Goal: Complete application form: Complete application form

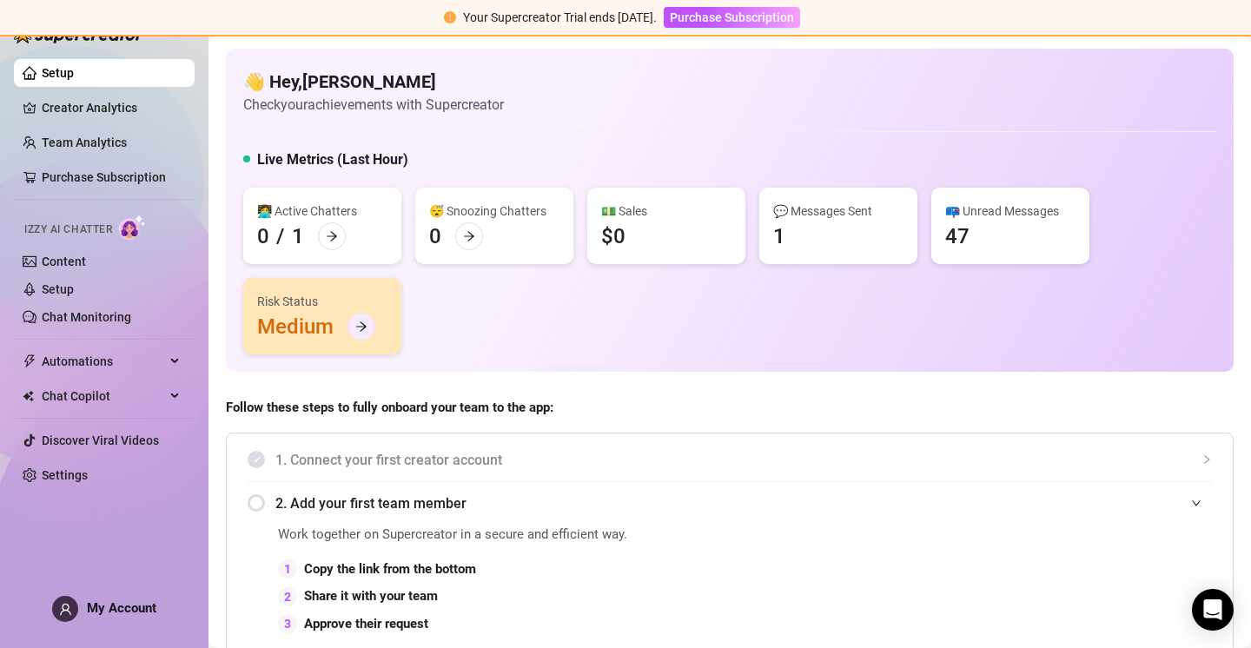
click at [363, 321] on icon "arrow-right" at bounding box center [361, 327] width 12 height 12
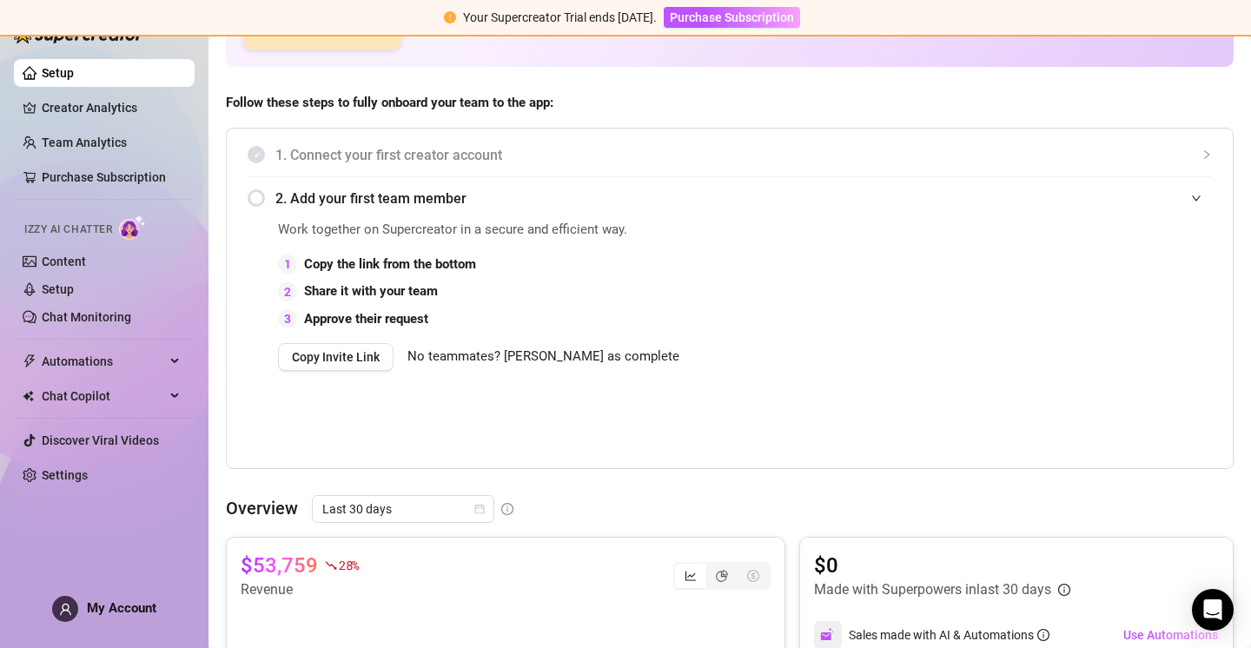
scroll to position [309, 0]
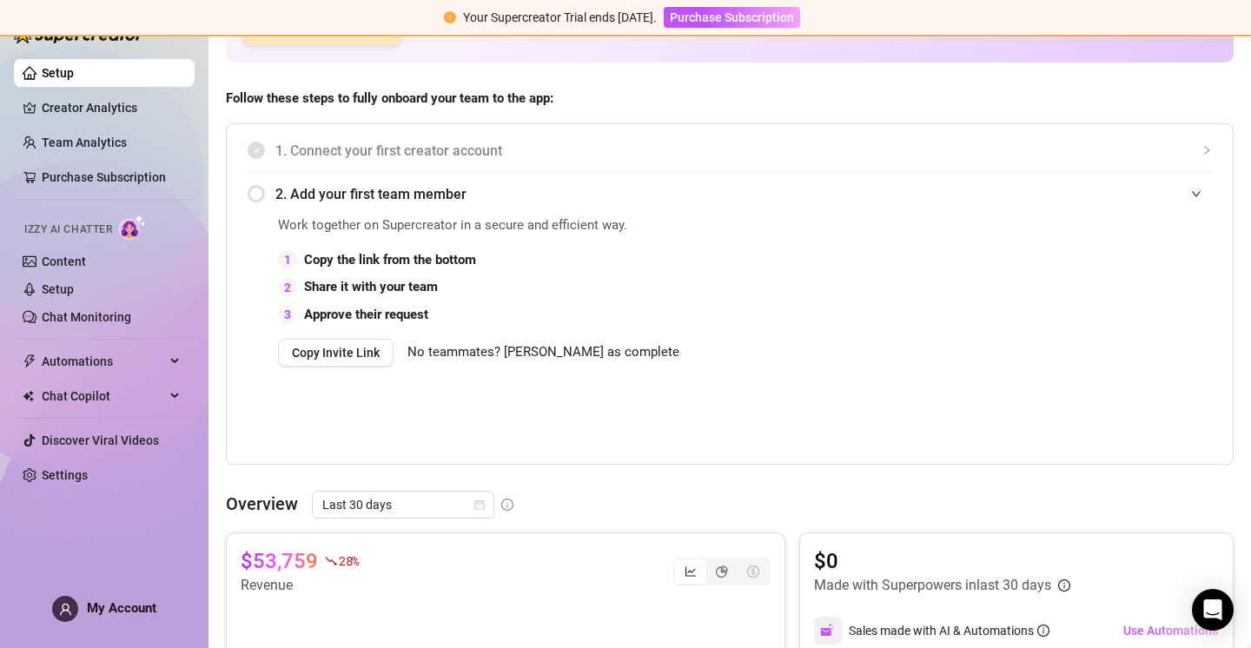
click at [259, 192] on div "2. Add your first team member" at bounding box center [730, 194] width 964 height 43
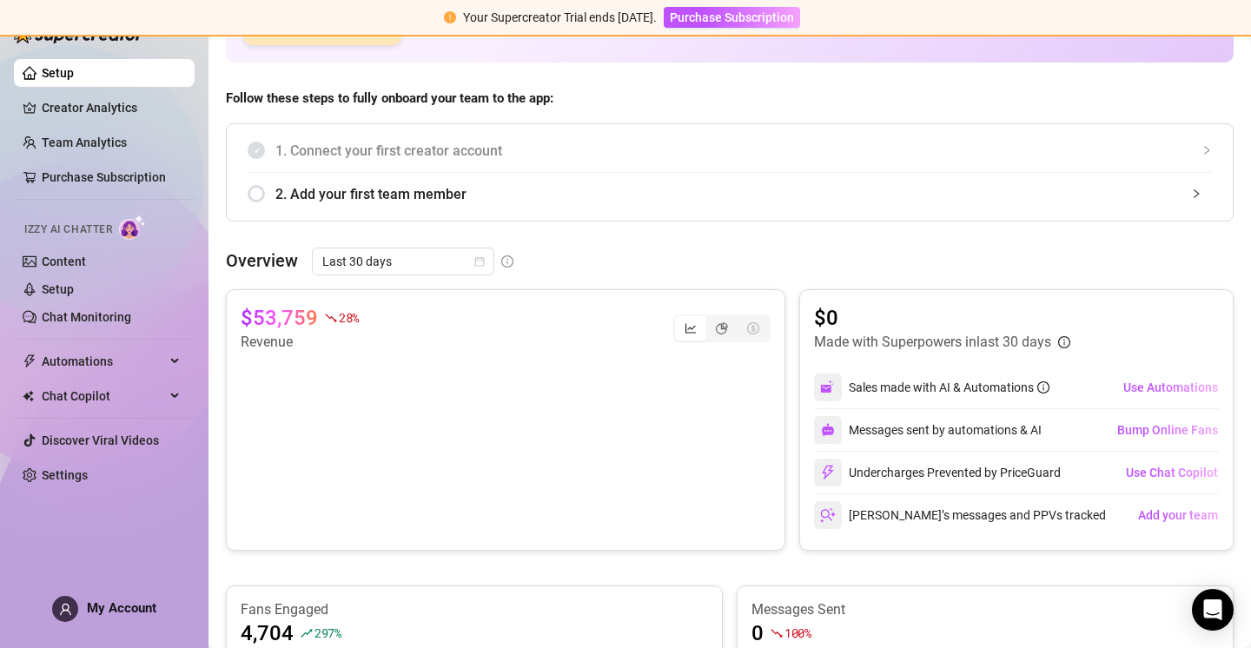
click at [258, 195] on div "2. Add your first team member" at bounding box center [730, 194] width 964 height 43
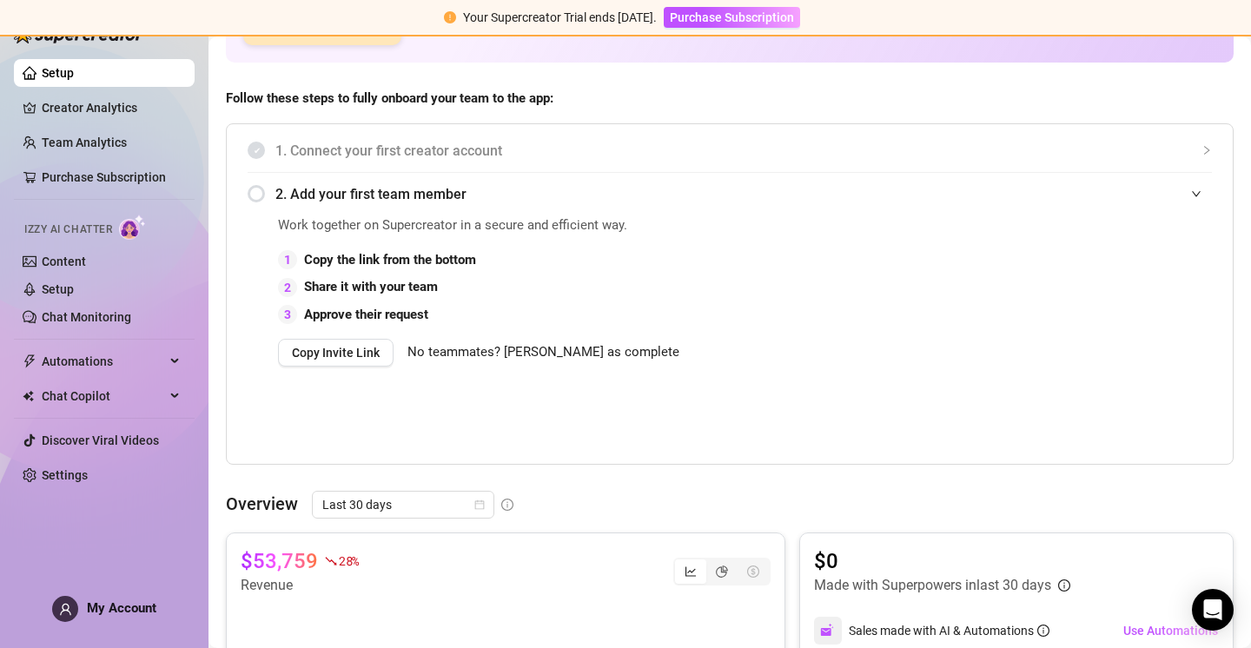
click at [1204, 144] on div at bounding box center [1207, 150] width 10 height 19
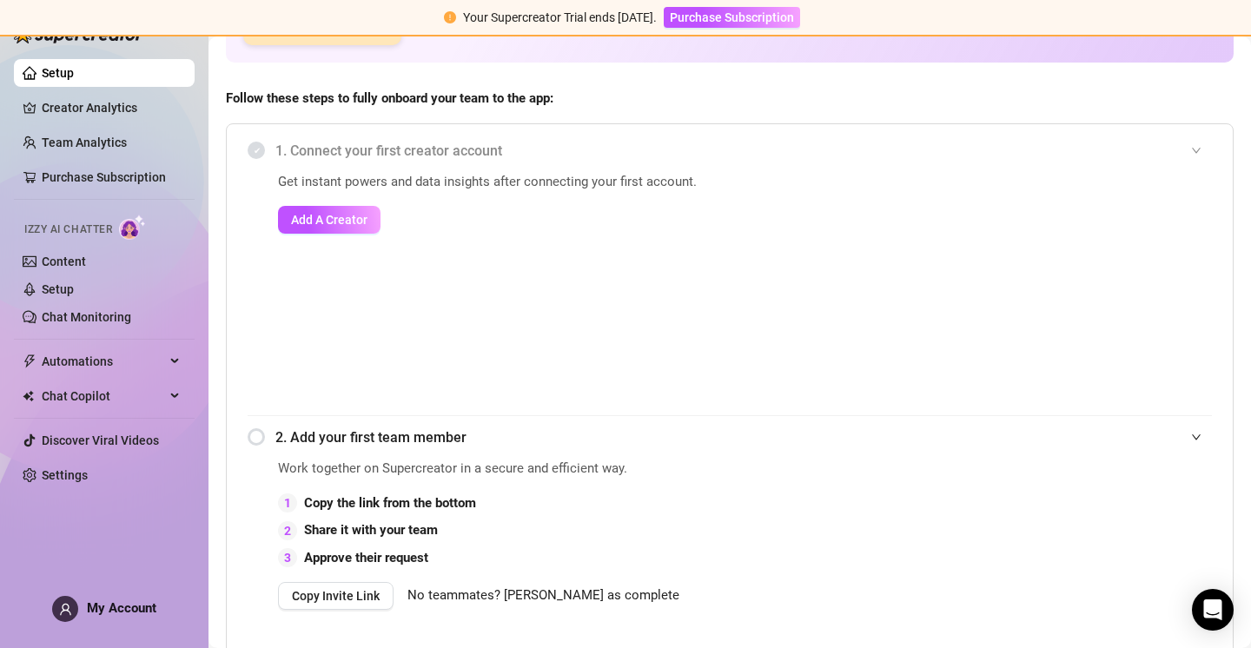
click at [1204, 144] on div at bounding box center [1201, 150] width 21 height 19
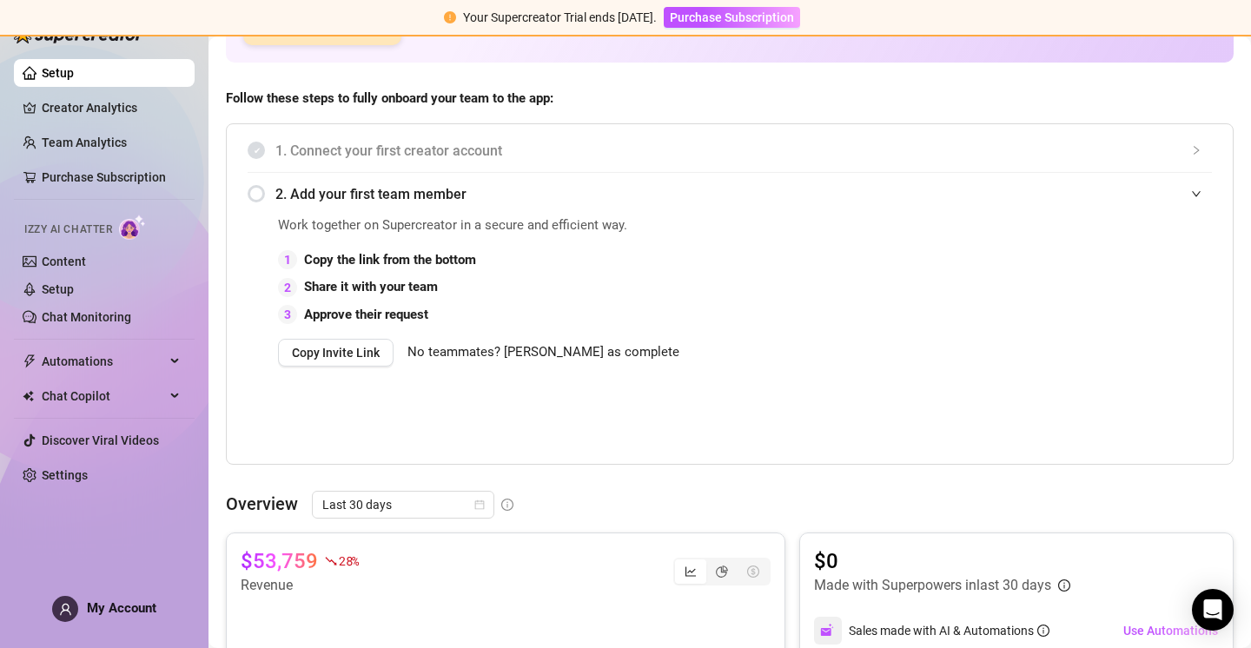
click at [257, 191] on div "2. Add your first team member" at bounding box center [730, 194] width 964 height 43
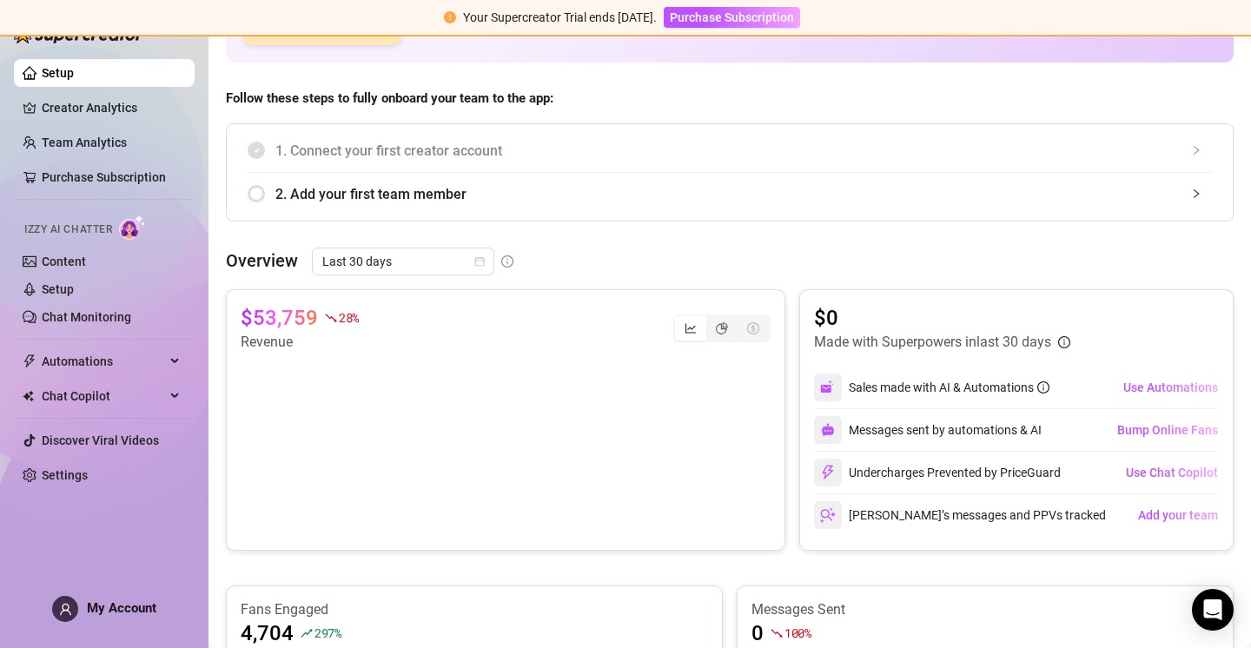
click at [257, 191] on div "2. Add your first team member" at bounding box center [730, 194] width 964 height 43
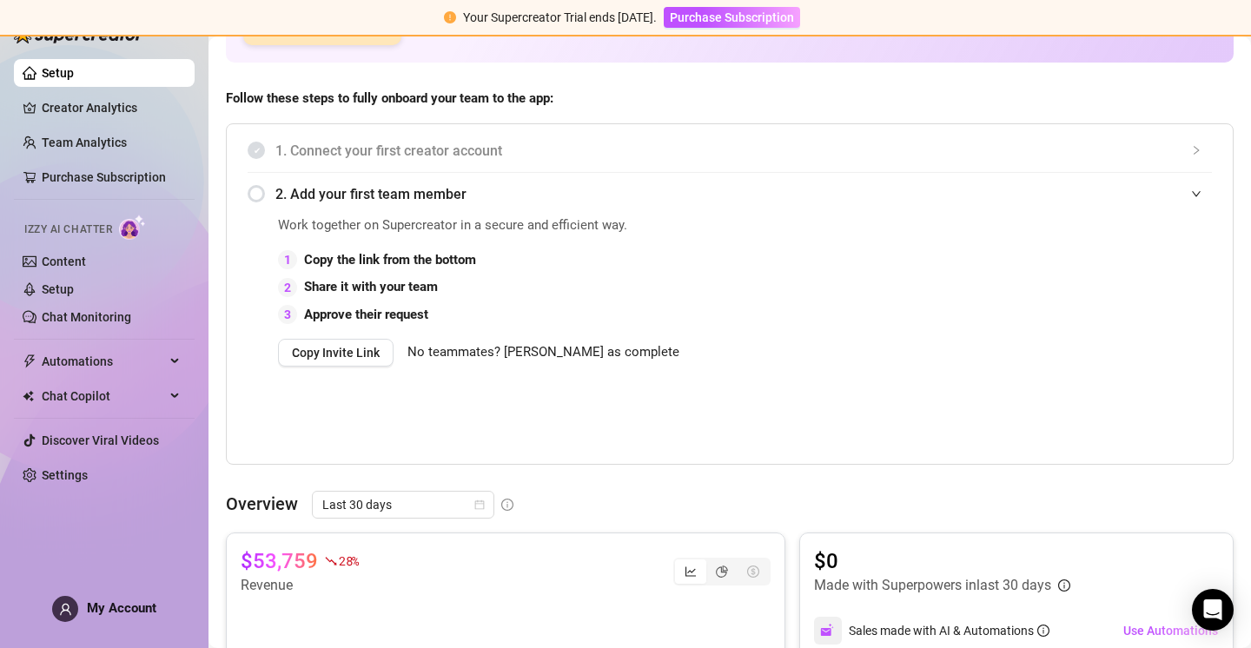
click at [533, 348] on span "No teammates? [PERSON_NAME] as complete" at bounding box center [543, 352] width 272 height 21
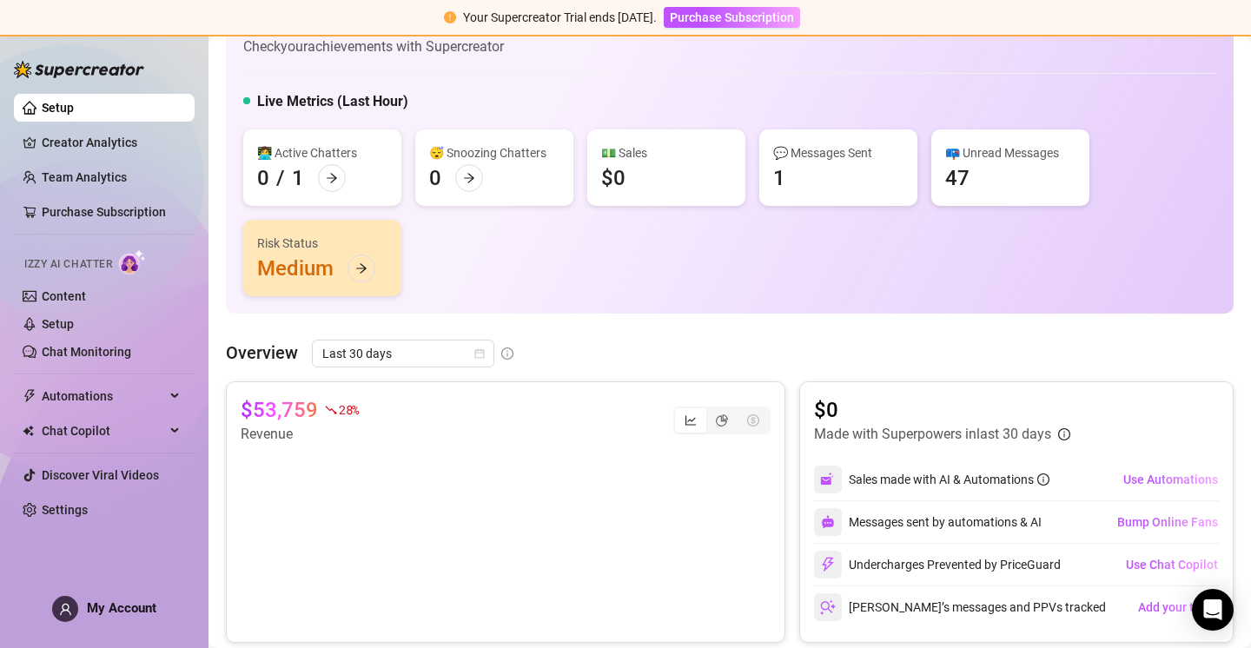
scroll to position [70, 0]
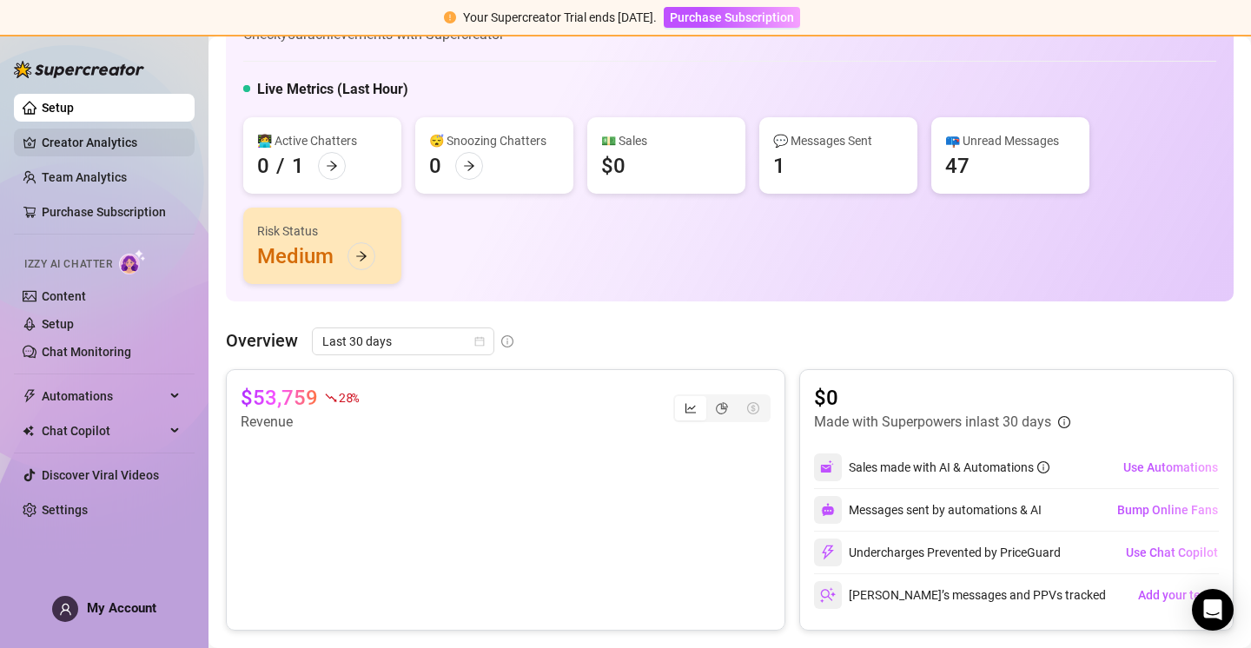
click at [128, 144] on link "Creator Analytics" at bounding box center [111, 143] width 139 height 28
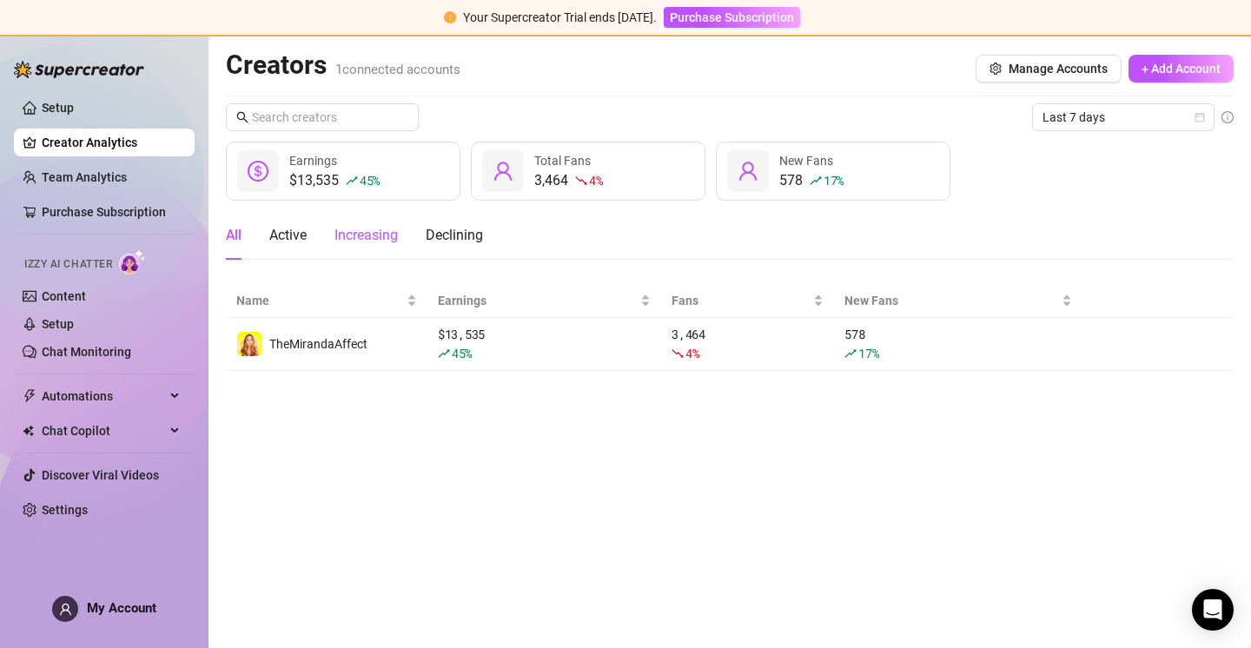
click at [394, 238] on div "Increasing" at bounding box center [366, 235] width 63 height 21
click at [238, 235] on div "All" at bounding box center [234, 235] width 16 height 21
click at [177, 396] on icon at bounding box center [176, 396] width 9 height 0
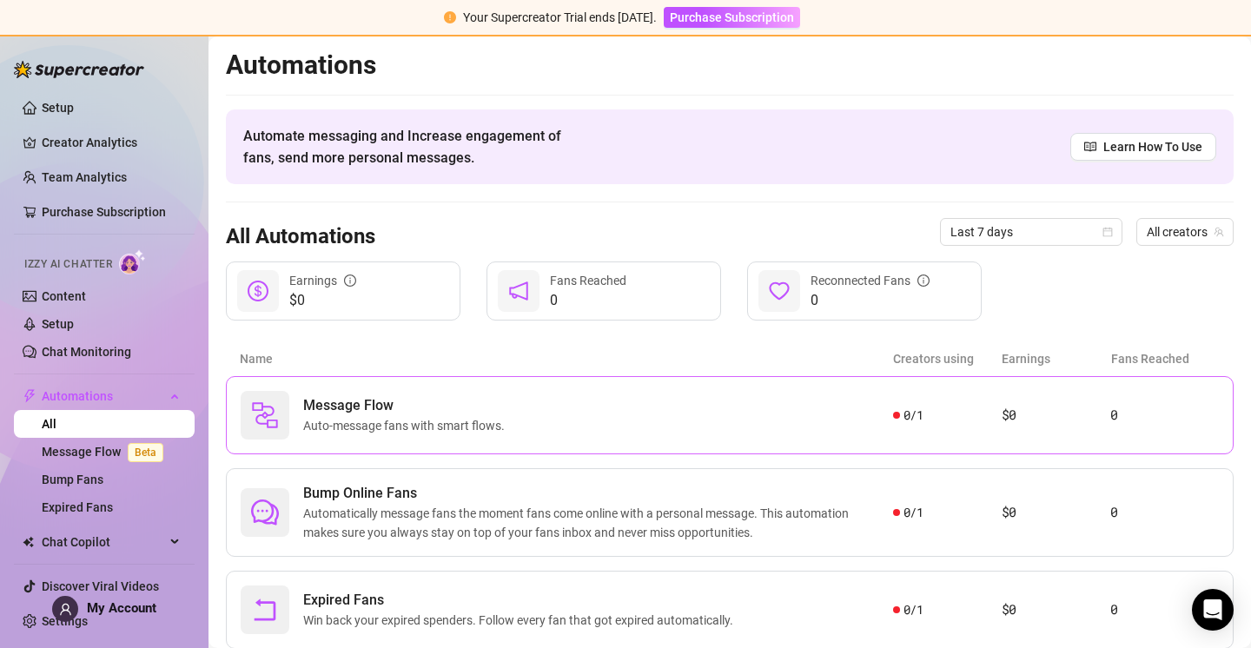
click at [414, 426] on span "Auto-message fans with smart flows." at bounding box center [407, 425] width 209 height 19
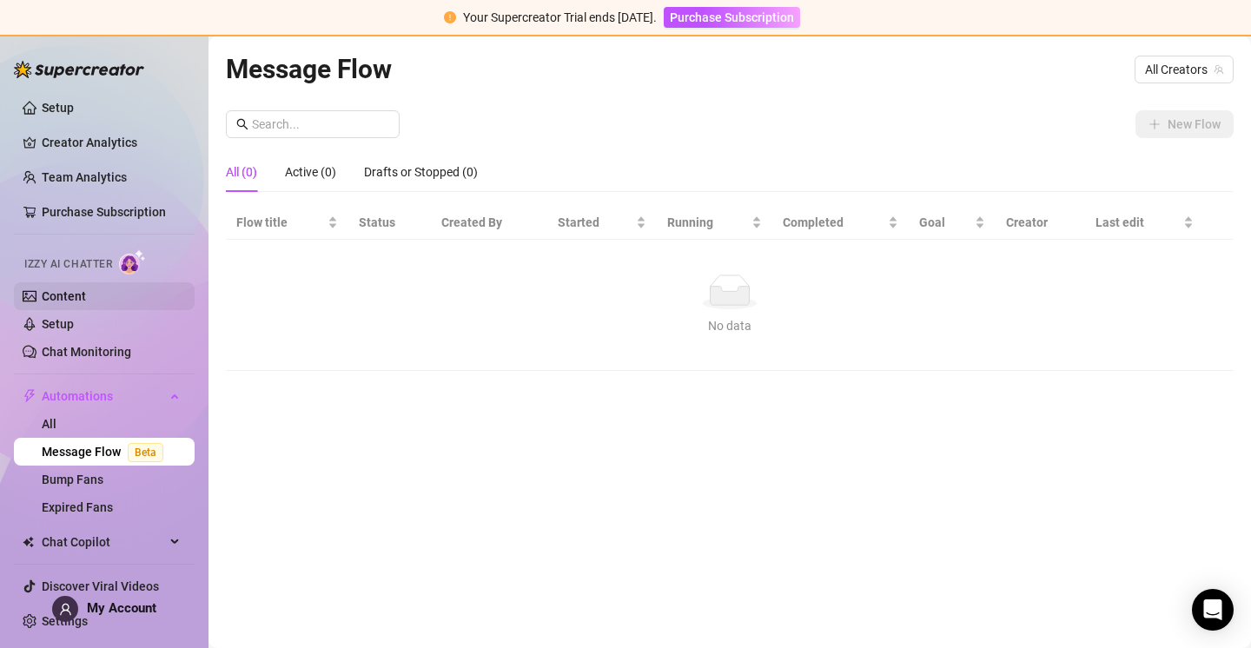
click at [86, 289] on link "Content" at bounding box center [64, 296] width 44 height 14
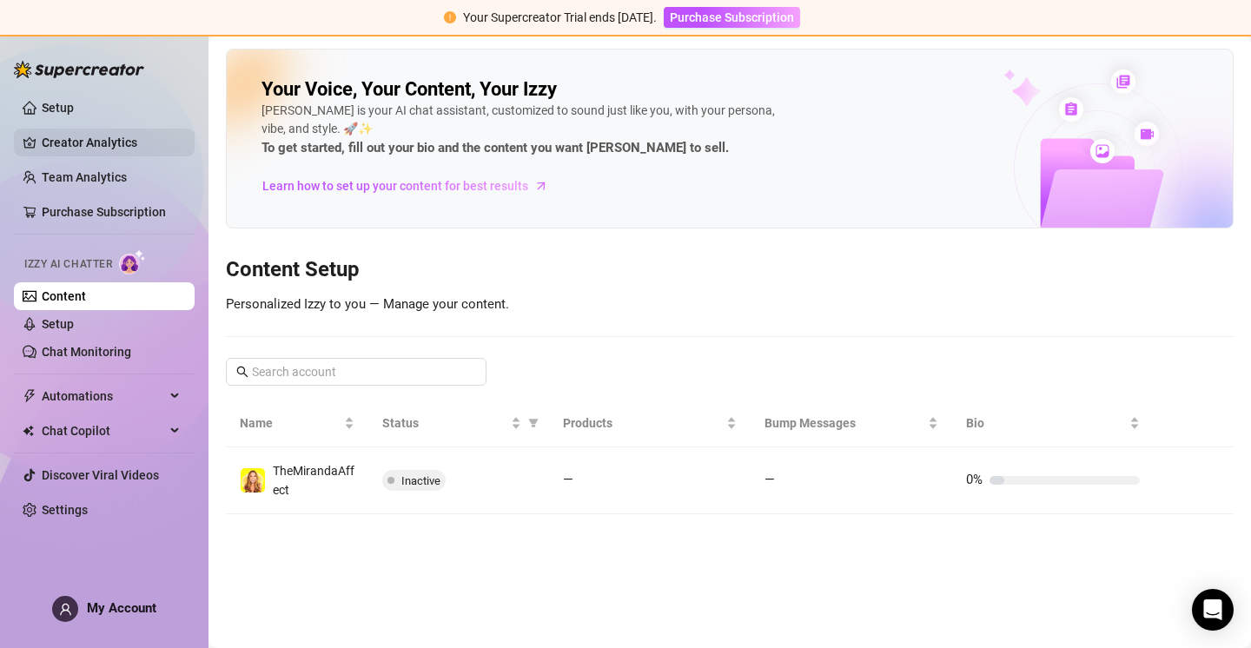
click at [96, 141] on link "Creator Analytics" at bounding box center [111, 143] width 139 height 28
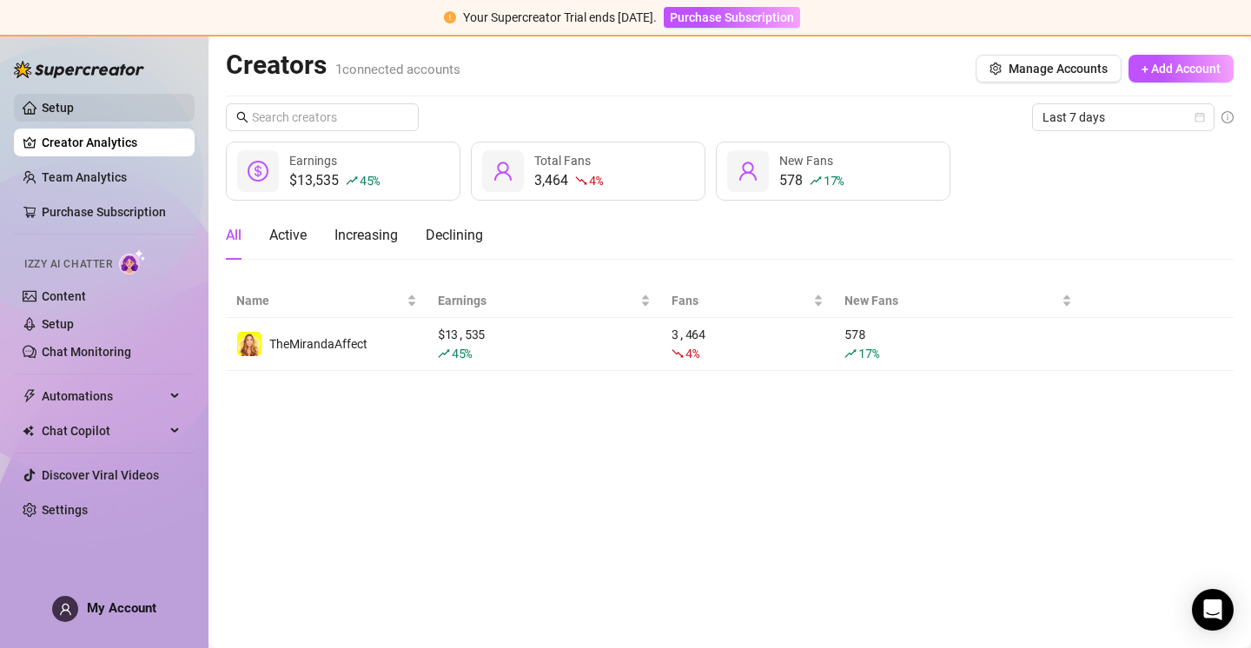
click at [74, 104] on link "Setup" at bounding box center [58, 108] width 32 height 14
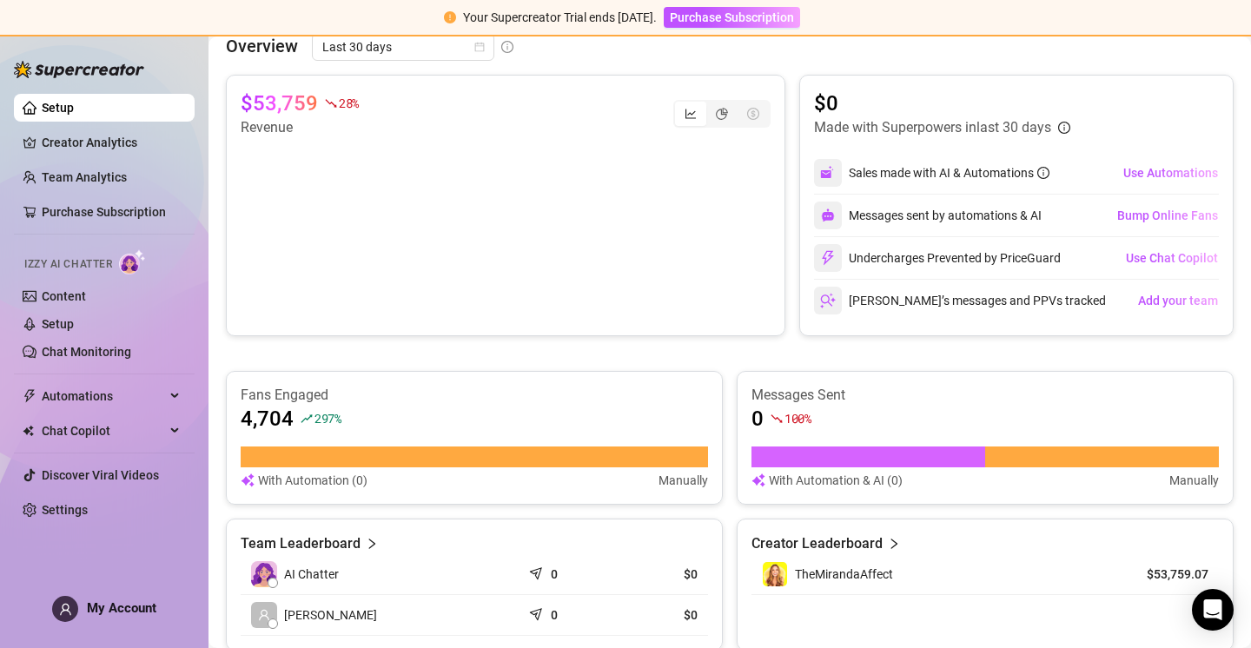
scroll to position [369, 0]
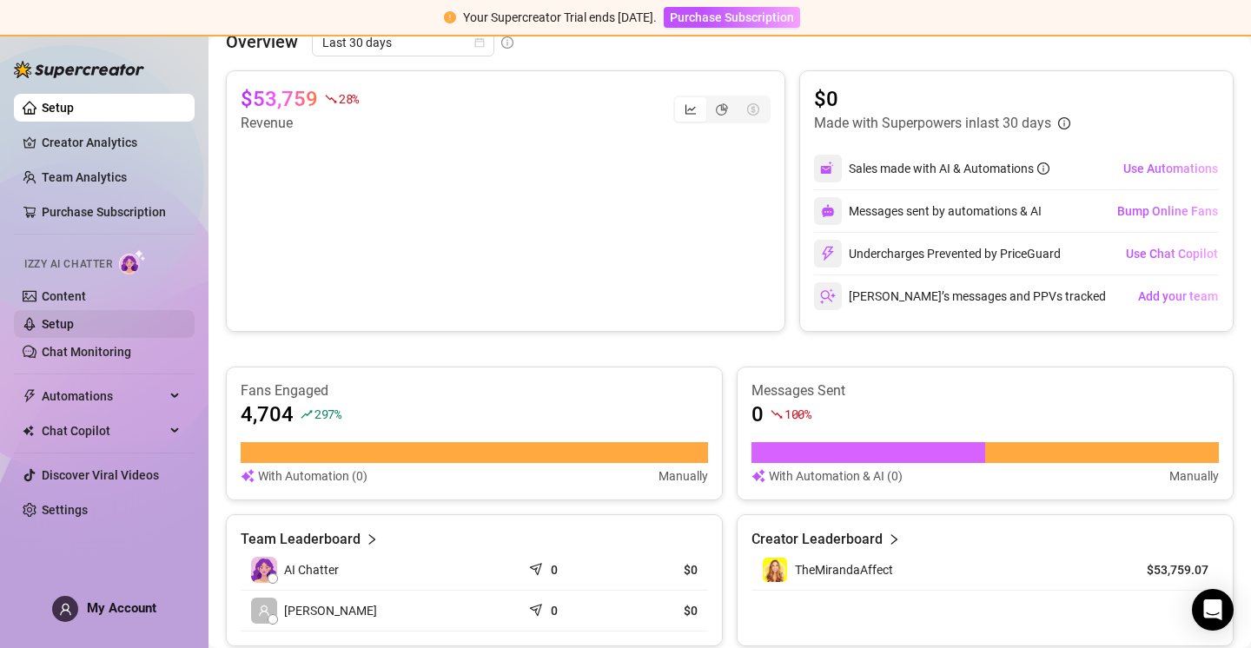
click at [70, 326] on link "Setup" at bounding box center [58, 324] width 32 height 14
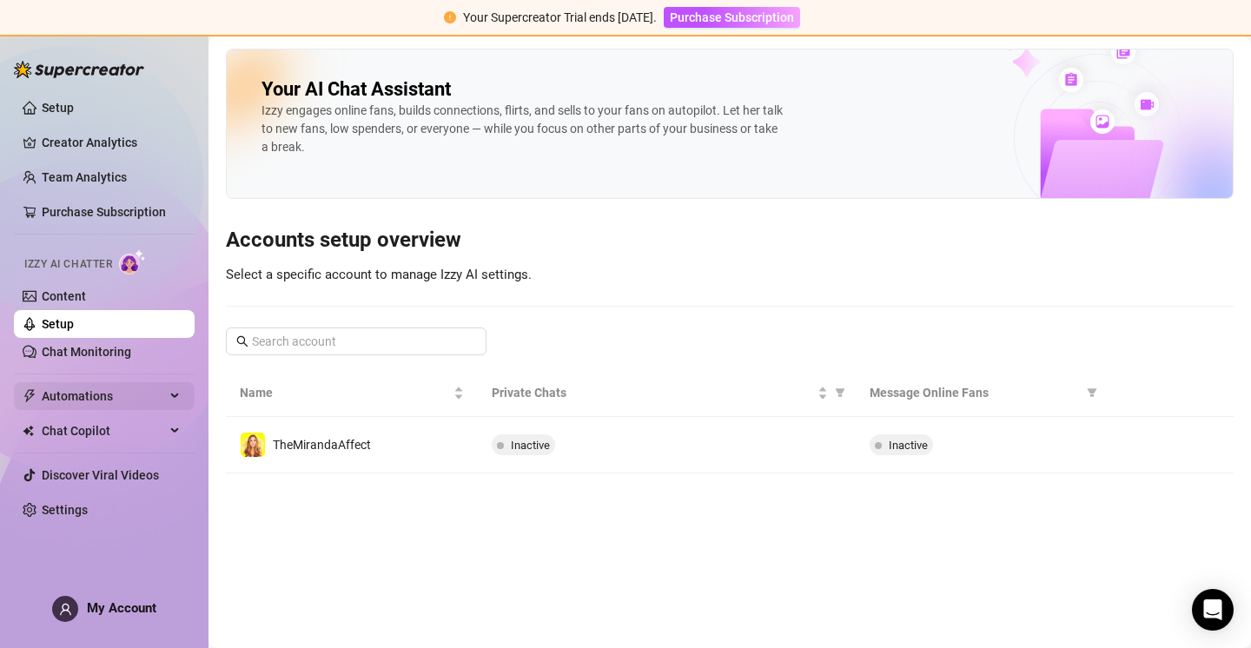
click at [172, 396] on icon at bounding box center [176, 396] width 9 height 0
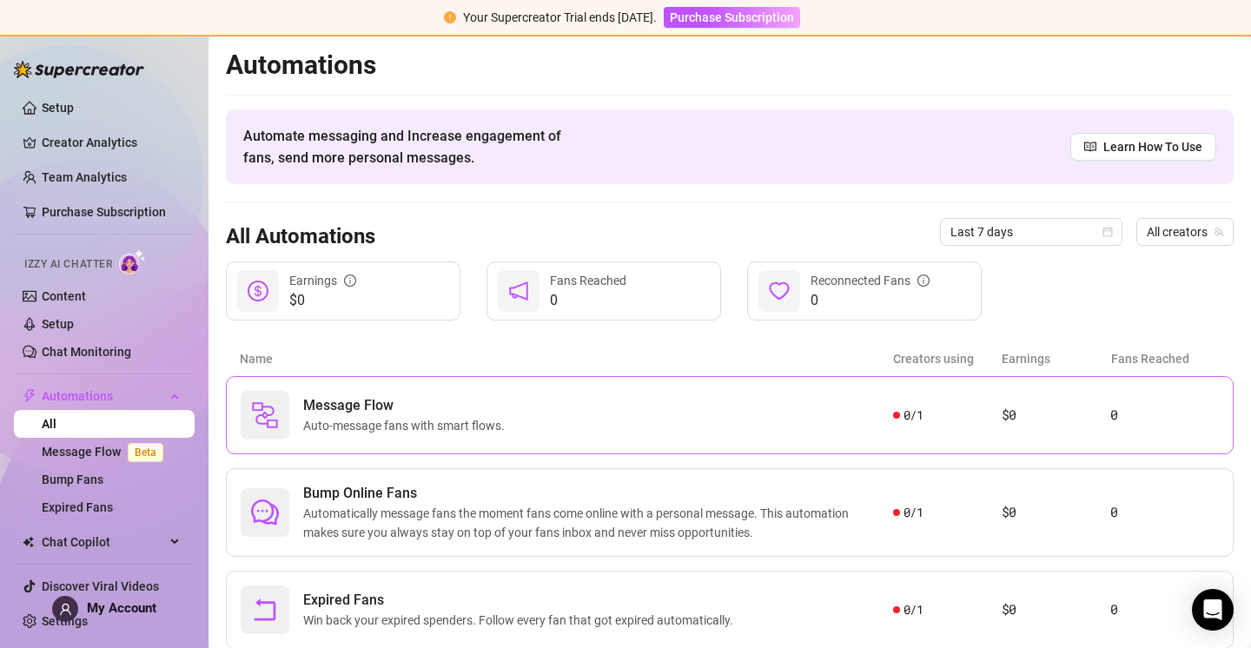
scroll to position [53, 0]
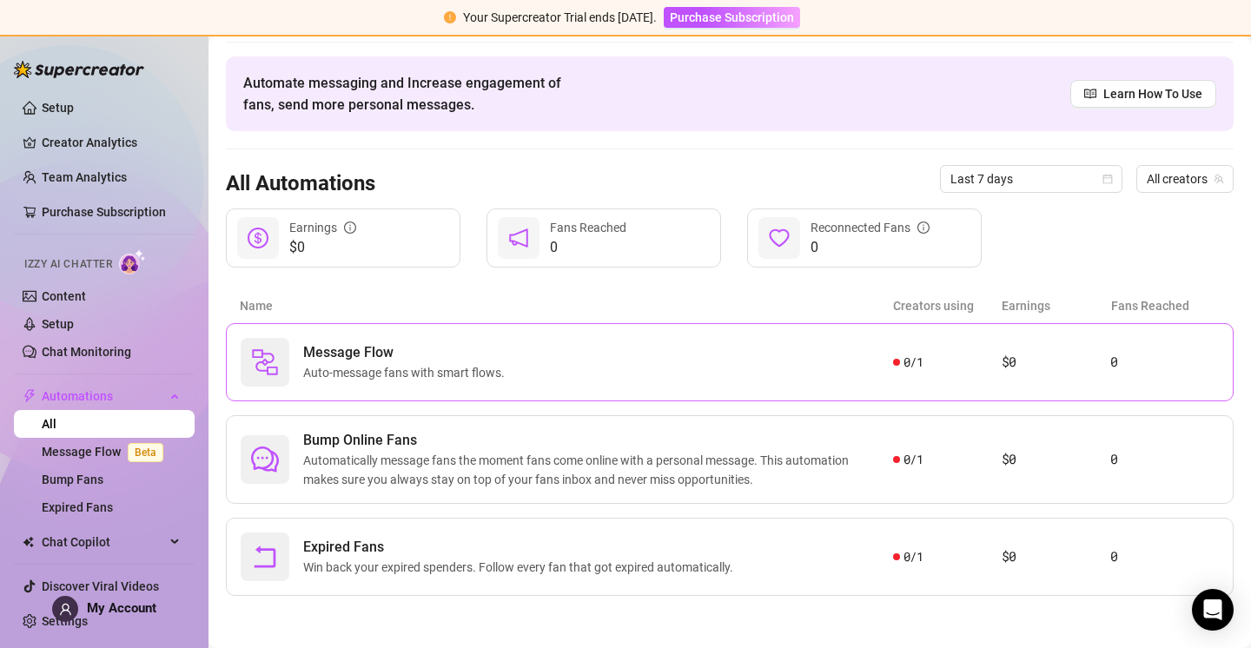
click at [548, 358] on div "Message Flow Auto-message fans with smart flows." at bounding box center [567, 362] width 653 height 49
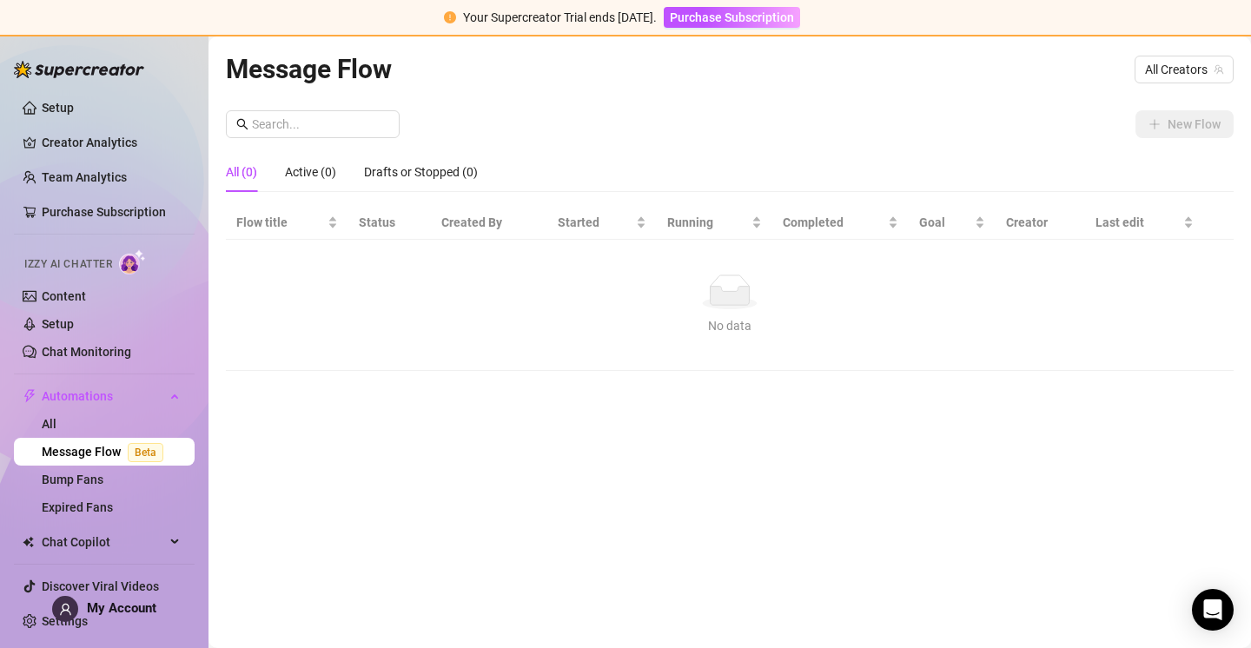
click at [520, 159] on div "All (0) Active (0) Drafts or Stopped (0)" at bounding box center [730, 172] width 1008 height 40
click at [1078, 114] on div "New Flow" at bounding box center [730, 124] width 1008 height 28
click at [1187, 74] on span "All Creators" at bounding box center [1184, 69] width 78 height 26
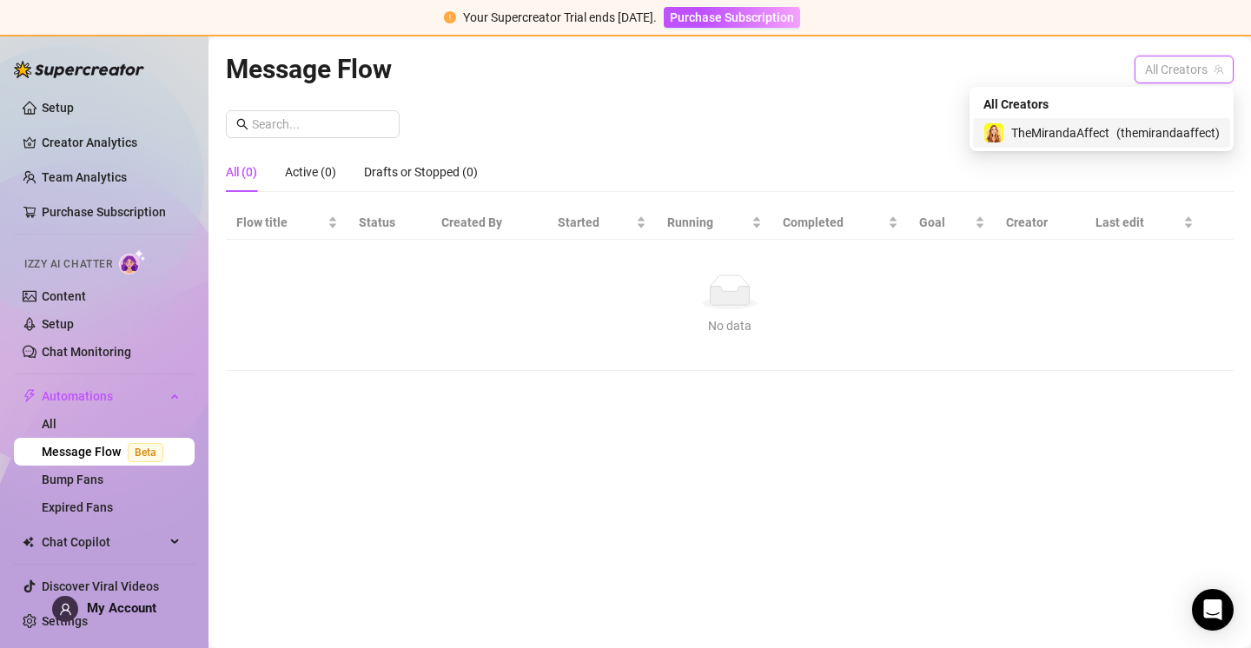
click at [1155, 126] on span "( themirandaaffect )" at bounding box center [1167, 132] width 103 height 19
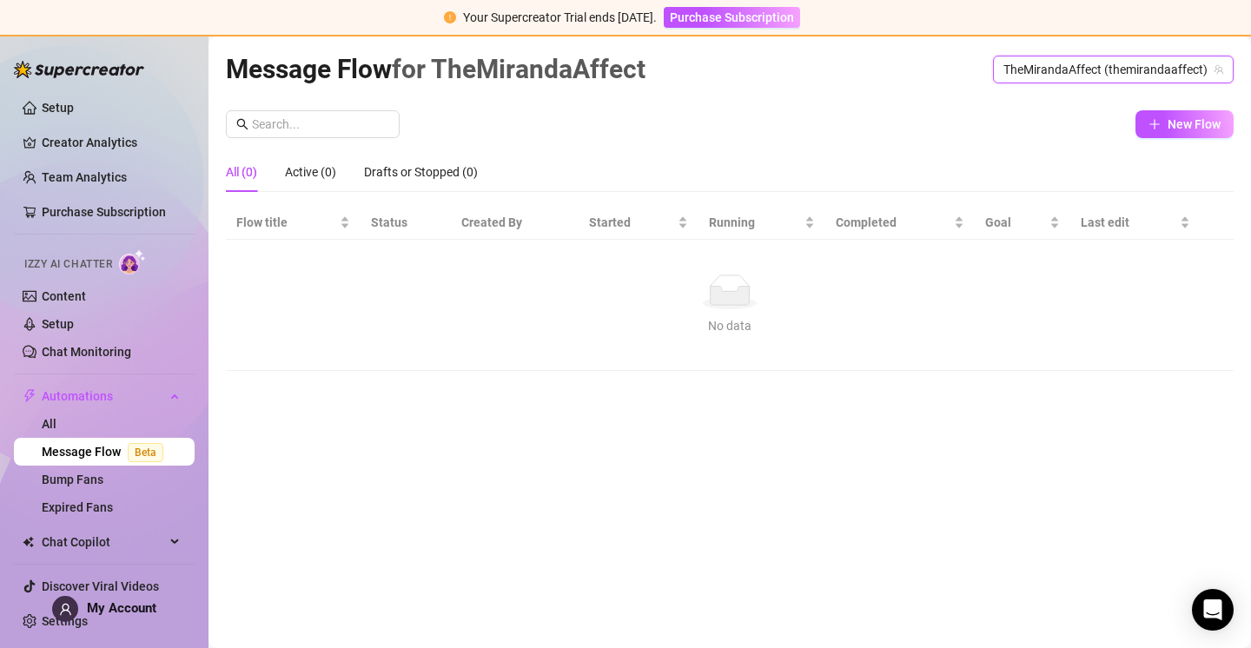
click at [1155, 126] on icon "plus" at bounding box center [1154, 124] width 1 height 10
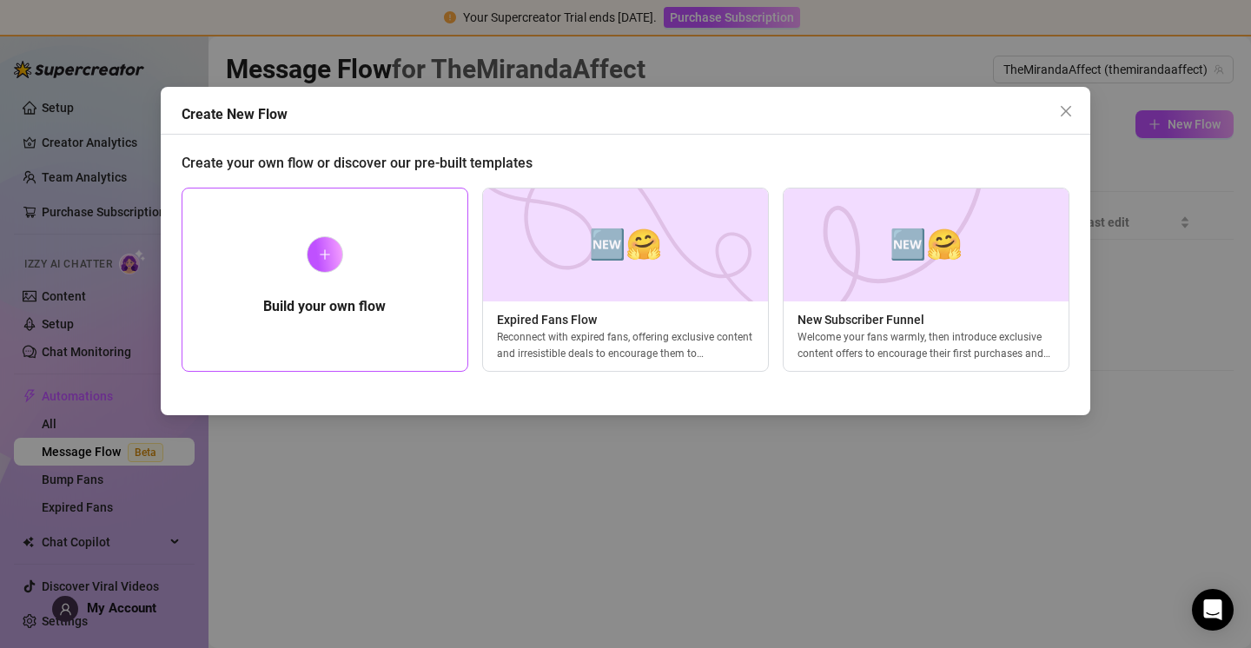
click at [366, 254] on div "Build your own flow" at bounding box center [325, 280] width 287 height 184
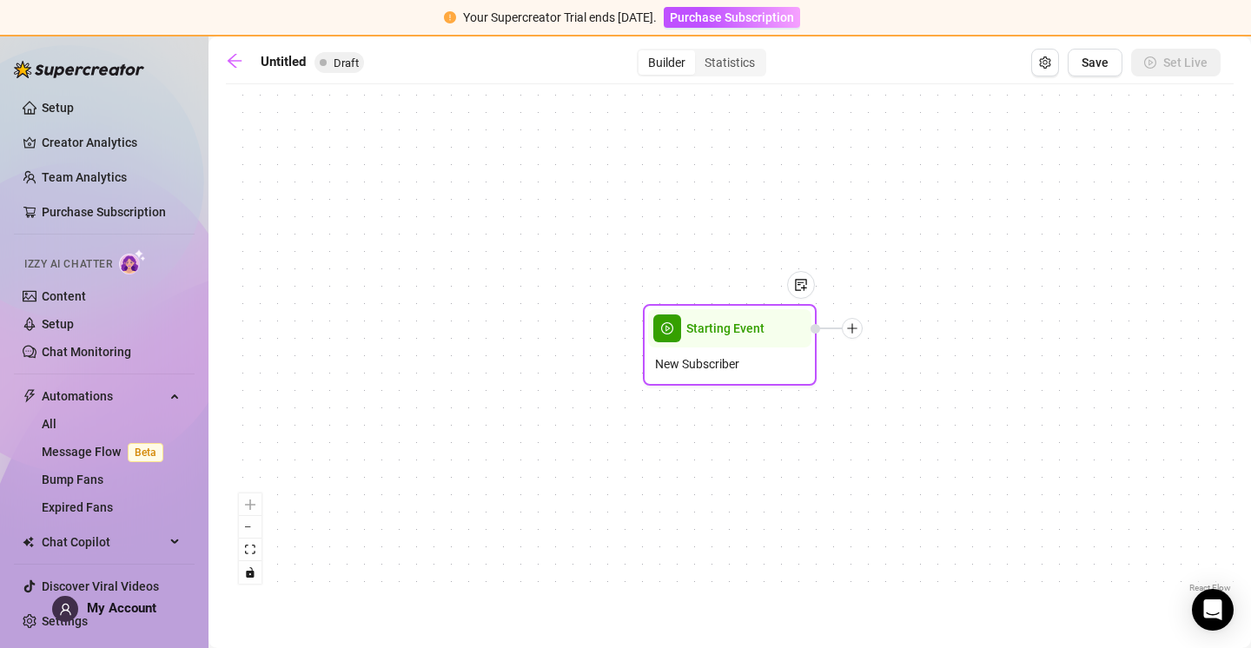
click at [684, 341] on div "Starting Event" at bounding box center [729, 328] width 163 height 38
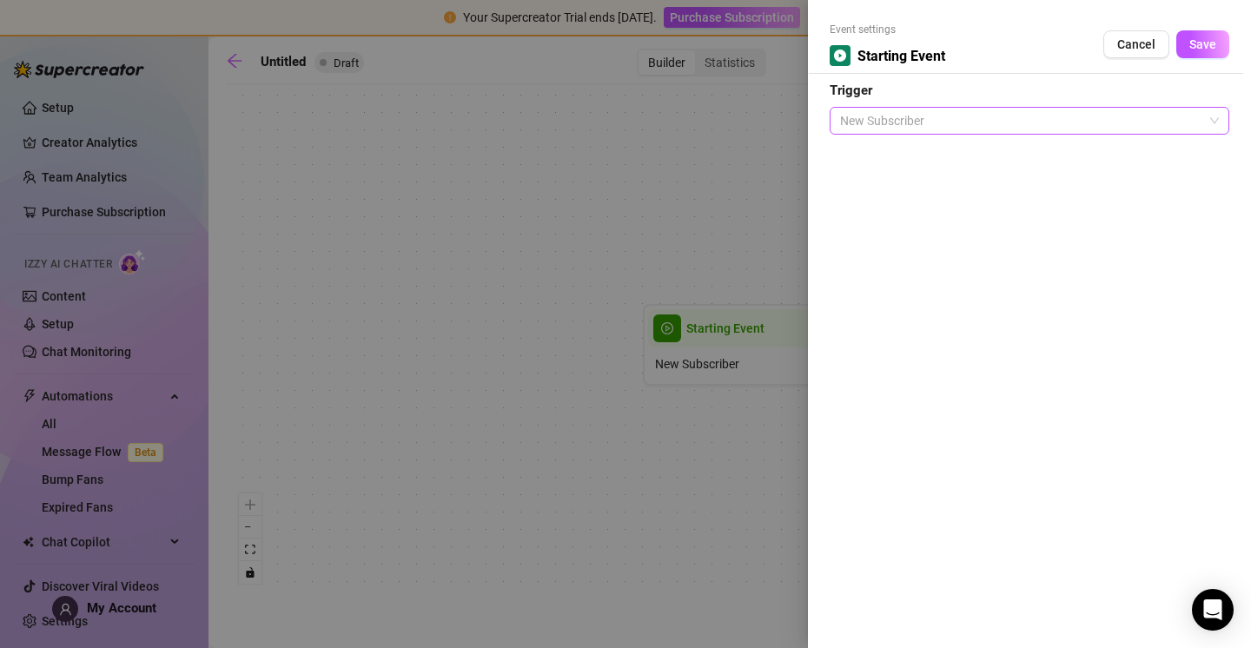
click at [914, 113] on span "New Subscriber" at bounding box center [1029, 121] width 379 height 26
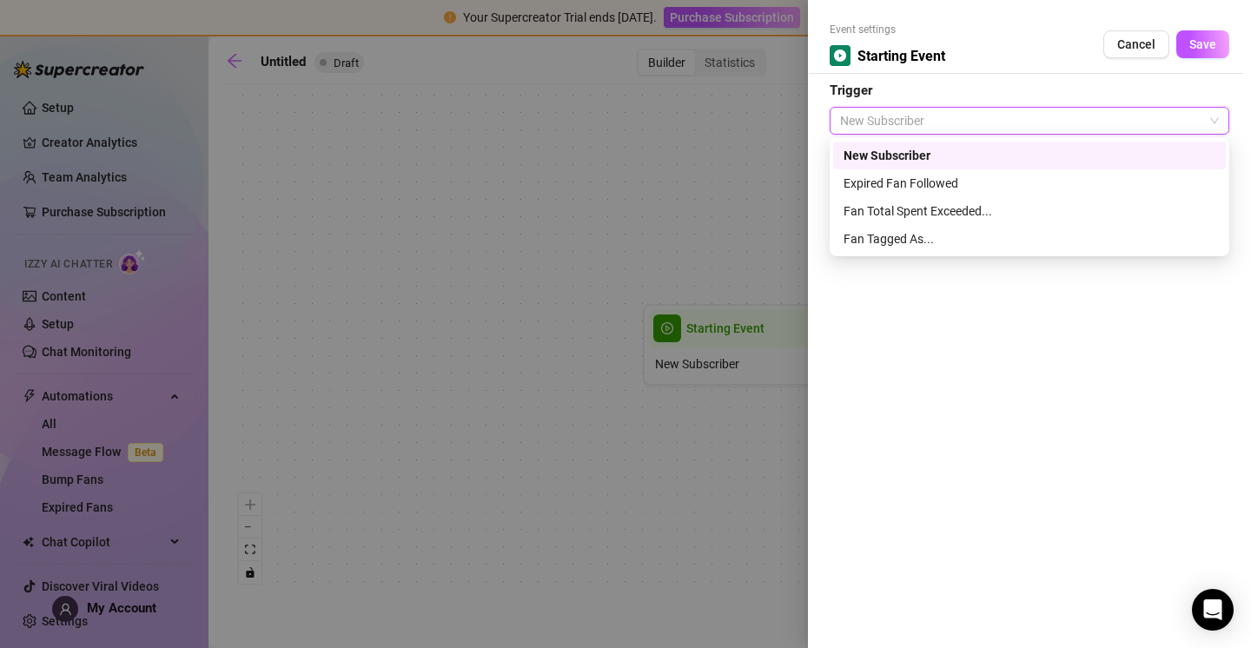
click at [985, 149] on div "New Subscriber" at bounding box center [1030, 155] width 372 height 19
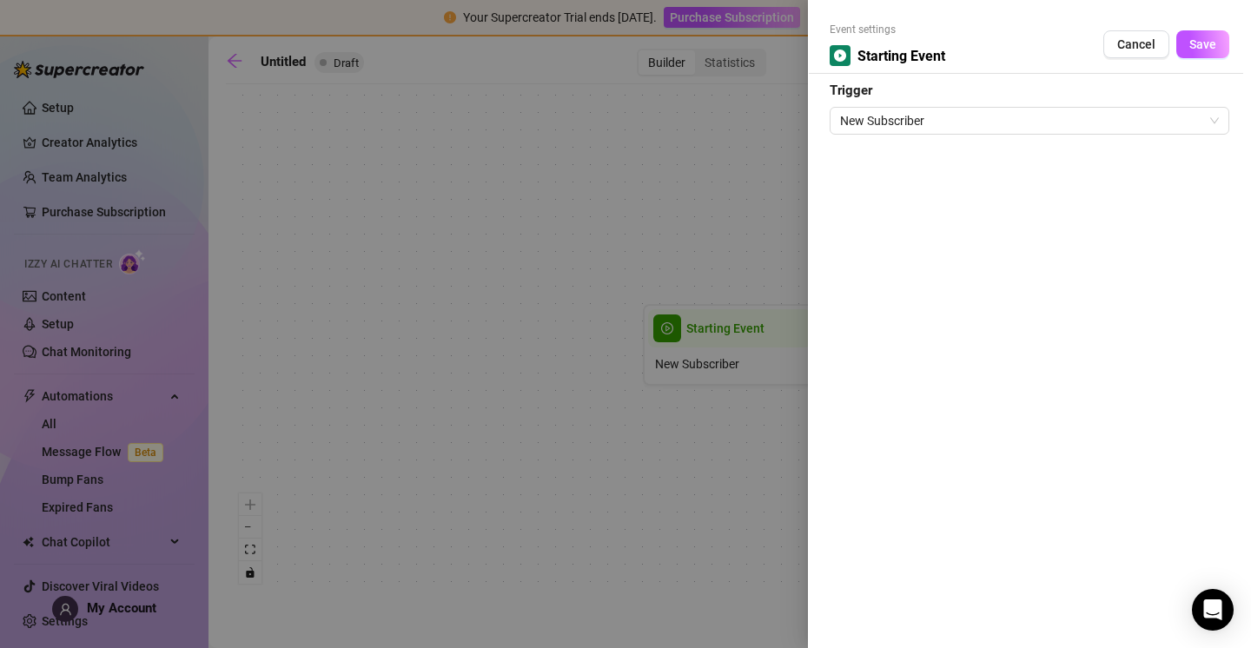
click at [911, 71] on div "Event settings Starting Event Cancel Save" at bounding box center [1030, 48] width 400 height 52
click at [903, 58] on span "Starting Event" at bounding box center [902, 56] width 88 height 22
click at [946, 60] on div "Event settings Starting Event Cancel Save" at bounding box center [1030, 48] width 400 height 52
click at [944, 56] on span "Starting Event" at bounding box center [902, 56] width 88 height 22
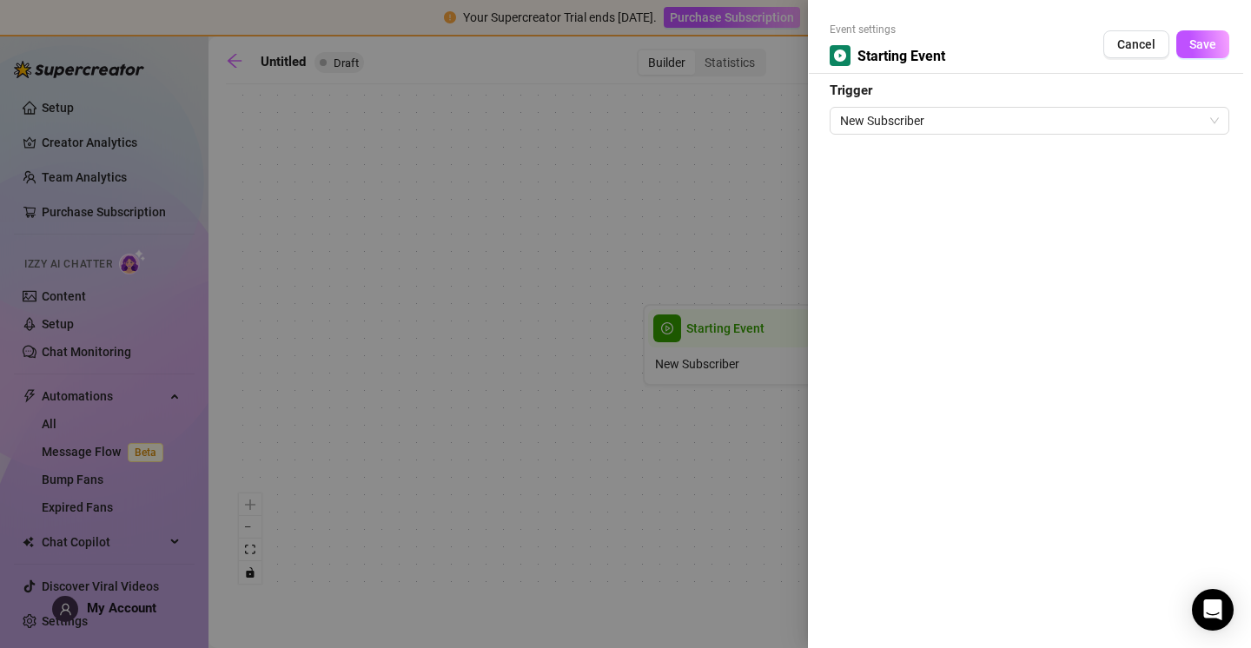
click at [944, 56] on span "Starting Event" at bounding box center [902, 56] width 88 height 22
drag, startPoint x: 944, startPoint y: 56, endPoint x: 892, endPoint y: 55, distance: 52.2
click at [892, 55] on span "Starting Event" at bounding box center [902, 56] width 88 height 22
click at [1010, 68] on div "Event settings Starting Event Cancel Save" at bounding box center [1030, 48] width 400 height 52
click at [1123, 34] on button "Cancel" at bounding box center [1136, 44] width 66 height 28
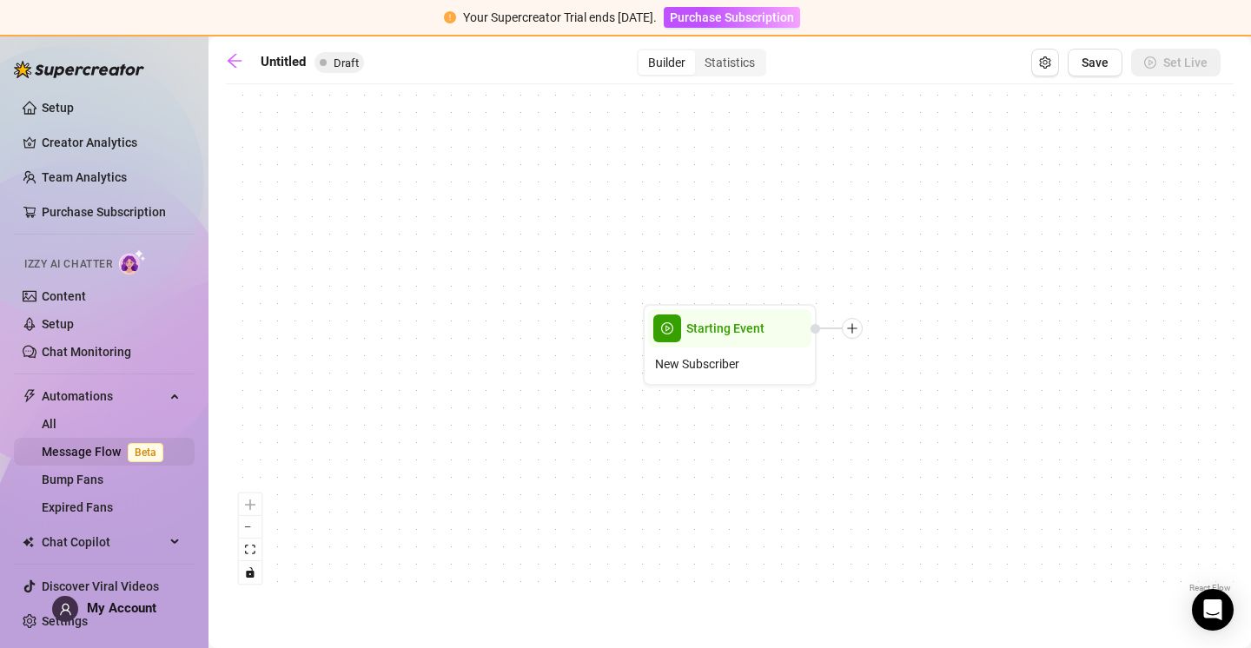
click at [103, 454] on link "Message Flow Beta" at bounding box center [106, 452] width 129 height 14
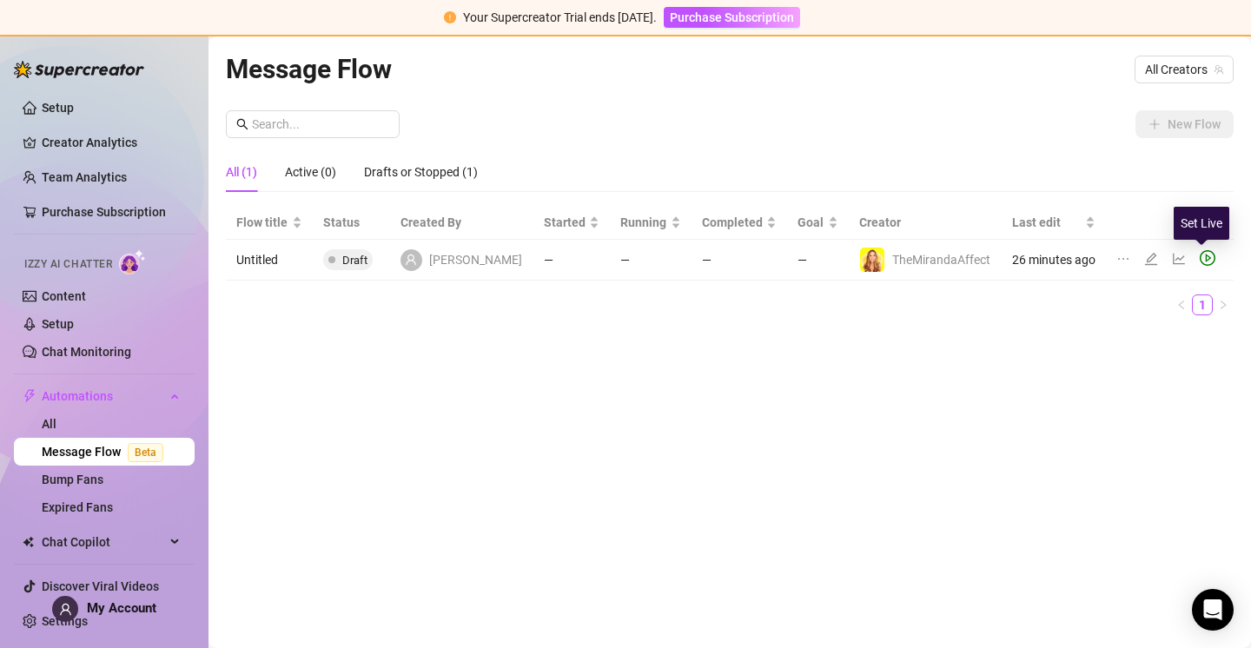
click at [1203, 255] on icon "play-circle" at bounding box center [1208, 258] width 16 height 16
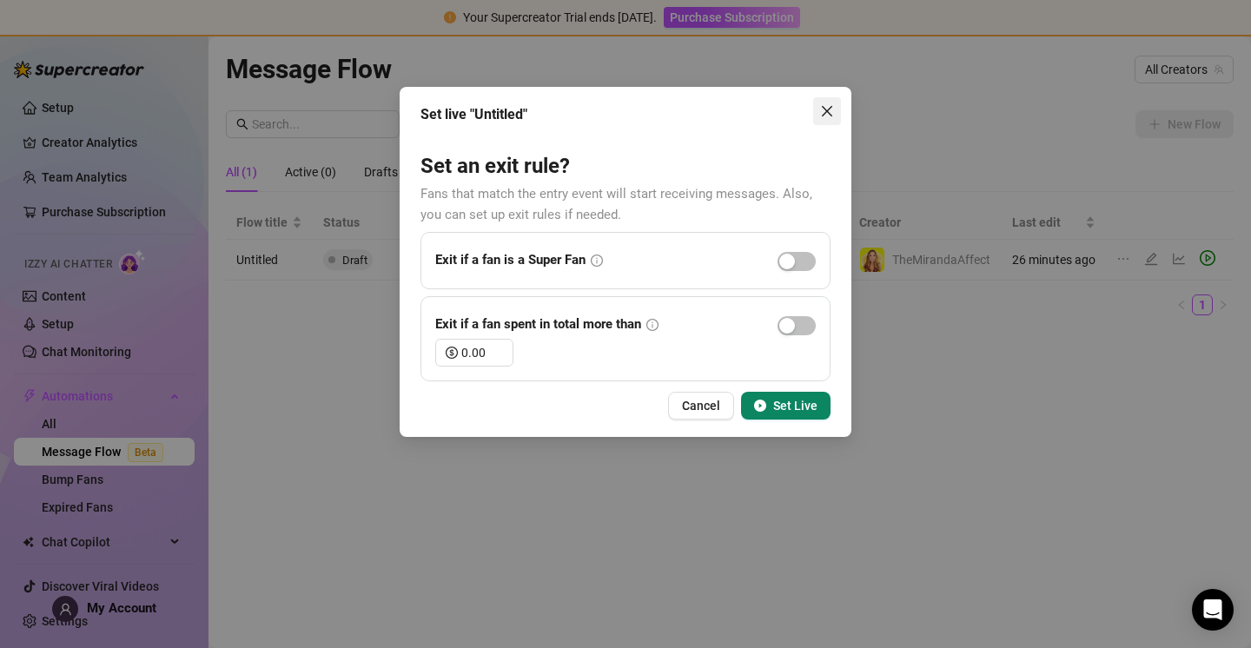
click at [825, 114] on icon "close" at bounding box center [827, 111] width 14 height 14
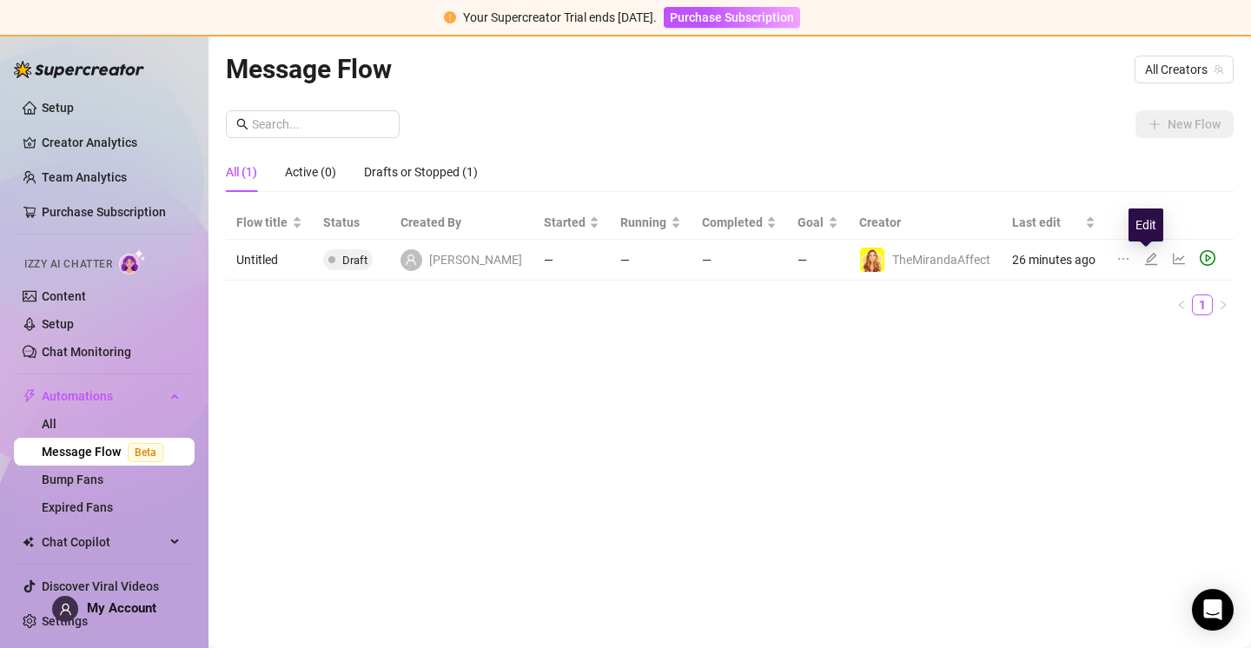
click at [1148, 260] on icon "edit" at bounding box center [1151, 259] width 14 height 14
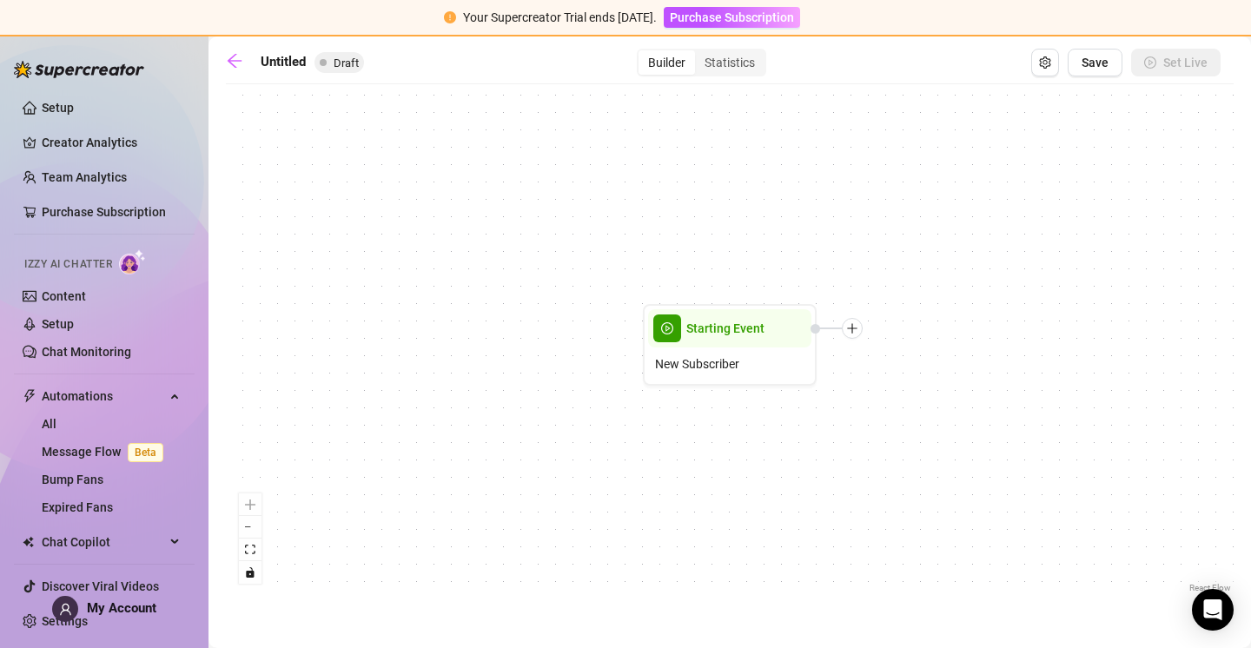
click at [840, 282] on div "Starting Event New Subscriber" at bounding box center [730, 345] width 1008 height 504
click at [764, 339] on div "Starting Event" at bounding box center [729, 328] width 163 height 38
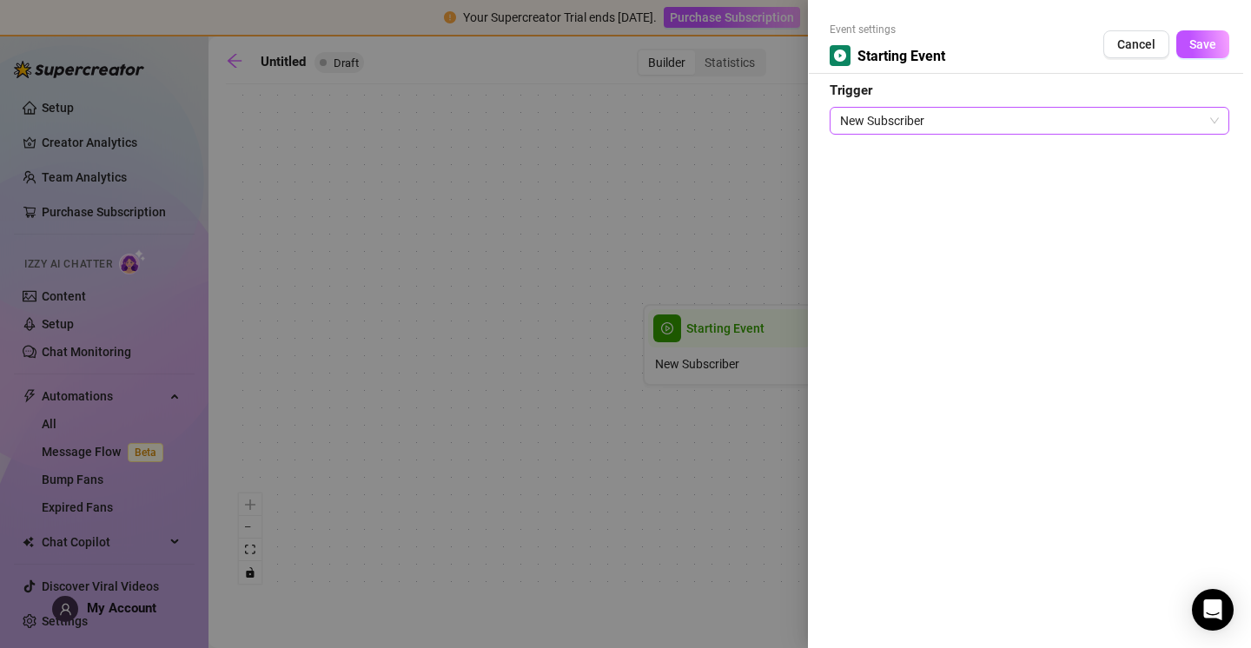
click at [947, 119] on span "New Subscriber" at bounding box center [1029, 121] width 379 height 26
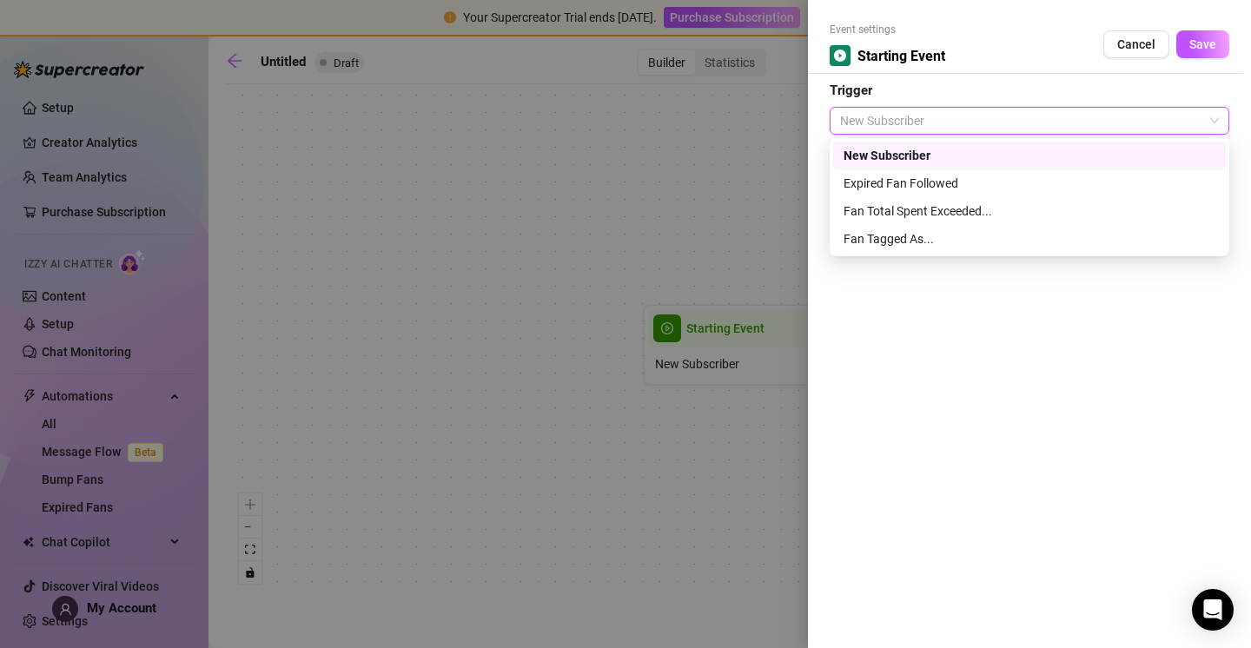
click at [981, 155] on div "New Subscriber" at bounding box center [1030, 155] width 372 height 19
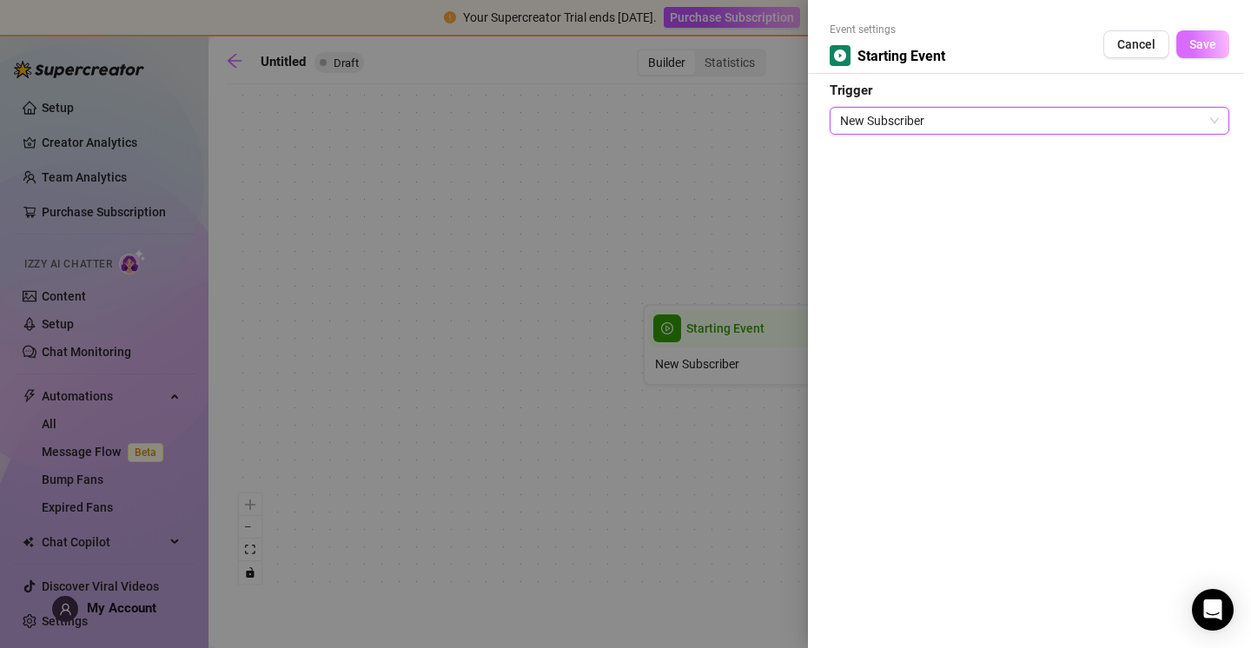
click at [1210, 43] on span "Save" at bounding box center [1202, 44] width 27 height 14
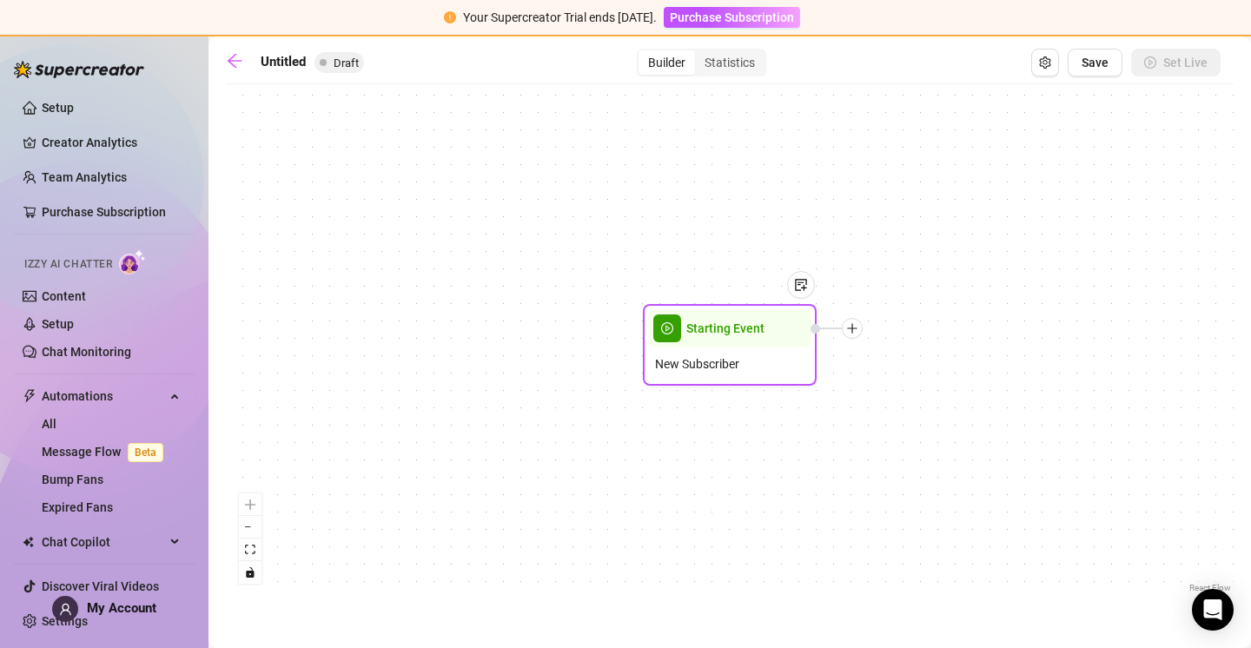
click at [810, 289] on div at bounding box center [801, 285] width 28 height 28
click at [810, 288] on div at bounding box center [801, 285] width 28 height 28
click at [235, 59] on icon "arrow-left" at bounding box center [234, 60] width 17 height 17
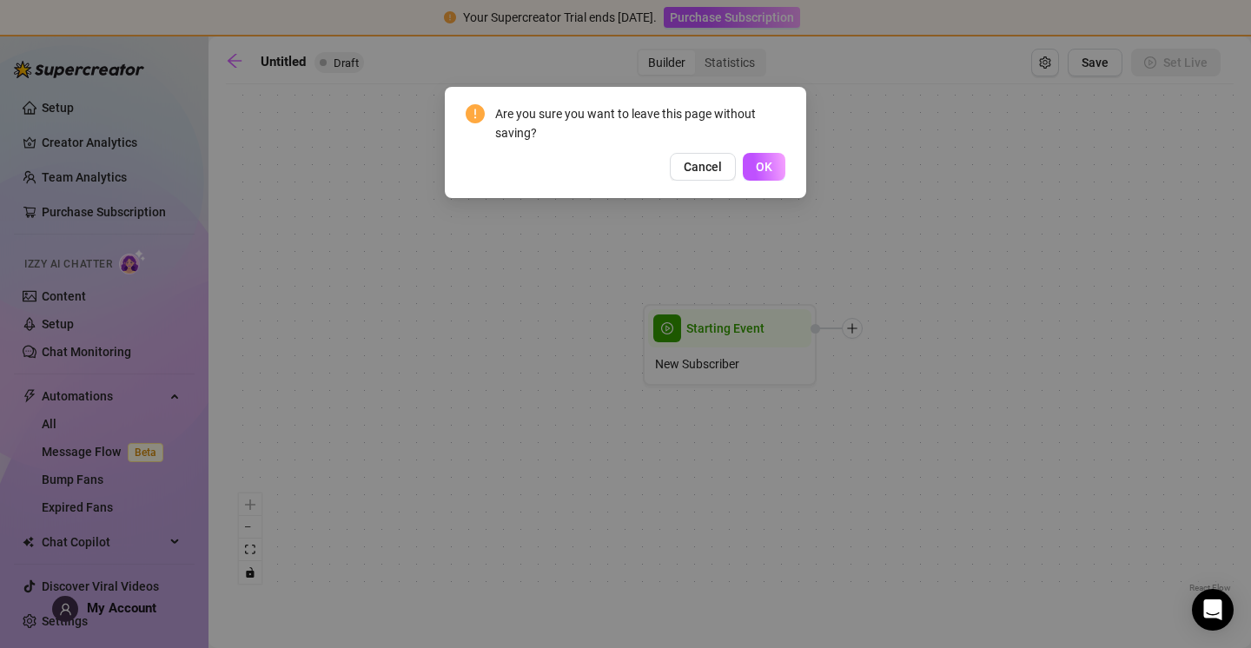
click at [749, 172] on button "OK" at bounding box center [764, 167] width 43 height 28
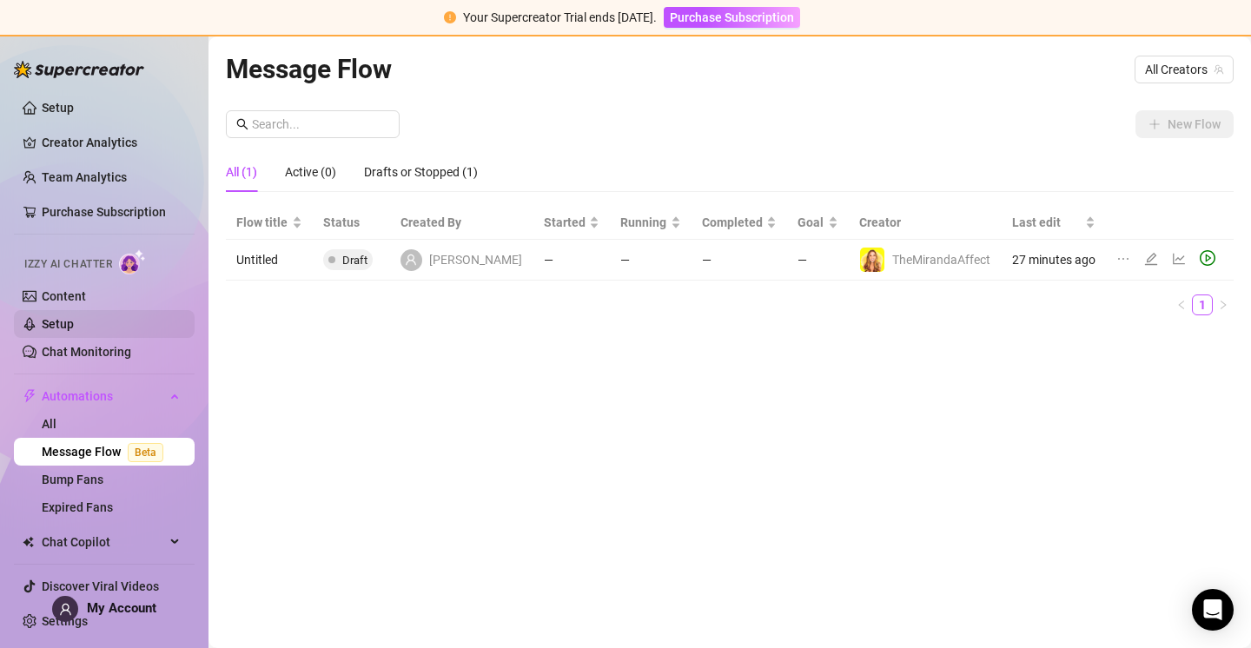
click at [74, 331] on link "Setup" at bounding box center [58, 324] width 32 height 14
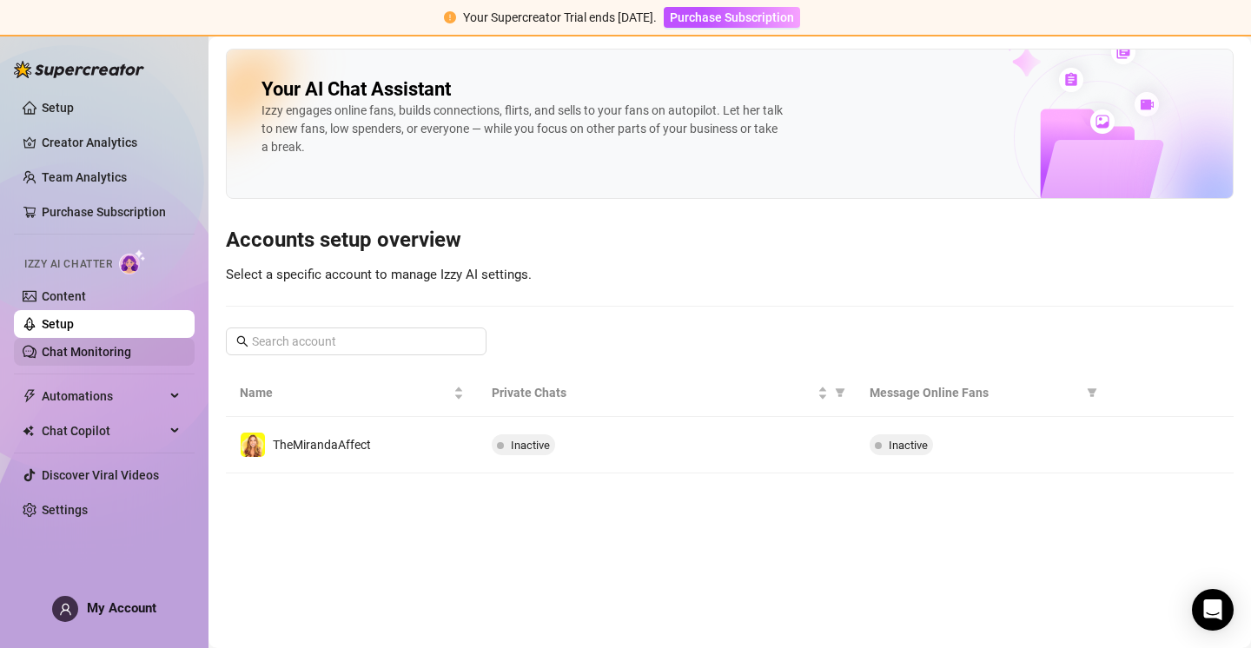
click at [94, 351] on link "Chat Monitoring" at bounding box center [86, 352] width 89 height 14
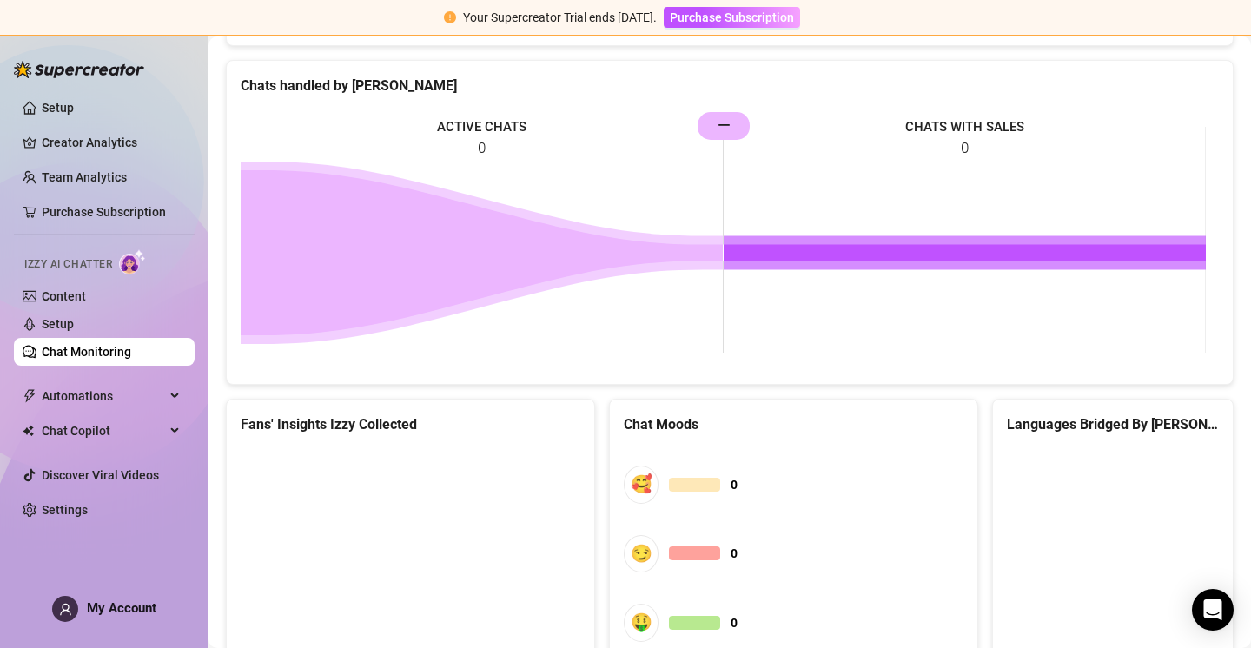
scroll to position [951, 0]
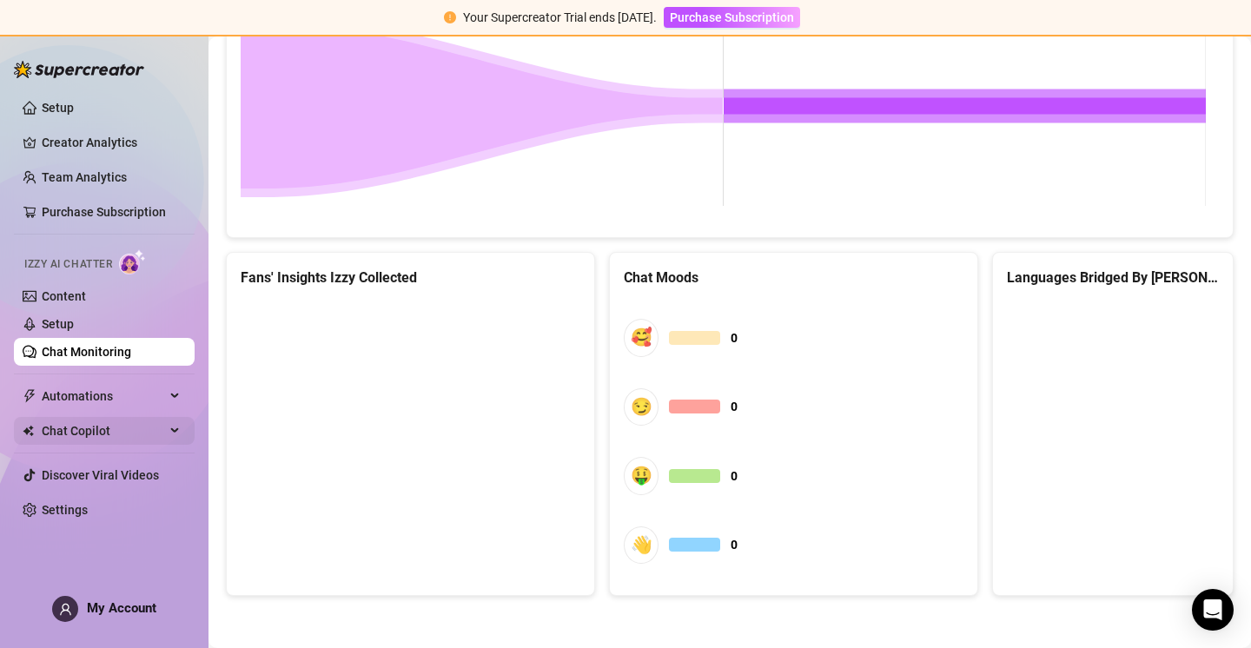
click at [133, 436] on span "Chat Copilot" at bounding box center [103, 431] width 123 height 28
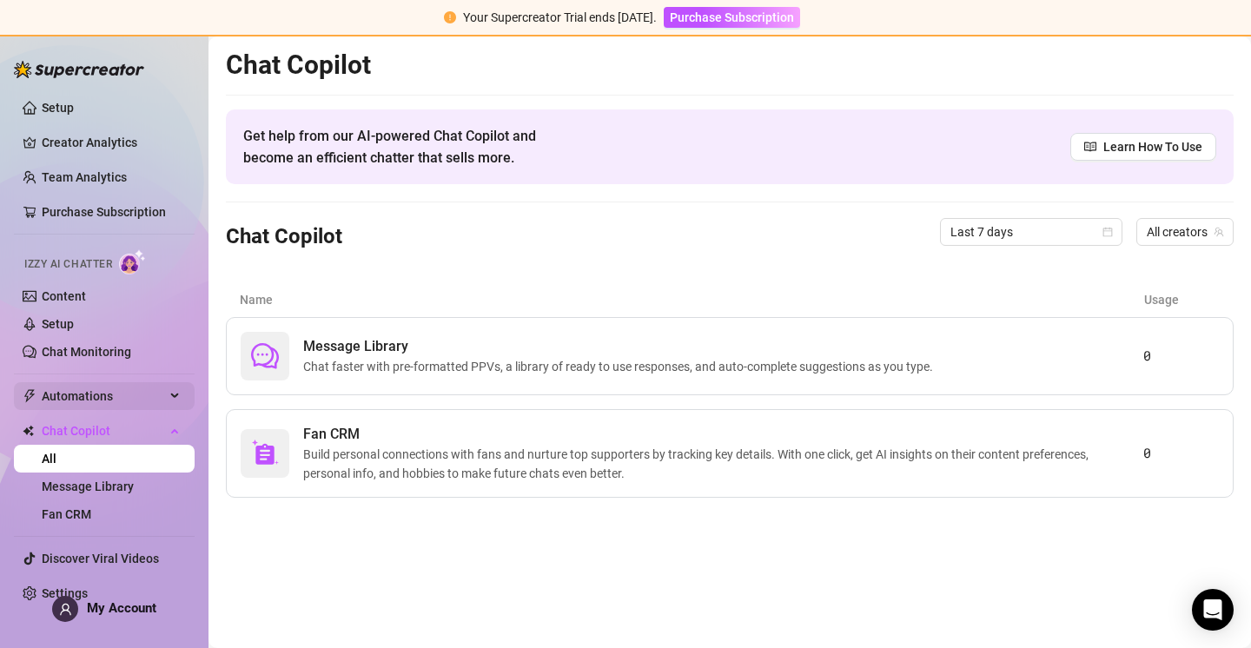
click at [149, 403] on span "Automations" at bounding box center [103, 396] width 123 height 28
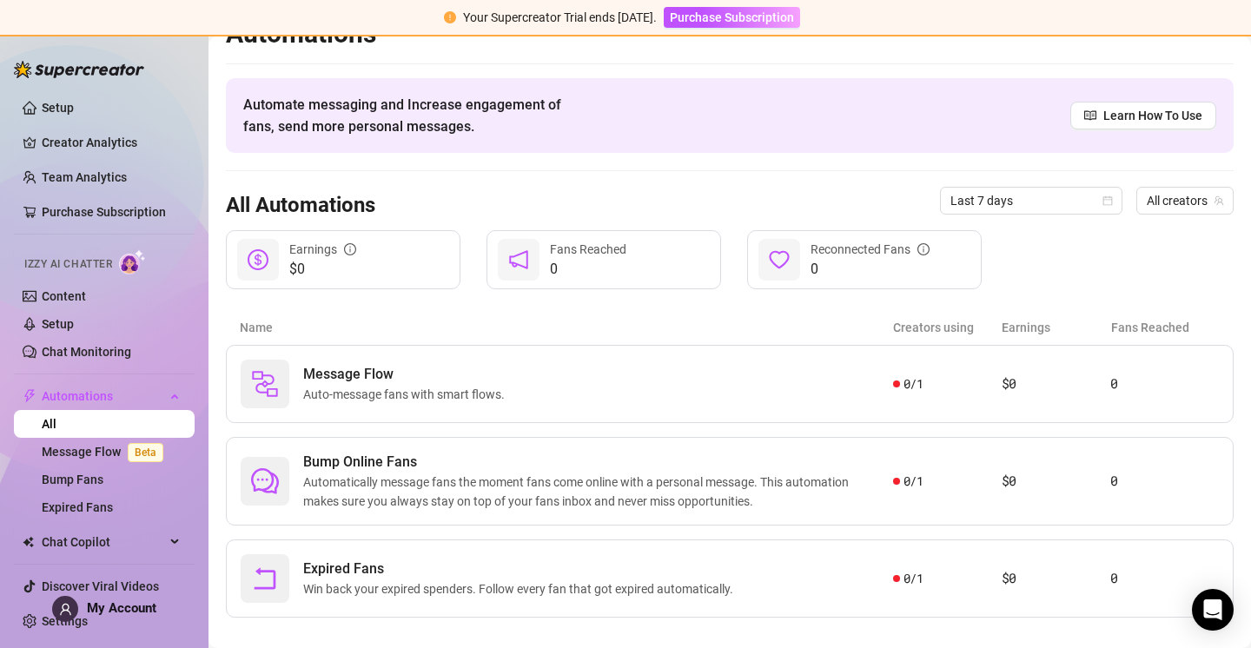
scroll to position [53, 0]
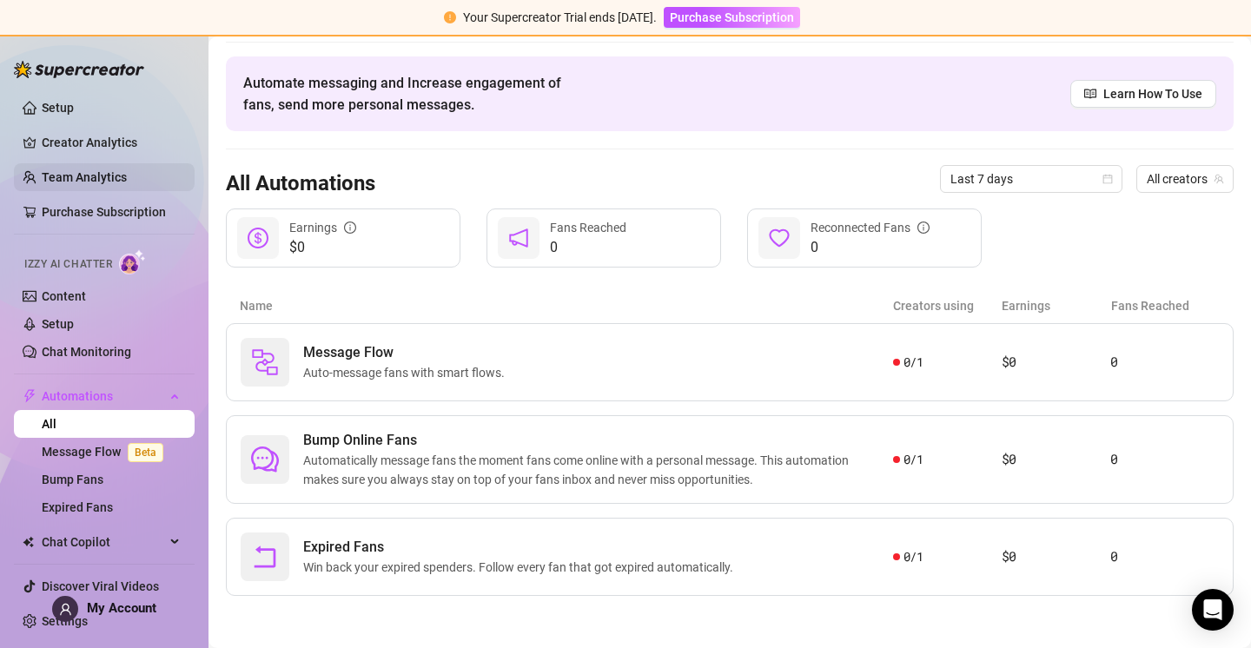
click at [113, 182] on link "Team Analytics" at bounding box center [84, 177] width 85 height 14
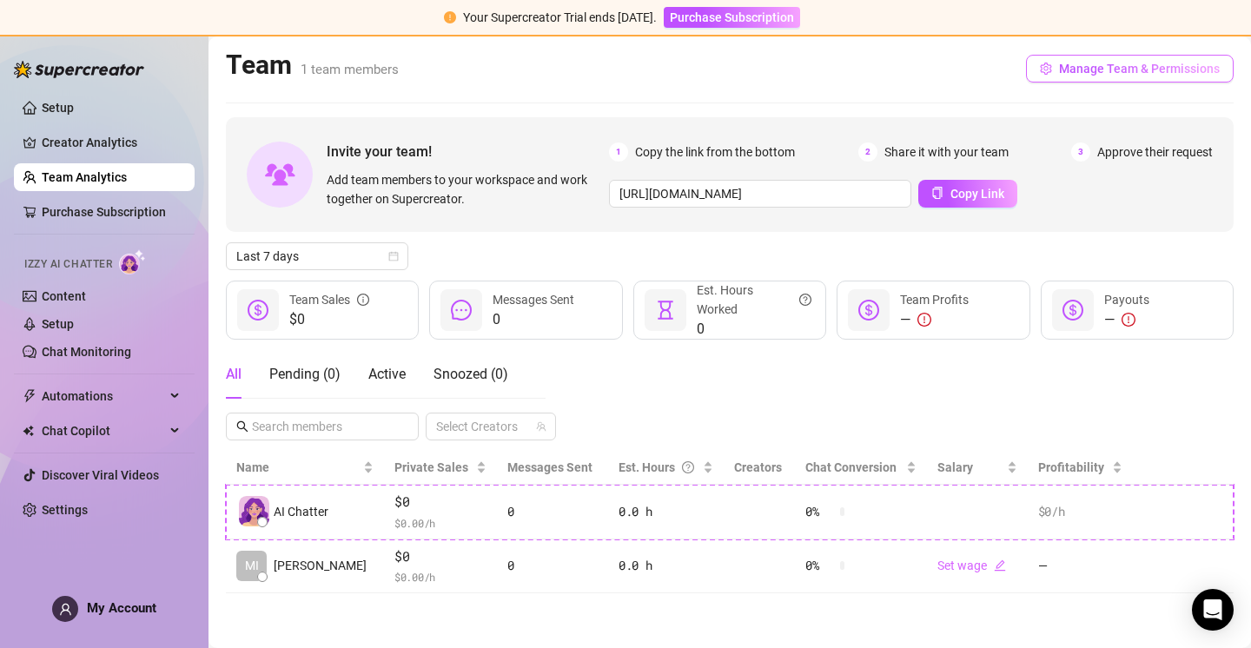
click at [1170, 71] on span "Manage Team & Permissions" at bounding box center [1139, 69] width 161 height 14
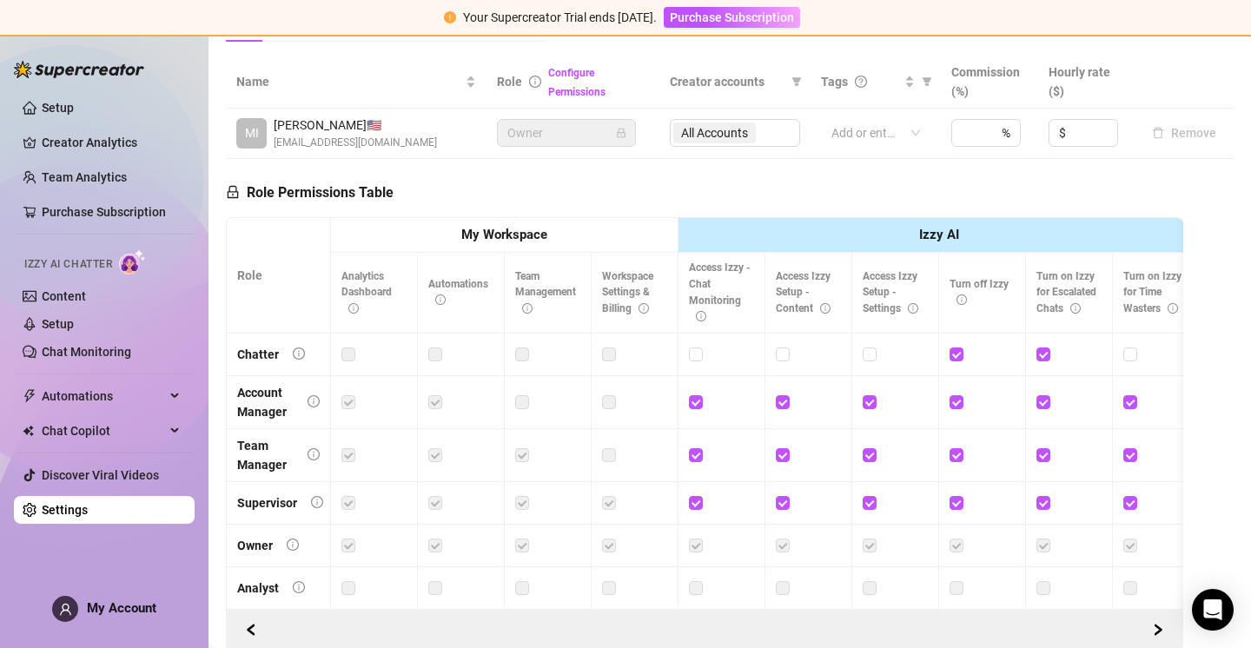
scroll to position [460, 0]
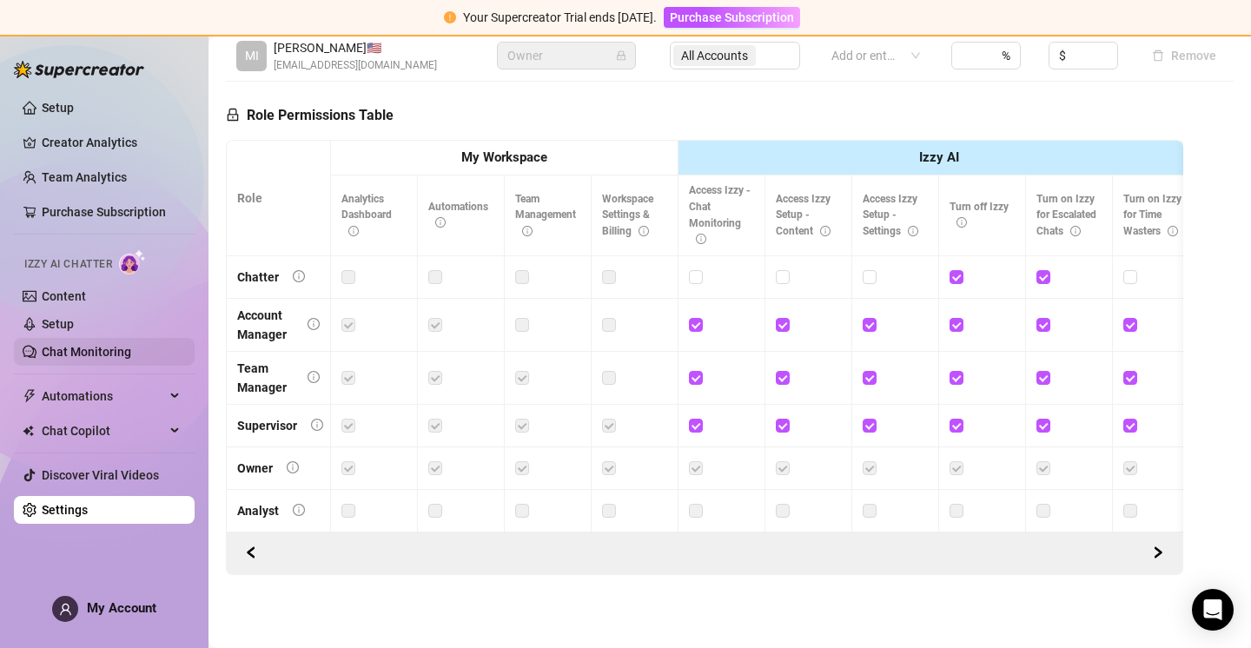
click at [131, 348] on link "Chat Monitoring" at bounding box center [86, 352] width 89 height 14
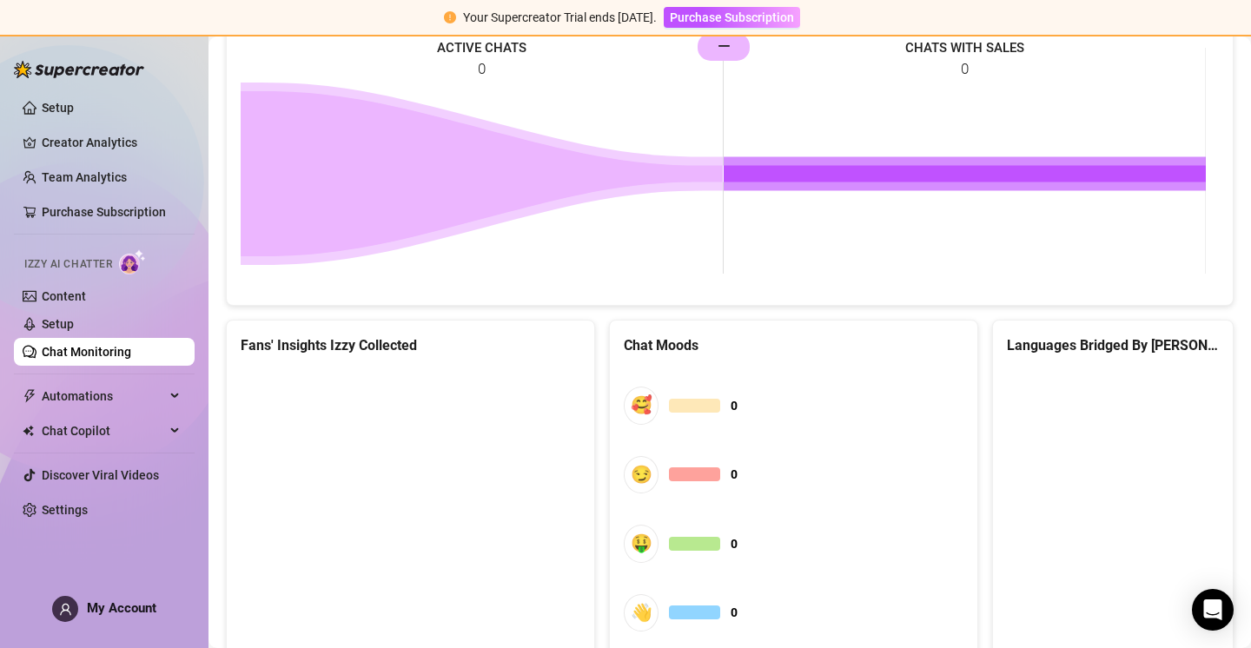
scroll to position [951, 0]
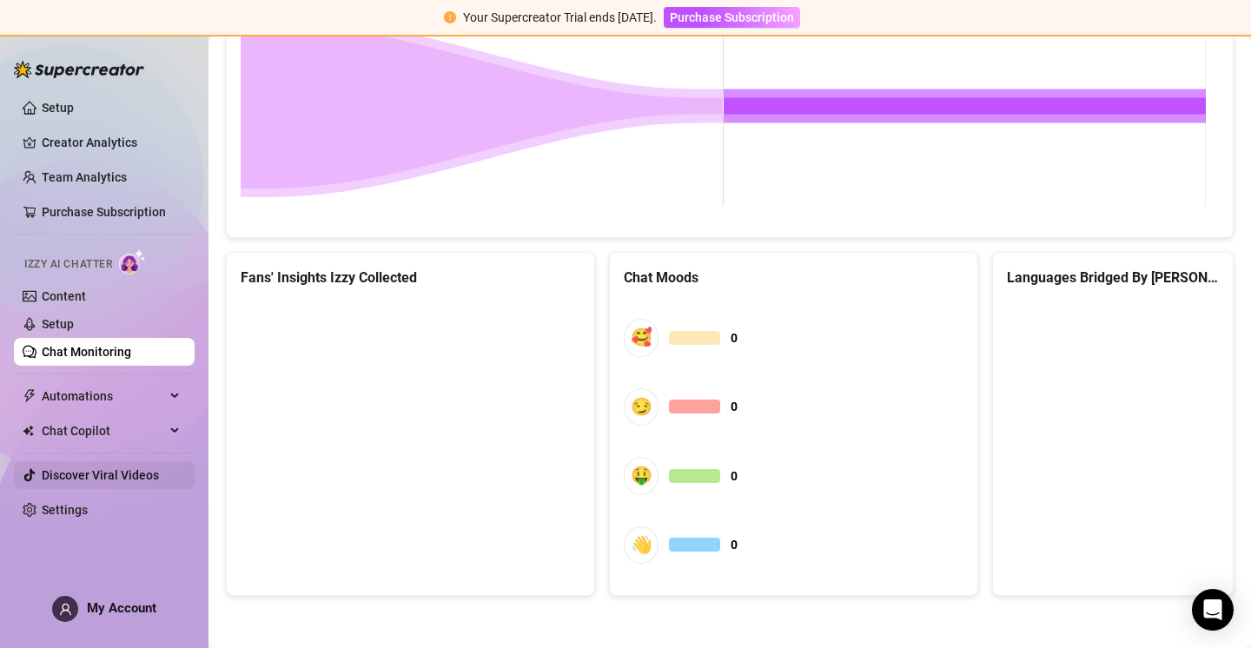
click at [100, 474] on link "Discover Viral Videos" at bounding box center [100, 475] width 117 height 14
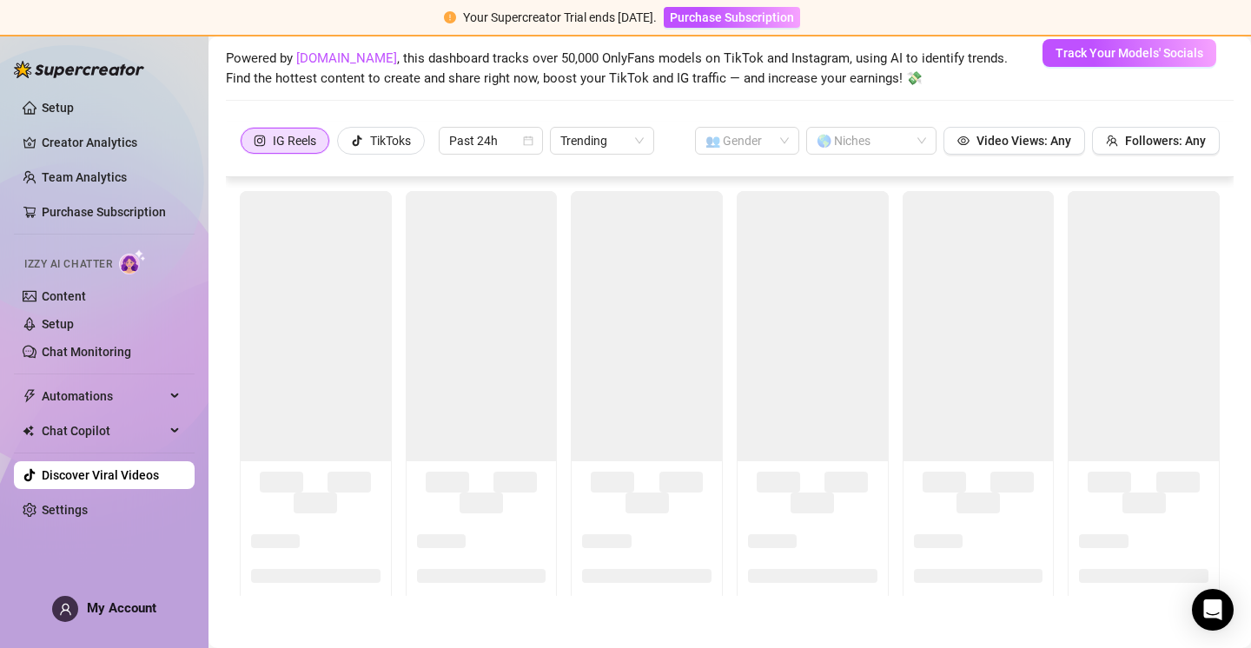
scroll to position [75, 0]
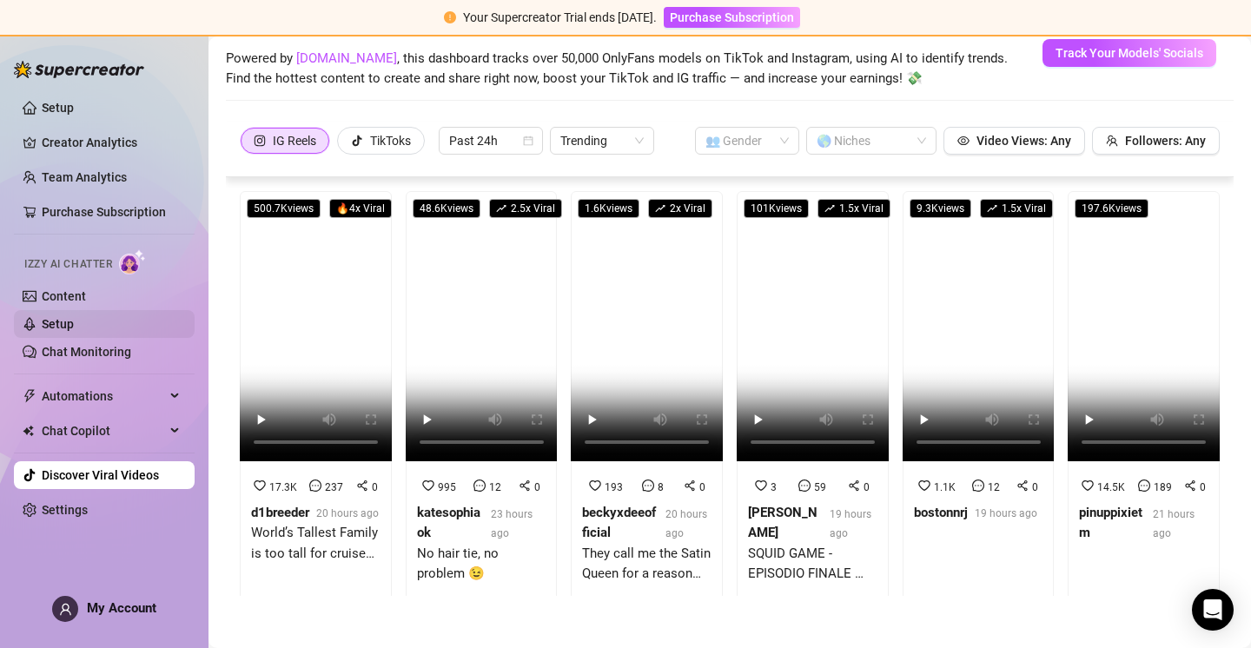
click at [74, 321] on link "Setup" at bounding box center [58, 324] width 32 height 14
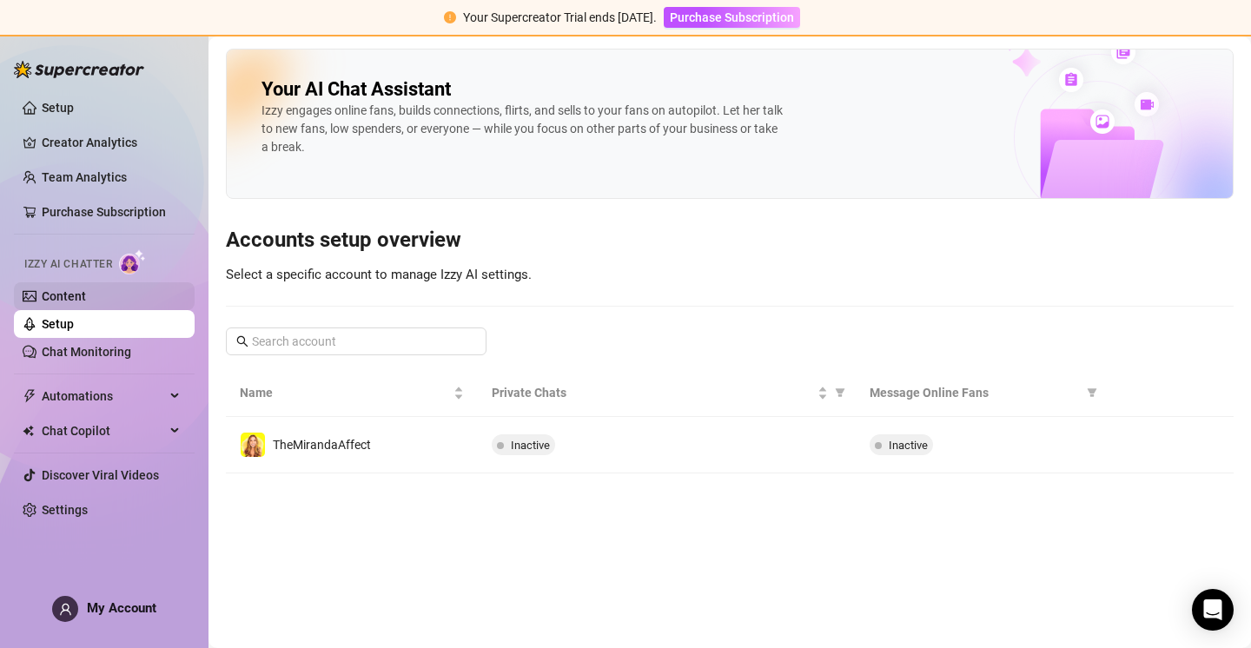
click at [86, 295] on link "Content" at bounding box center [64, 296] width 44 height 14
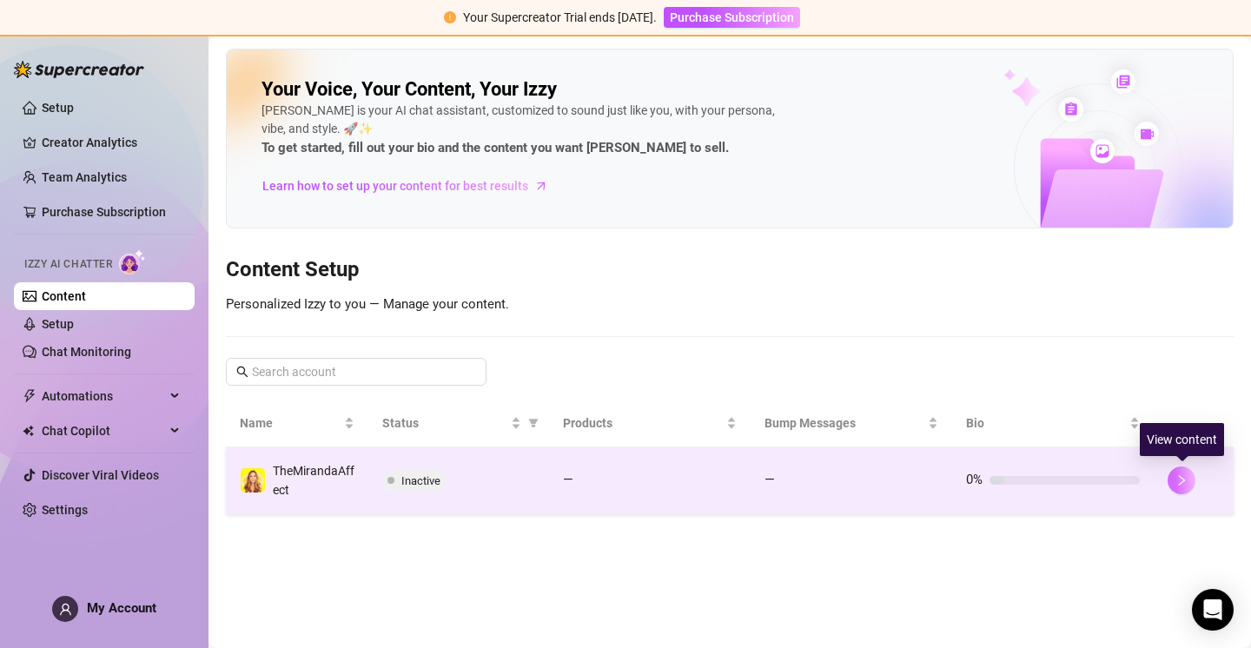
click at [1188, 479] on button "button" at bounding box center [1182, 481] width 28 height 28
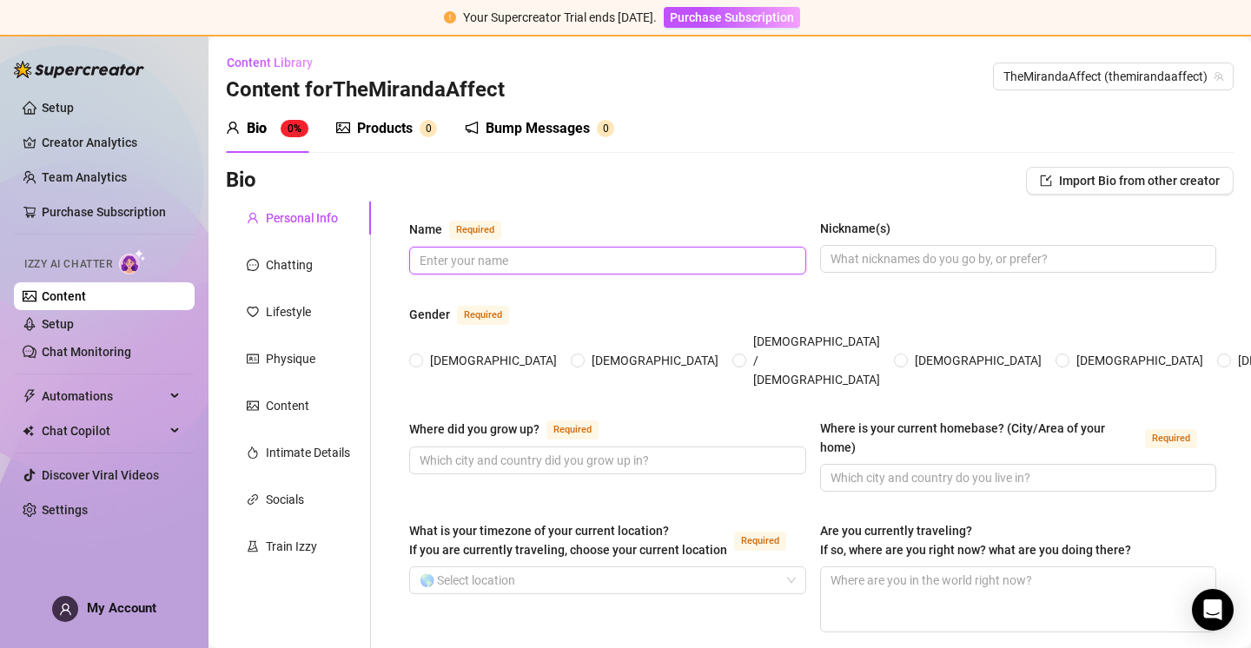
click at [580, 263] on input "Name Required" at bounding box center [606, 260] width 373 height 19
type input "m"
click at [593, 253] on input "Name Required" at bounding box center [606, 260] width 373 height 19
type input "[PERSON_NAME]"
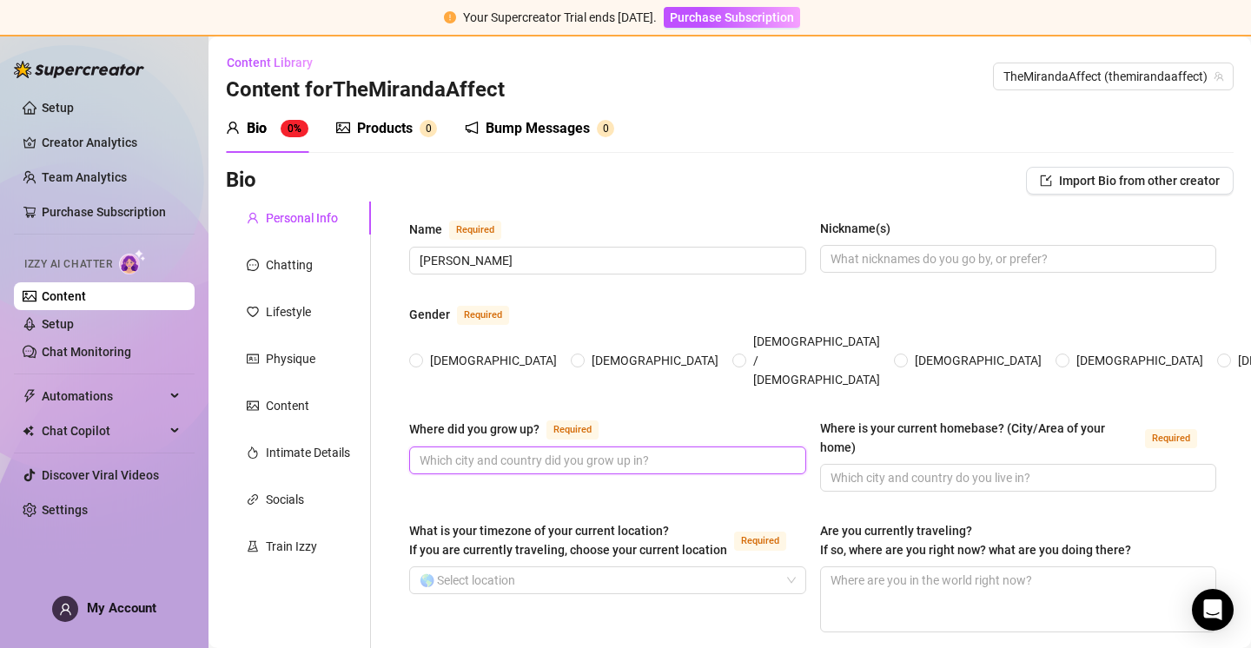
click at [546, 451] on input "Where did you grow up? Required" at bounding box center [606, 460] width 373 height 19
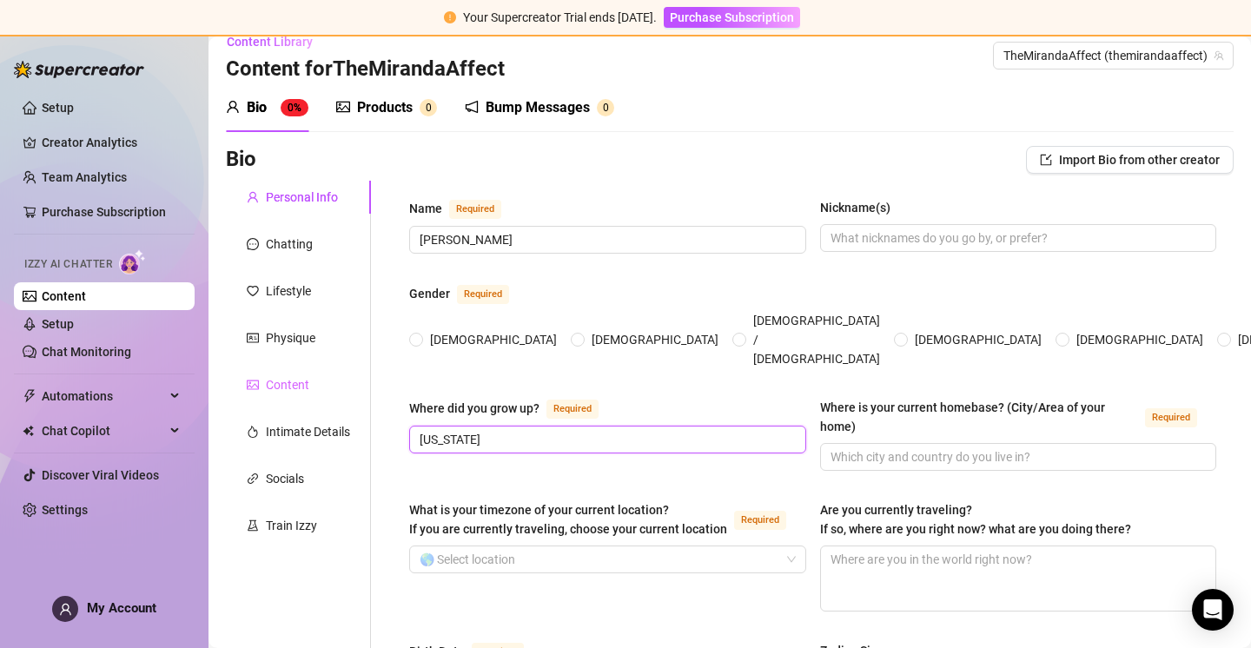
type input "[US_STATE]"
click at [299, 388] on div "Content" at bounding box center [287, 384] width 43 height 19
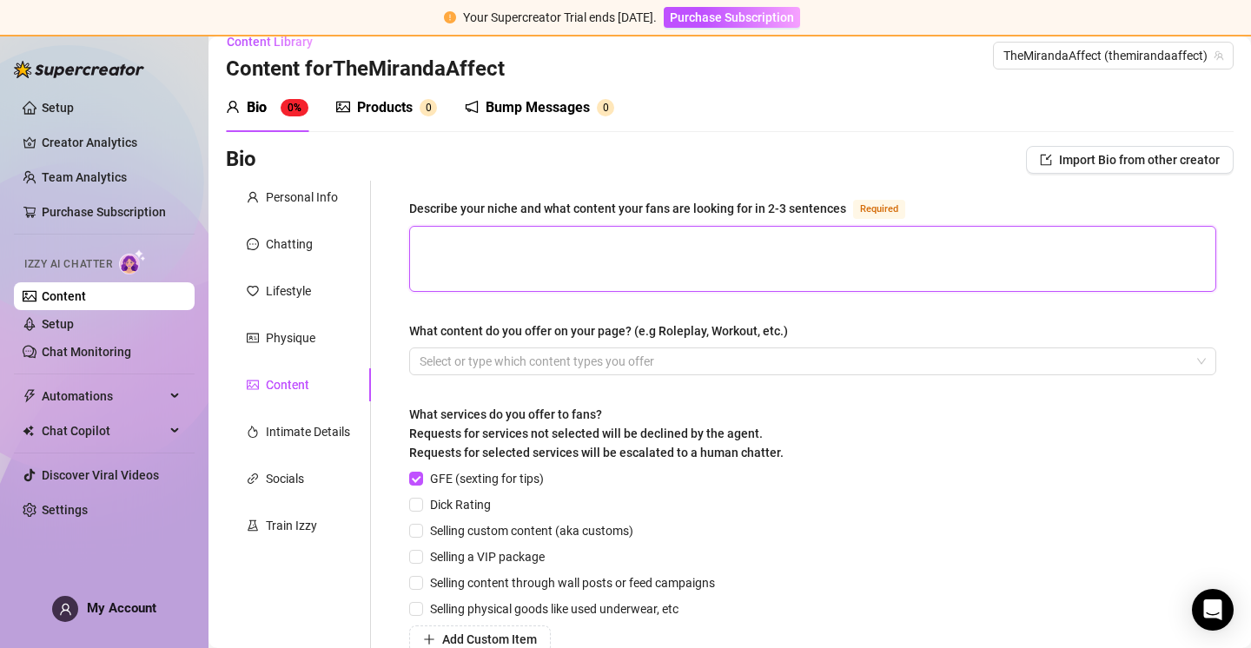
click at [603, 241] on textarea "Describe your niche and what content your fans are looking for in 2-3 sentences…" at bounding box center [812, 259] width 805 height 64
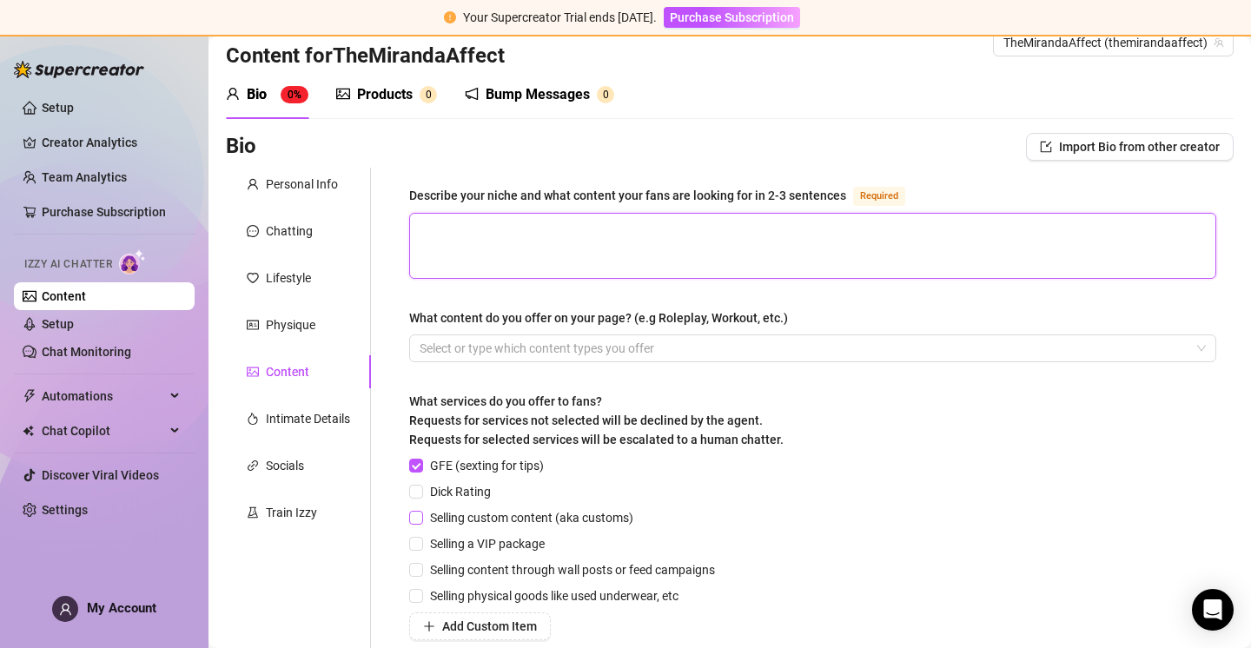
scroll to position [0, 0]
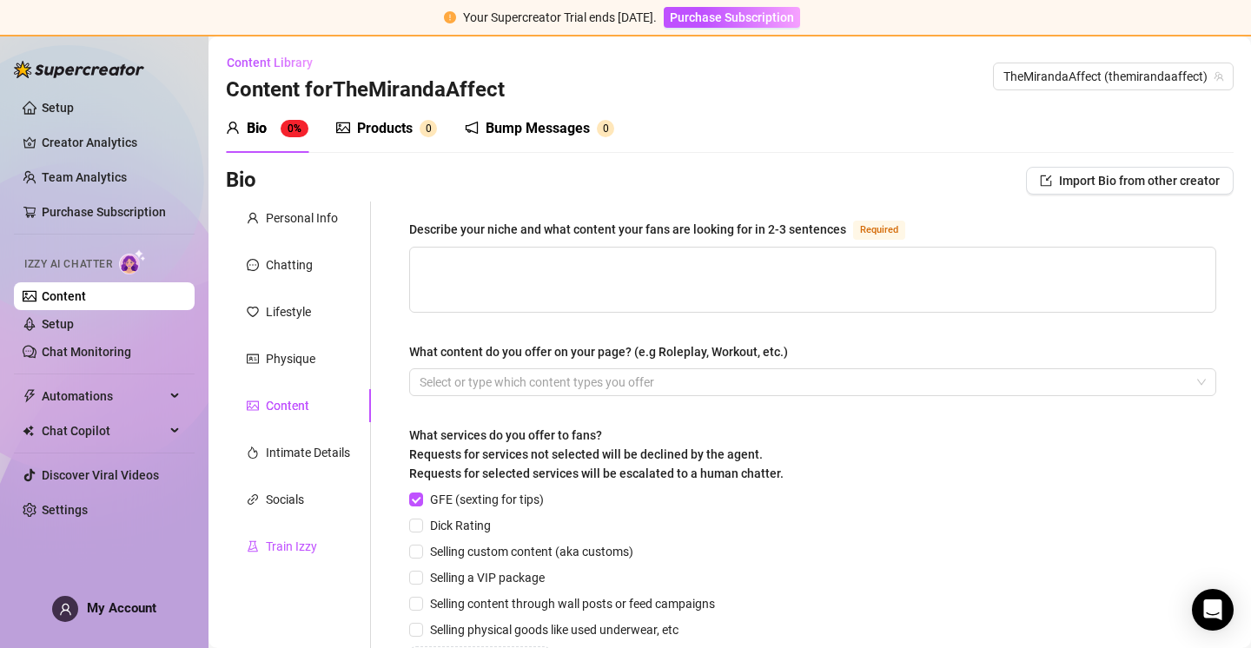
click at [285, 550] on div "Train Izzy" at bounding box center [291, 546] width 51 height 19
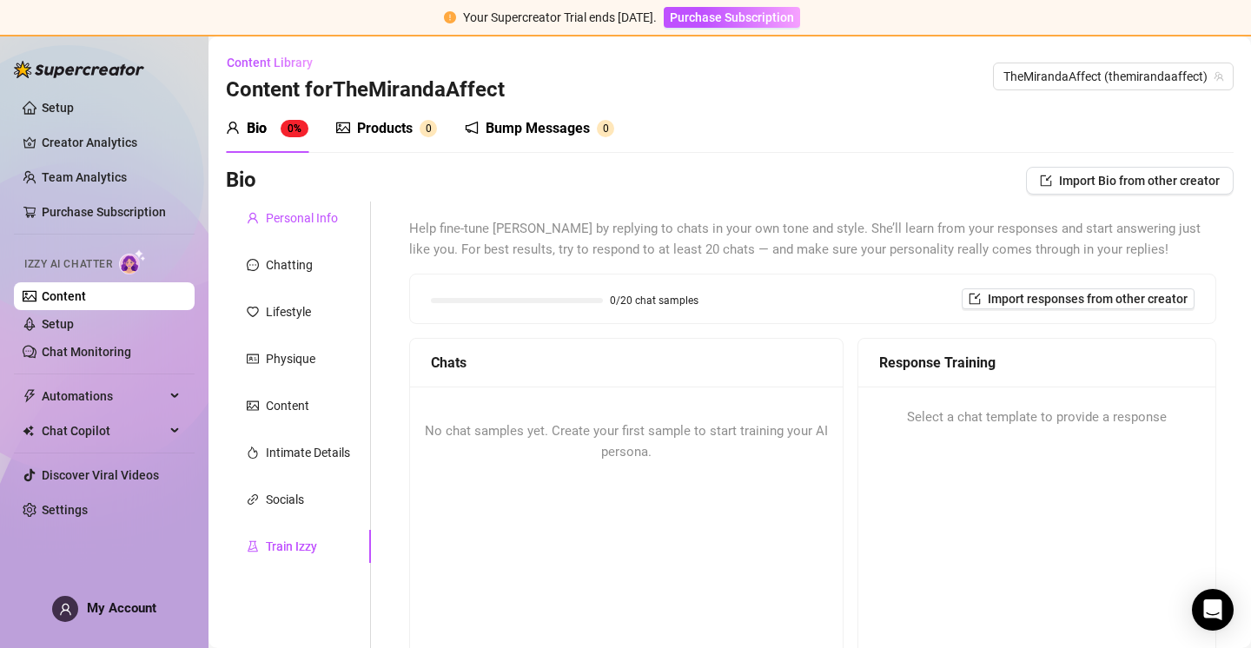
click at [275, 217] on div "Personal Info" at bounding box center [302, 218] width 72 height 19
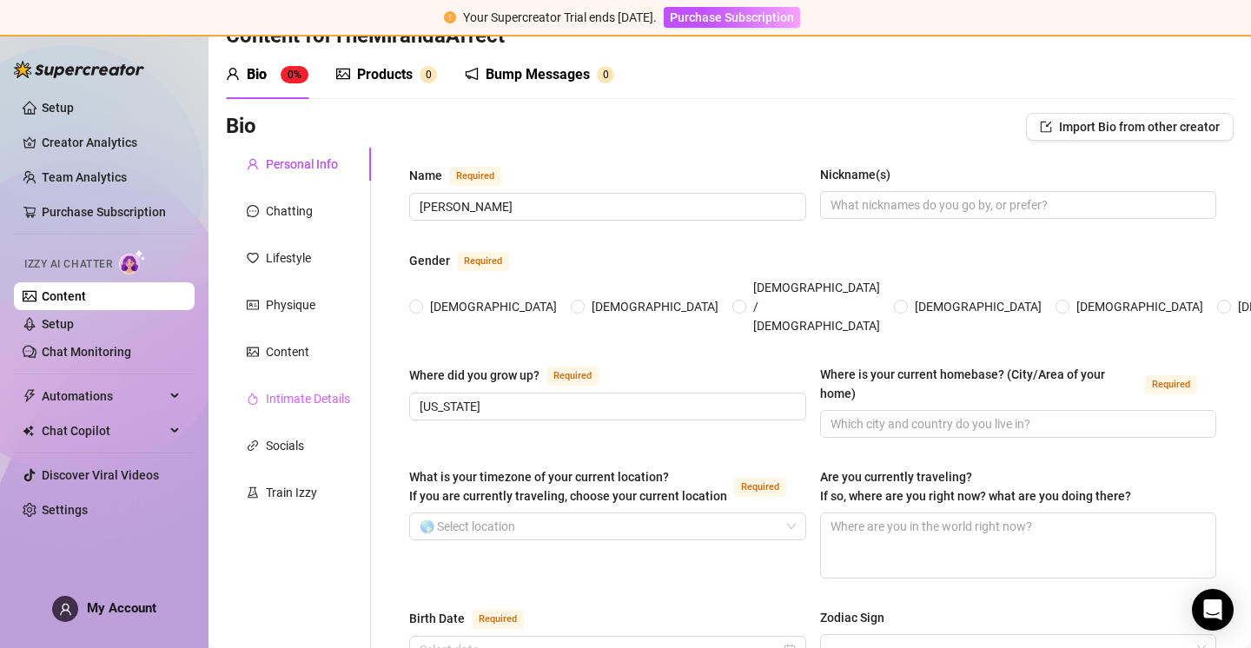
scroll to position [68, 0]
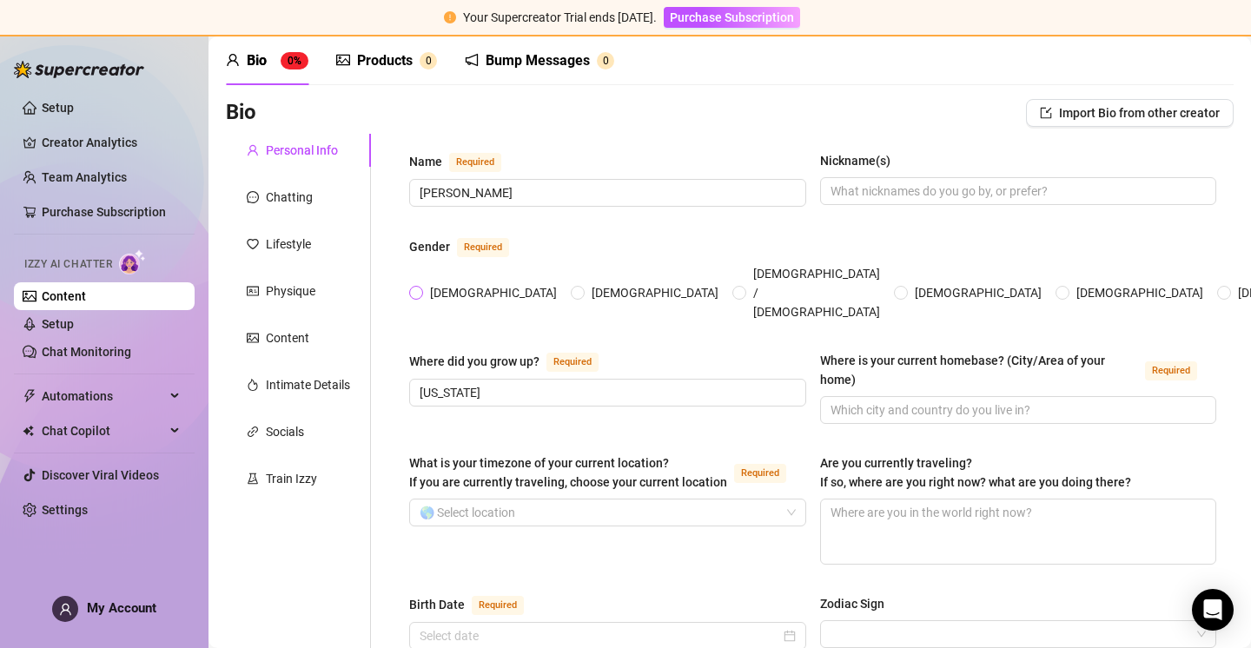
click at [412, 286] on span at bounding box center [416, 293] width 14 height 14
click at [414, 288] on input "[DEMOGRAPHIC_DATA]" at bounding box center [417, 293] width 7 height 11
radio input "true"
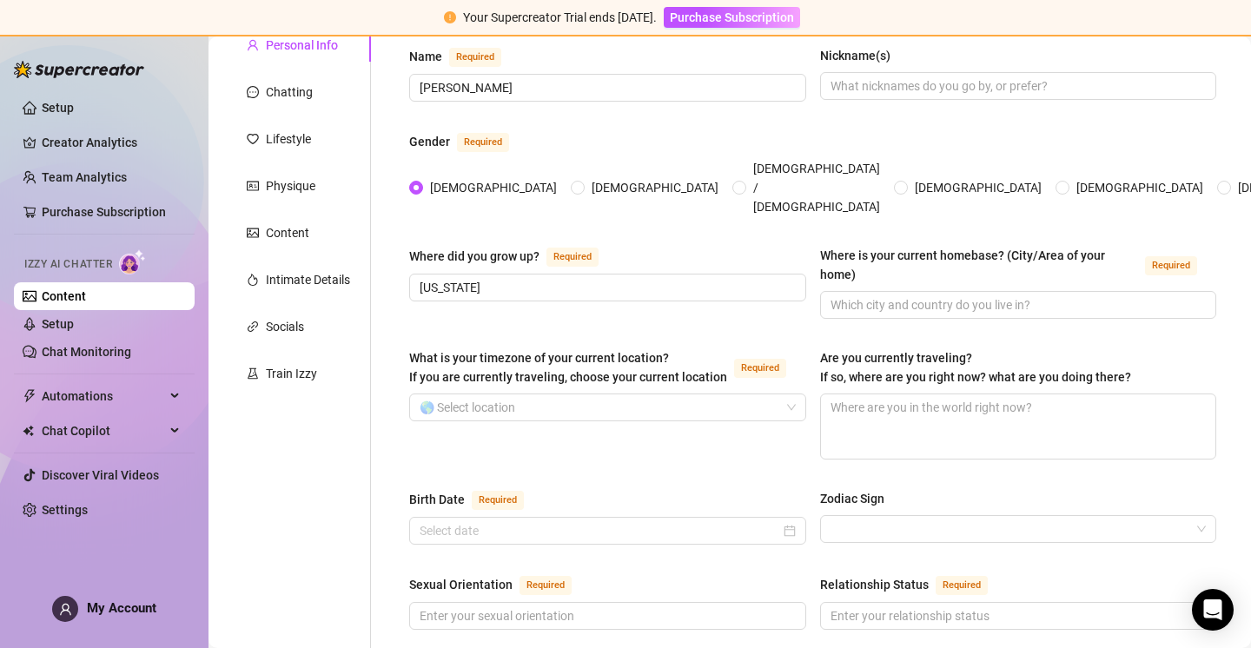
scroll to position [174, 0]
click at [929, 295] on input "Where is your current homebase? (City/Area of your home) Required" at bounding box center [1017, 304] width 373 height 19
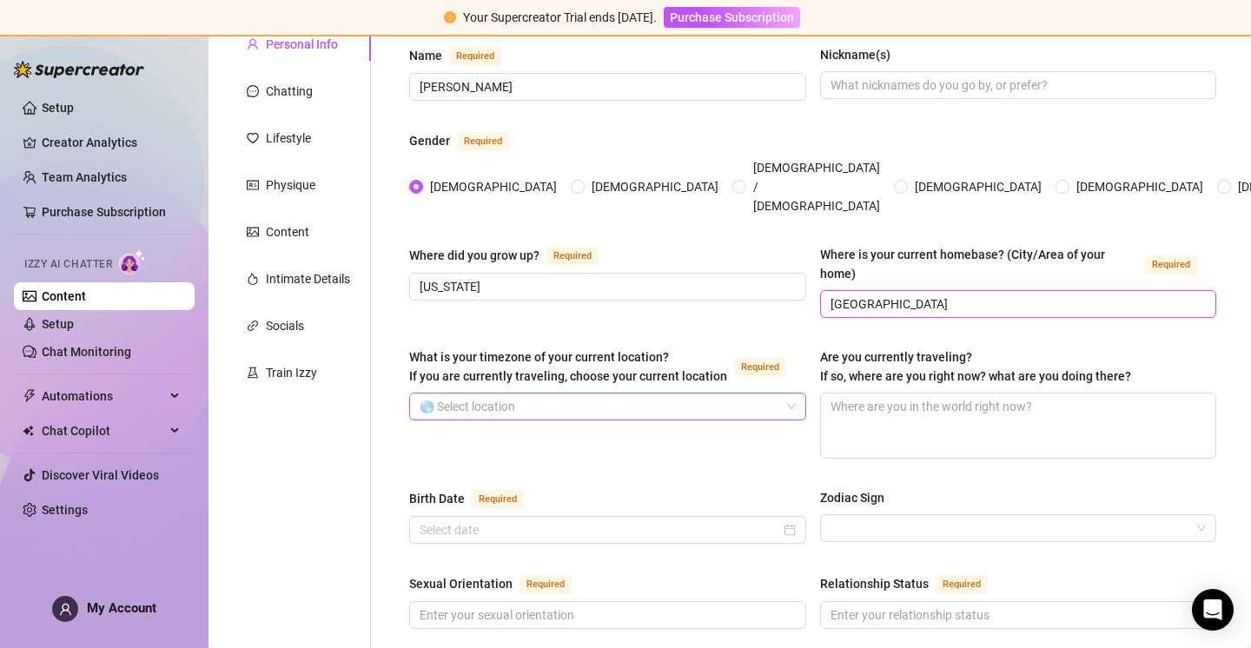
type input "[GEOGRAPHIC_DATA]"
click at [506, 394] on input "What is your timezone of your current location? If you are currently traveling,…" at bounding box center [600, 407] width 361 height 26
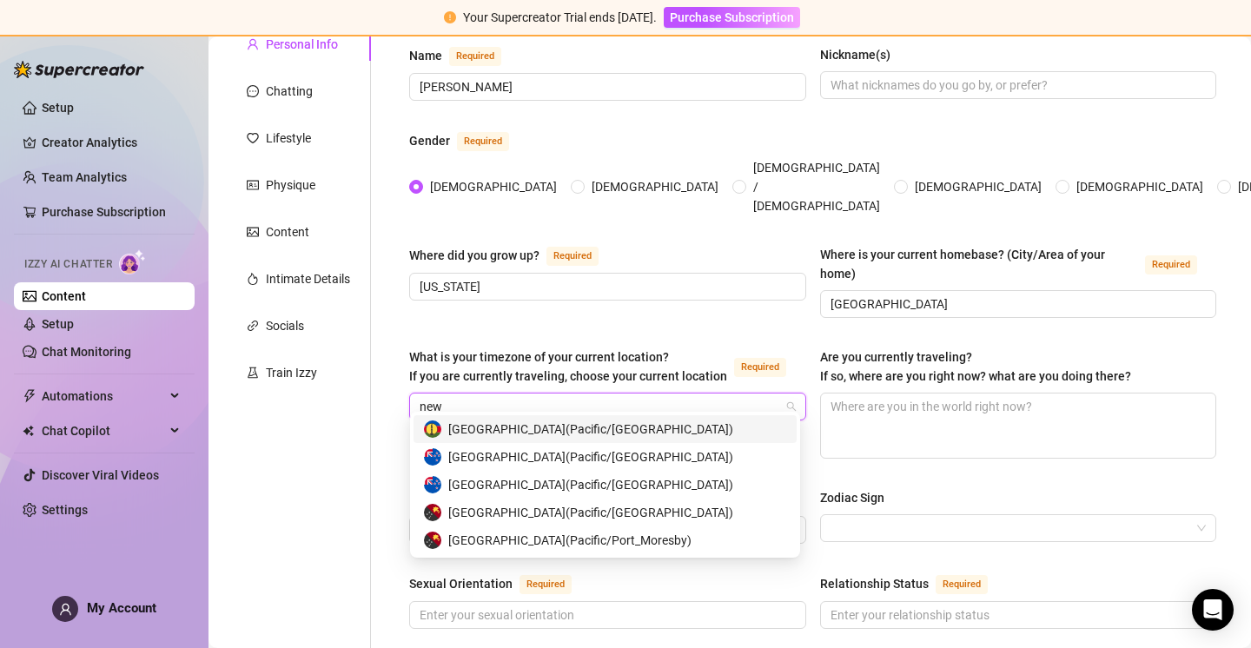
type input "new"
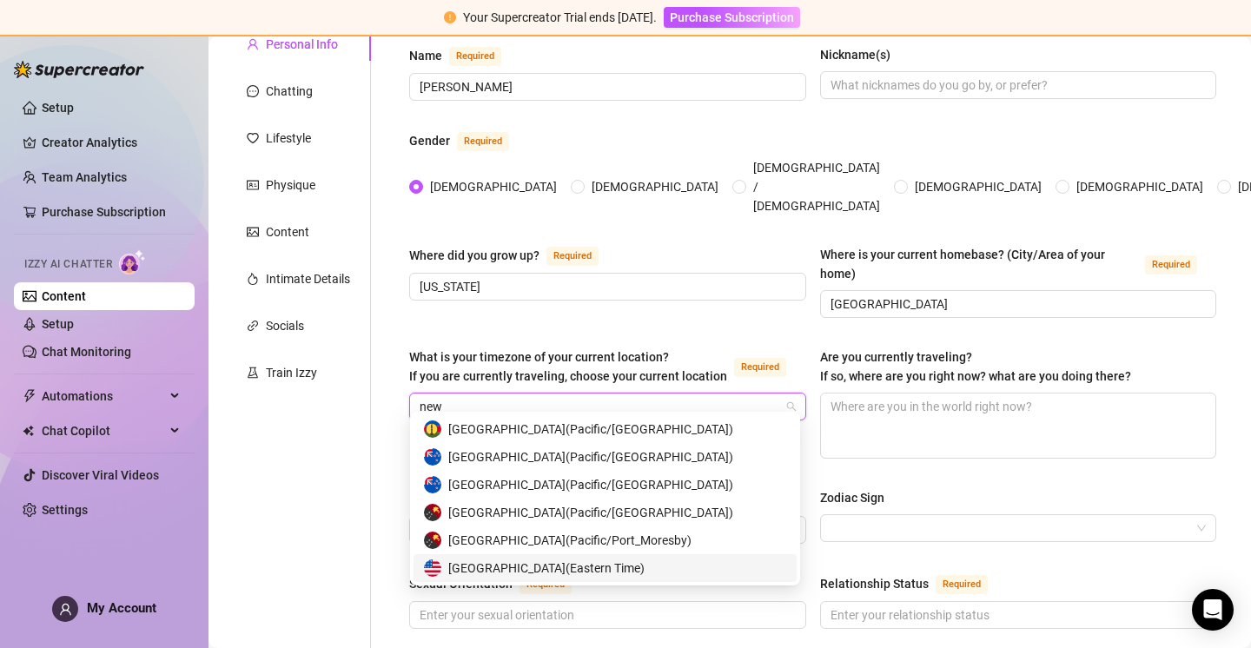
click at [613, 570] on span "United States of America ( Eastern Time )" at bounding box center [546, 568] width 196 height 19
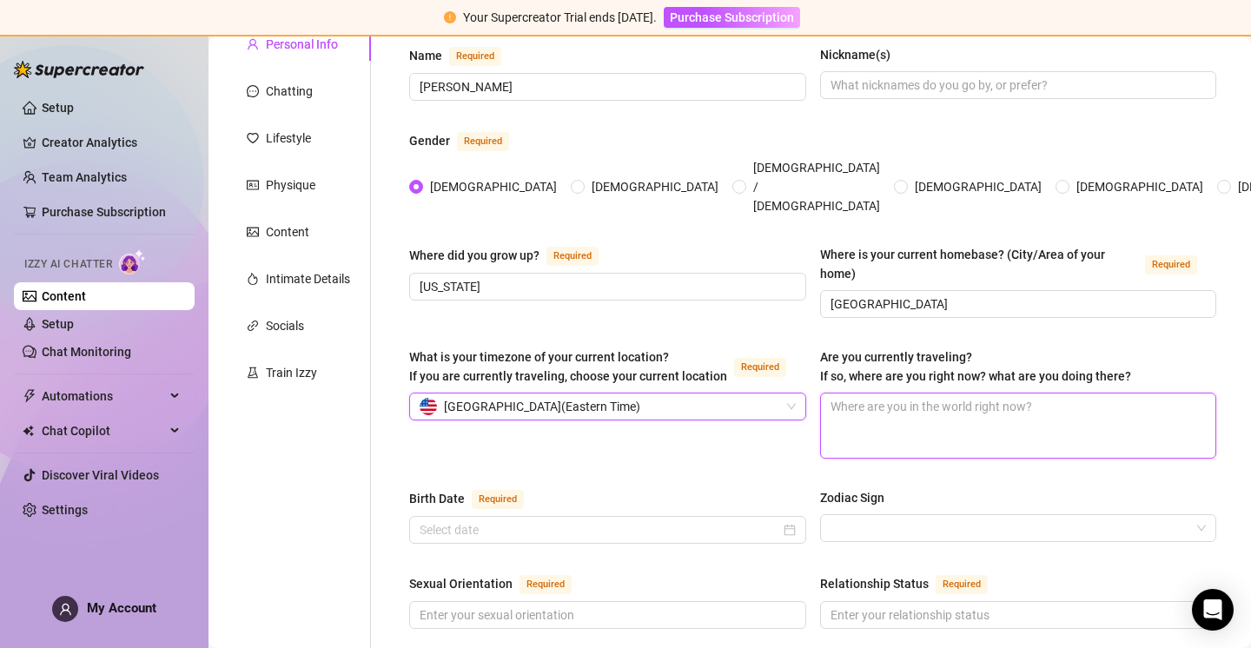
click at [877, 394] on textarea "Are you currently traveling? If so, where are you right now? what are you doing…" at bounding box center [1018, 426] width 395 height 64
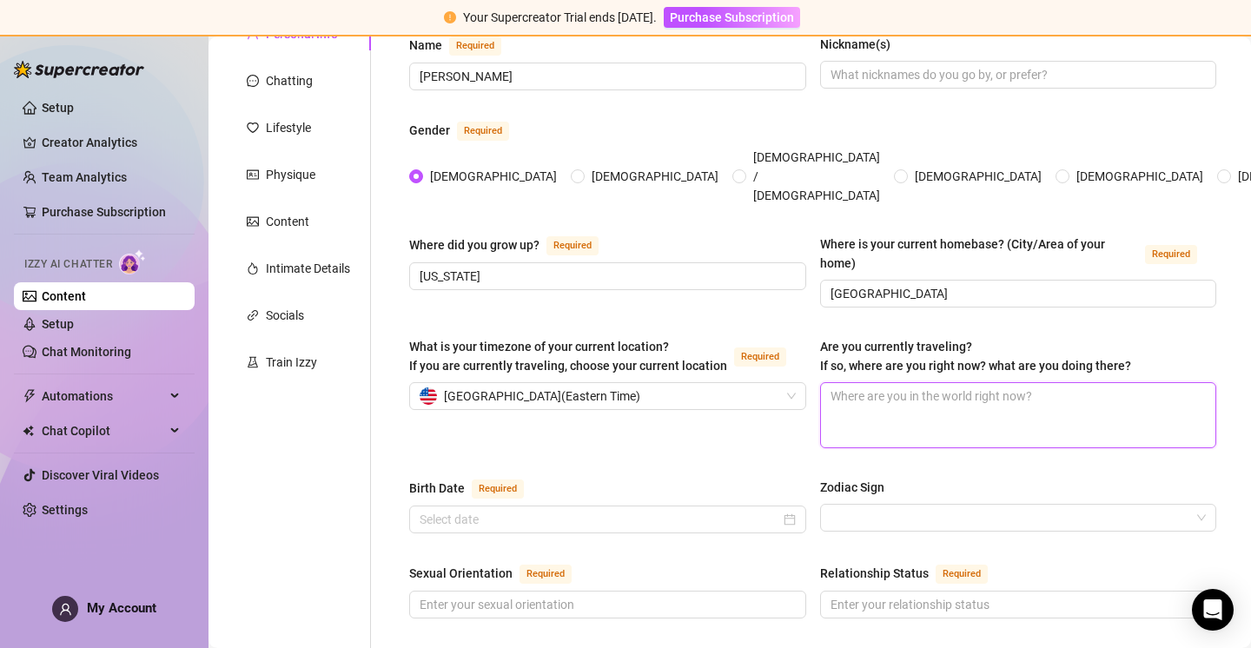
scroll to position [318, 0]
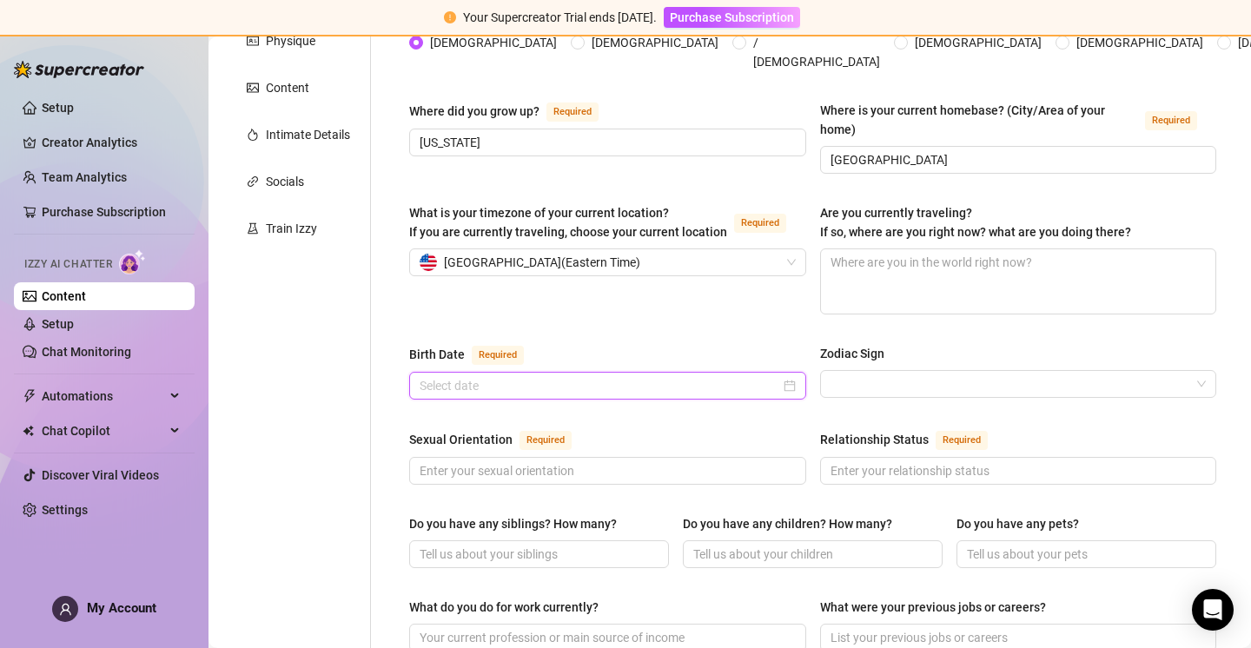
click at [557, 376] on input "Birth Date Required" at bounding box center [600, 385] width 361 height 19
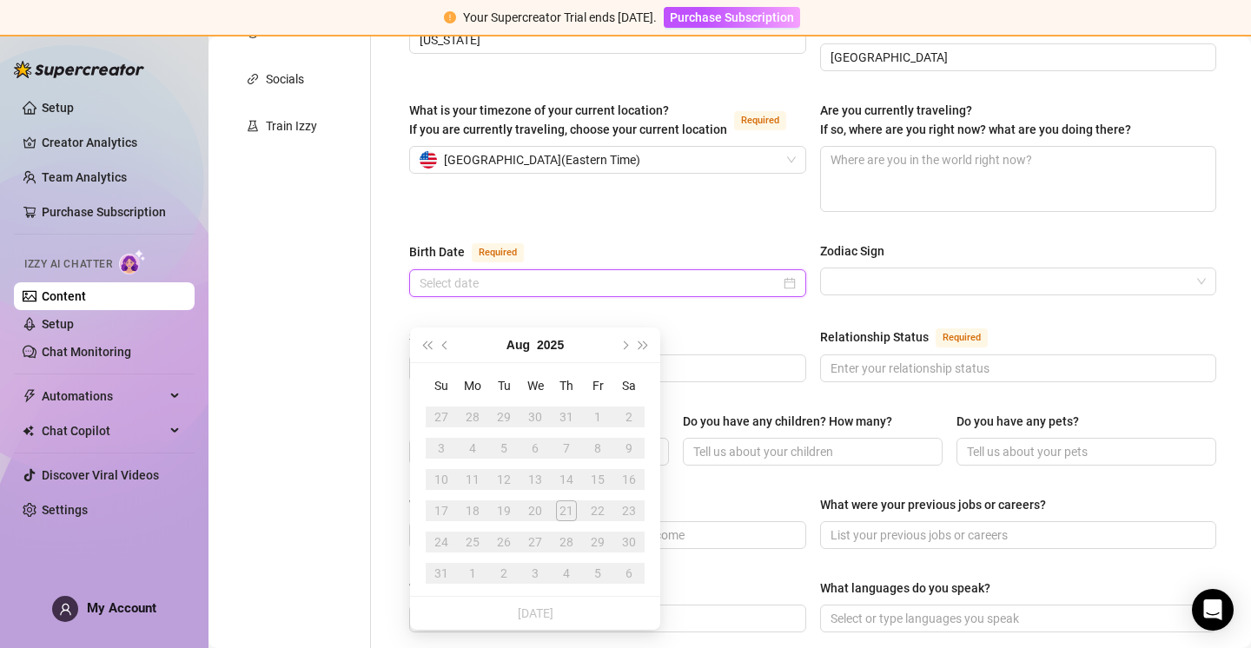
scroll to position [332, 0]
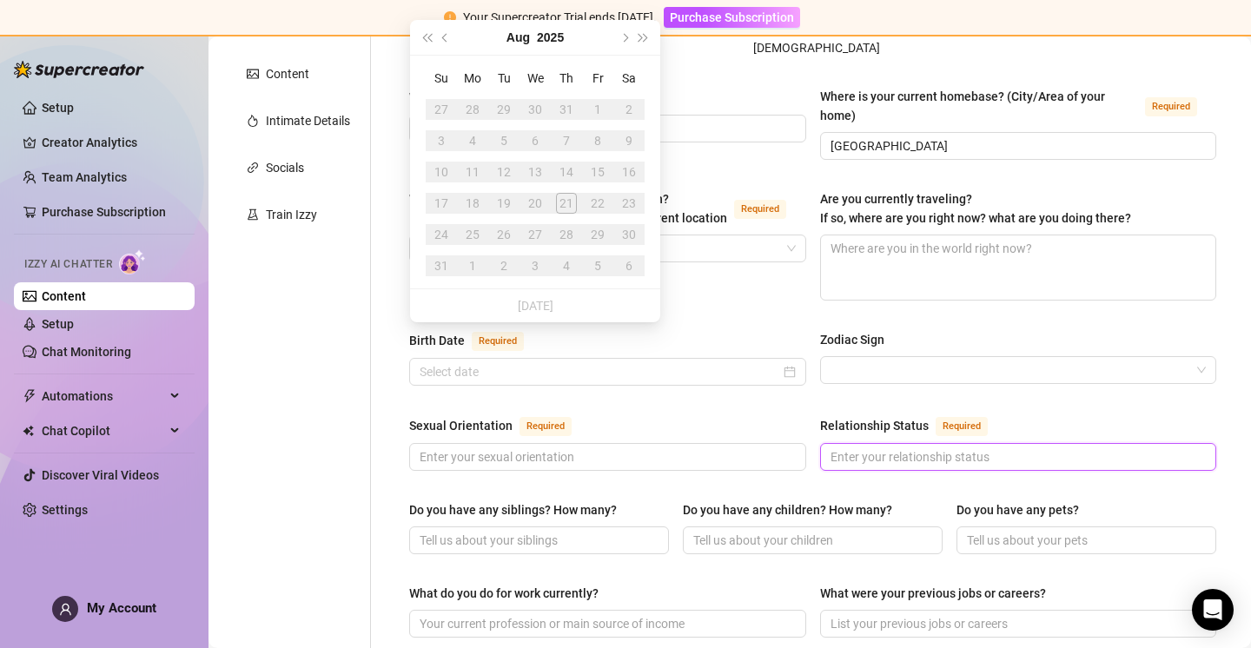
click at [878, 447] on input "Relationship Status Required" at bounding box center [1017, 456] width 373 height 19
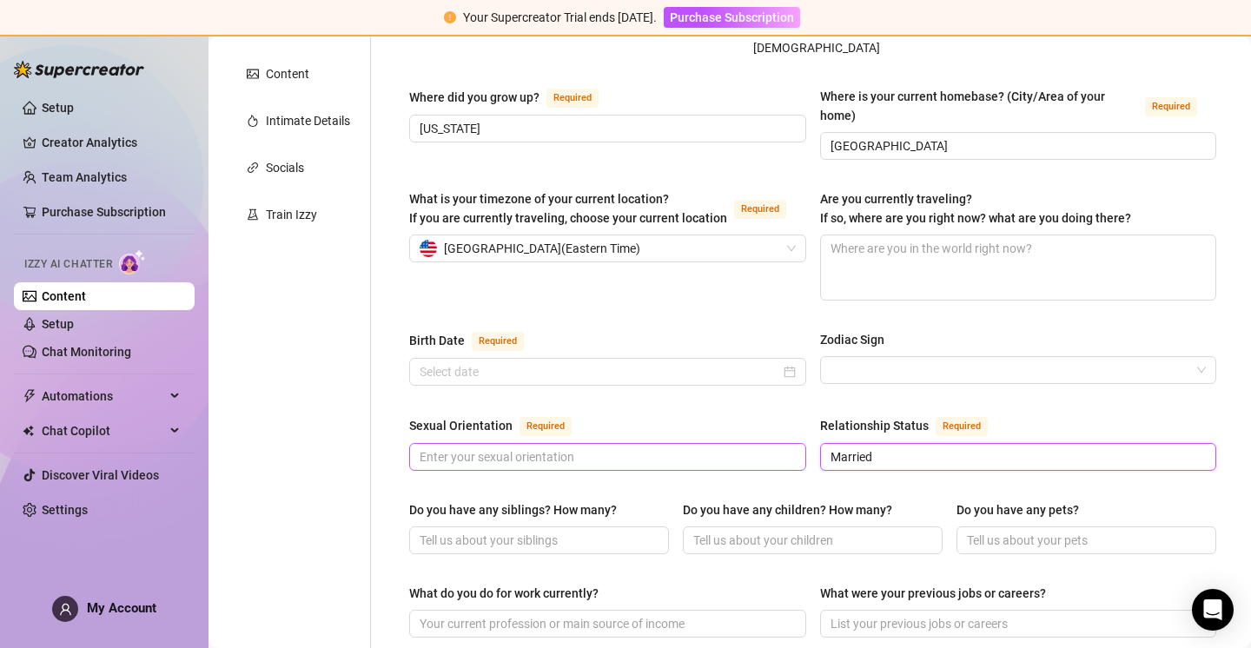
type input "Married"
click at [617, 447] on input "Sexual Orientation Required" at bounding box center [606, 456] width 373 height 19
type input "S"
type input "[DEMOGRAPHIC_DATA]"
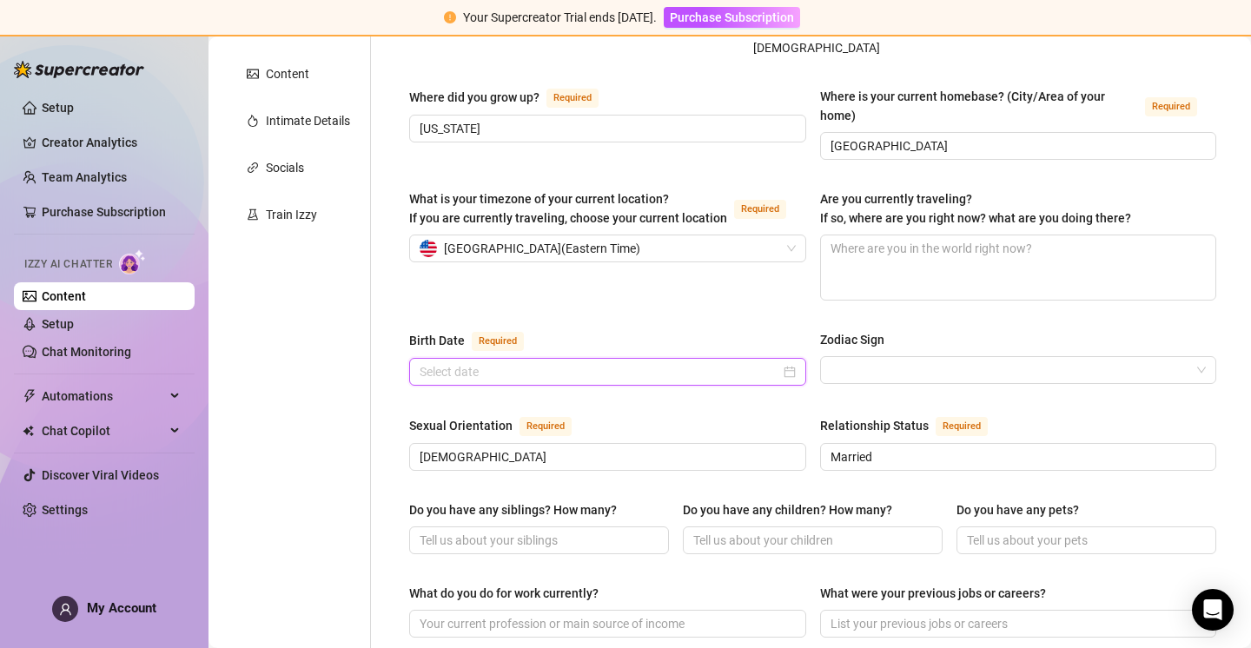
click at [522, 362] on input "Birth Date Required" at bounding box center [600, 371] width 361 height 19
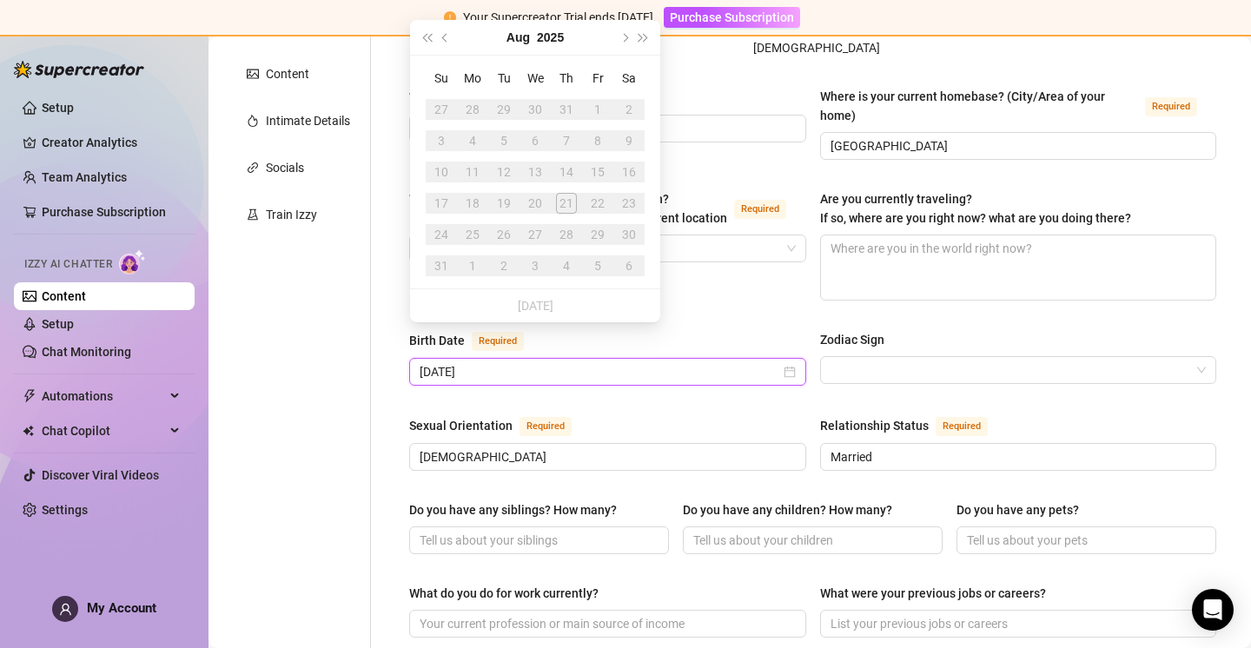
type input "[DATE]"
click at [593, 369] on div "Name Required [PERSON_NAME](s) Gender Required [DEMOGRAPHIC_DATA] [DEMOGRAPHIC_…" at bounding box center [812, 597] width 807 height 1421
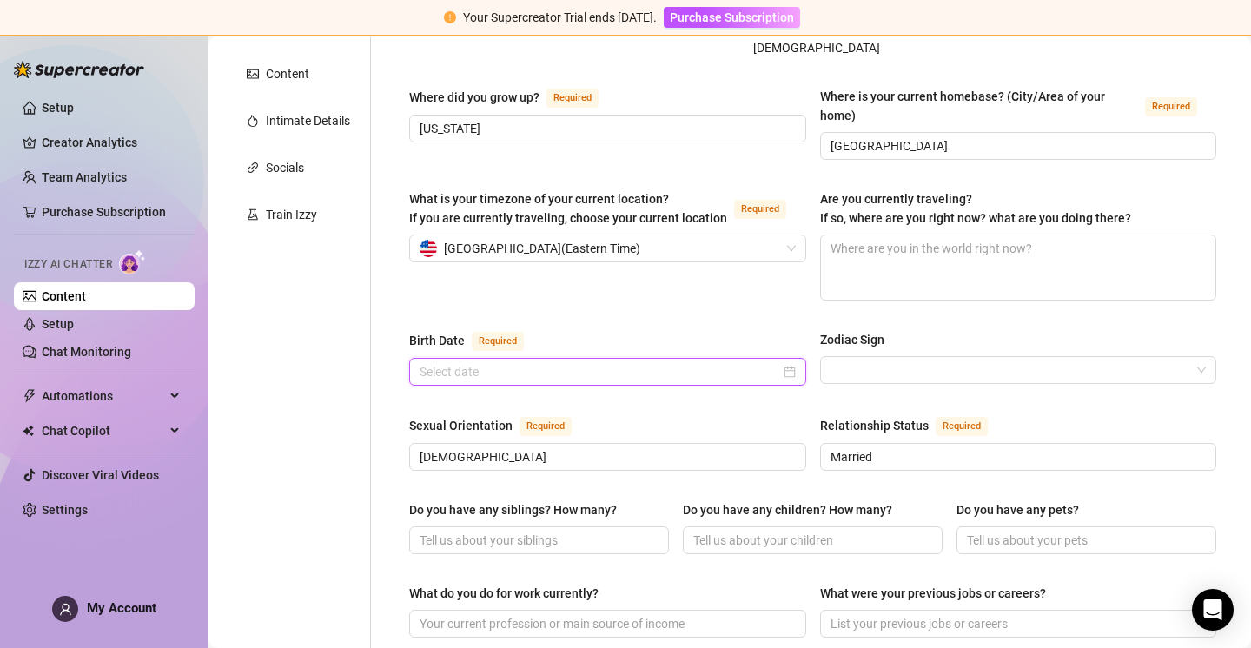
click at [537, 362] on input "Birth Date Required" at bounding box center [600, 371] width 361 height 19
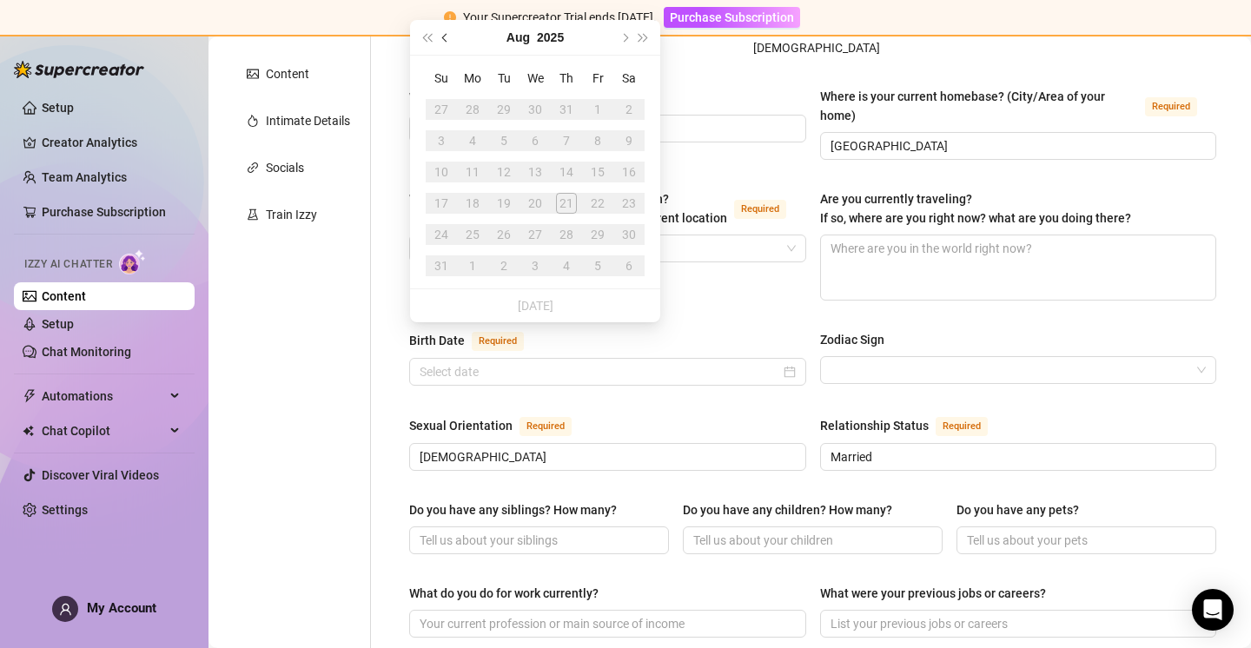
click at [453, 39] on button "Previous month (PageUp)" at bounding box center [445, 37] width 19 height 35
click at [447, 36] on button "Previous month (PageUp)" at bounding box center [445, 37] width 19 height 35
click at [447, 37] on span "Previous month (PageUp)" at bounding box center [446, 37] width 9 height 9
click at [447, 39] on span "Previous month (PageUp)" at bounding box center [446, 37] width 9 height 9
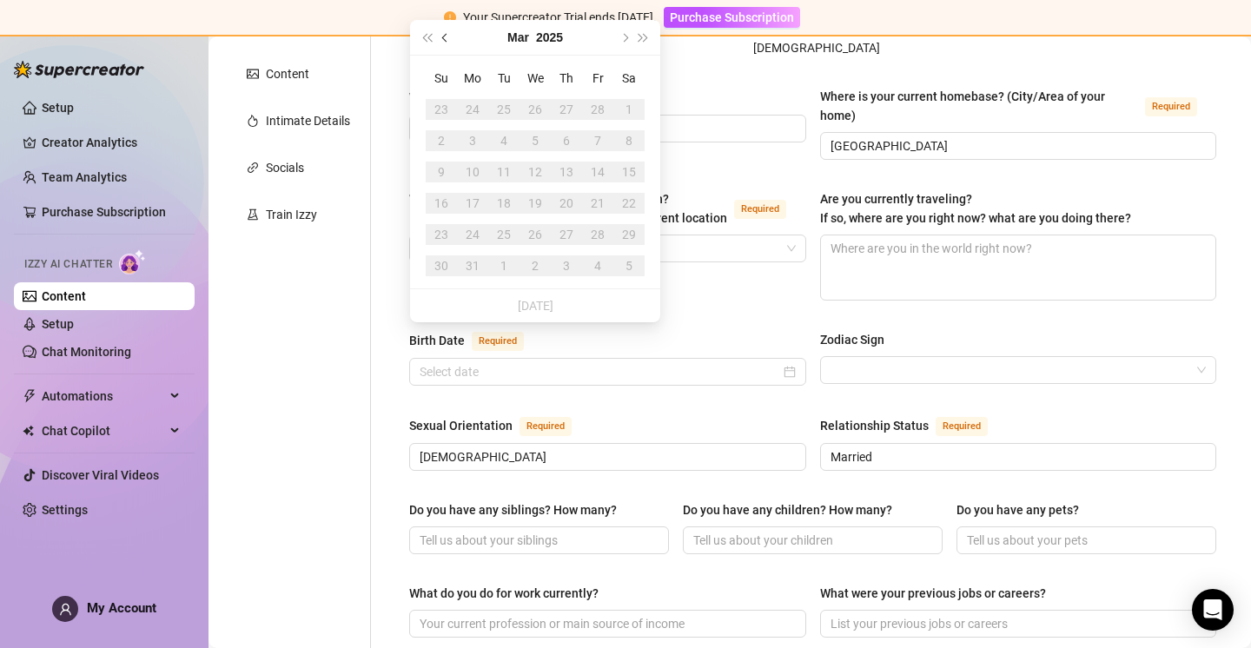
click at [447, 39] on span "Previous month (PageUp)" at bounding box center [446, 37] width 9 height 9
click at [430, 36] on span "Last year (Control + left)" at bounding box center [426, 37] width 9 height 9
click at [429, 36] on span "Last year (Control + left)" at bounding box center [426, 37] width 9 height 9
click at [428, 36] on span "Last year (Control + left)" at bounding box center [426, 37] width 9 height 9
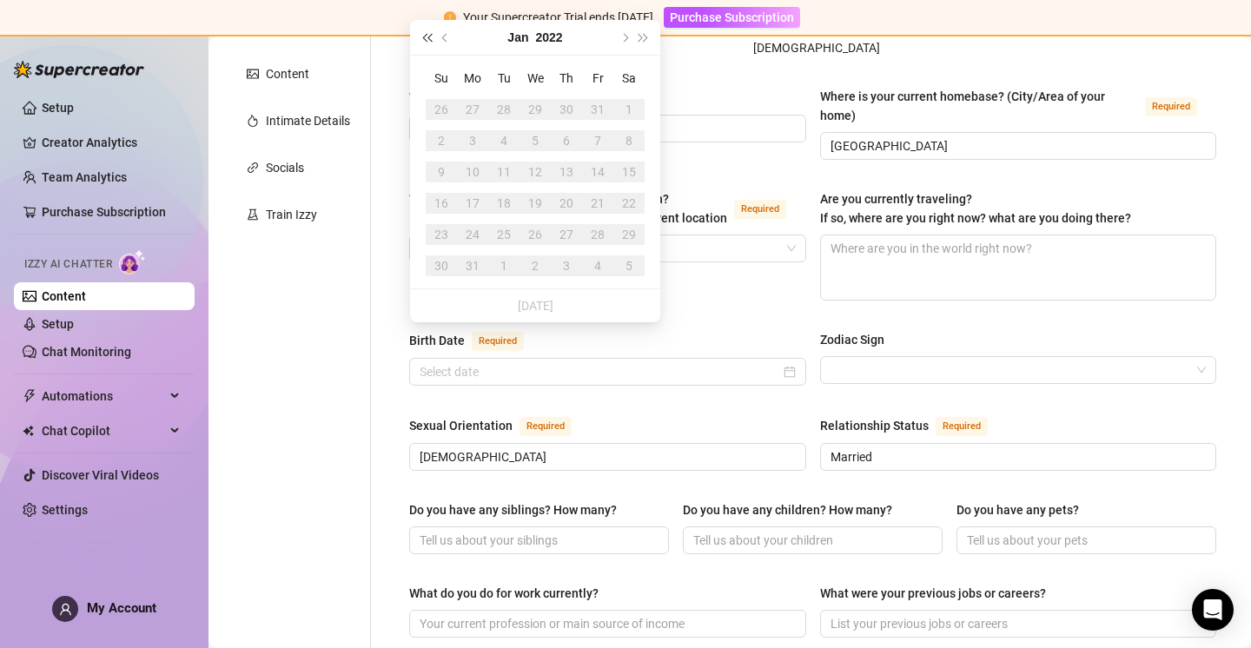
click at [428, 36] on span "Last year (Control + left)" at bounding box center [426, 37] width 9 height 9
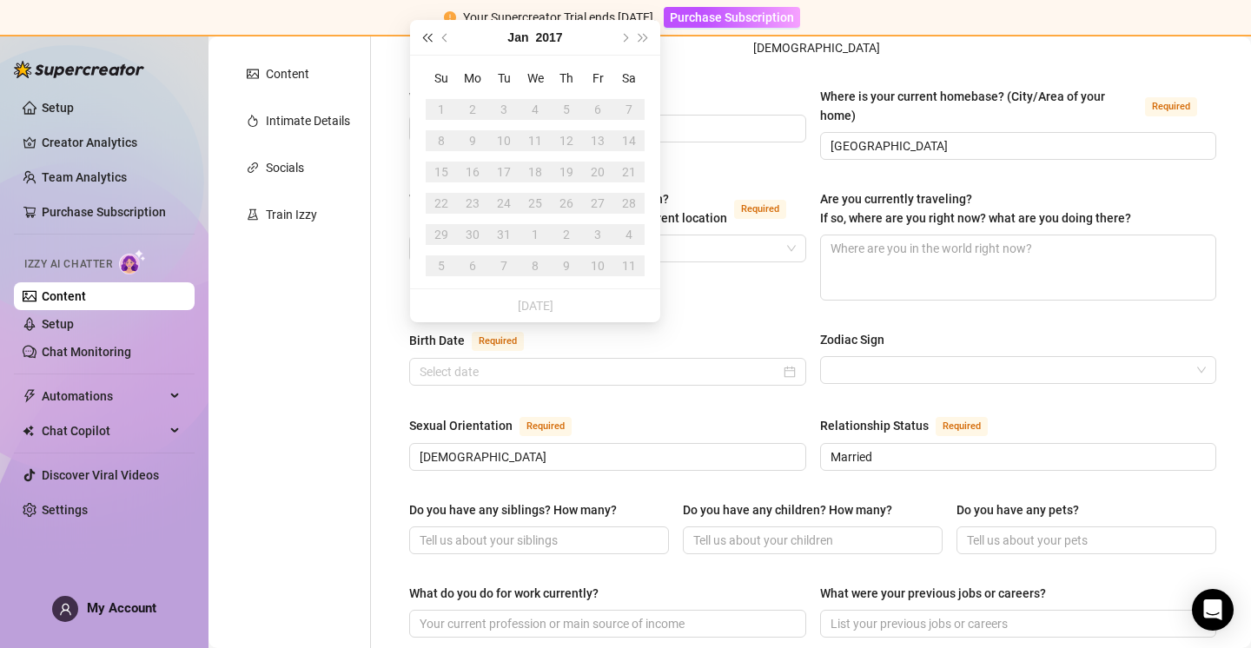
click at [428, 36] on span "Last year (Control + left)" at bounding box center [426, 37] width 9 height 9
click at [427, 36] on span "Last year (Control + left)" at bounding box center [426, 37] width 9 height 9
click at [443, 35] on button "Previous month (PageUp)" at bounding box center [445, 37] width 19 height 35
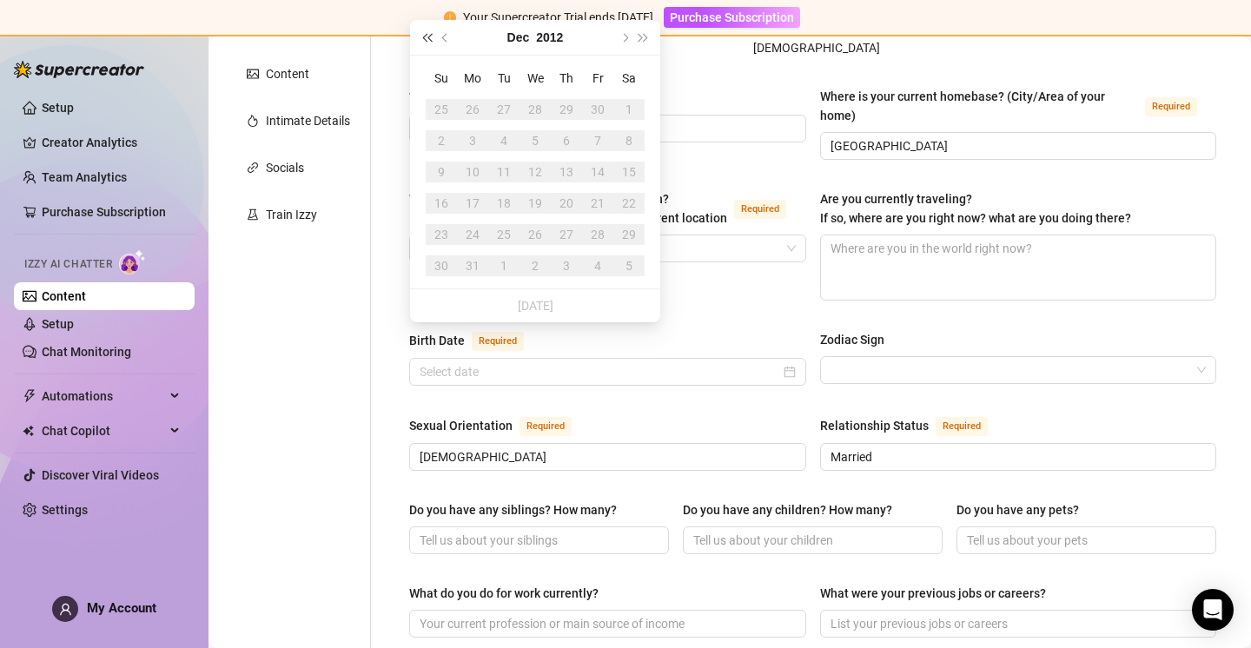
click at [421, 35] on button "Last year (Control + left)" at bounding box center [426, 37] width 19 height 35
click at [422, 36] on button "Last year (Control + left)" at bounding box center [426, 37] width 19 height 35
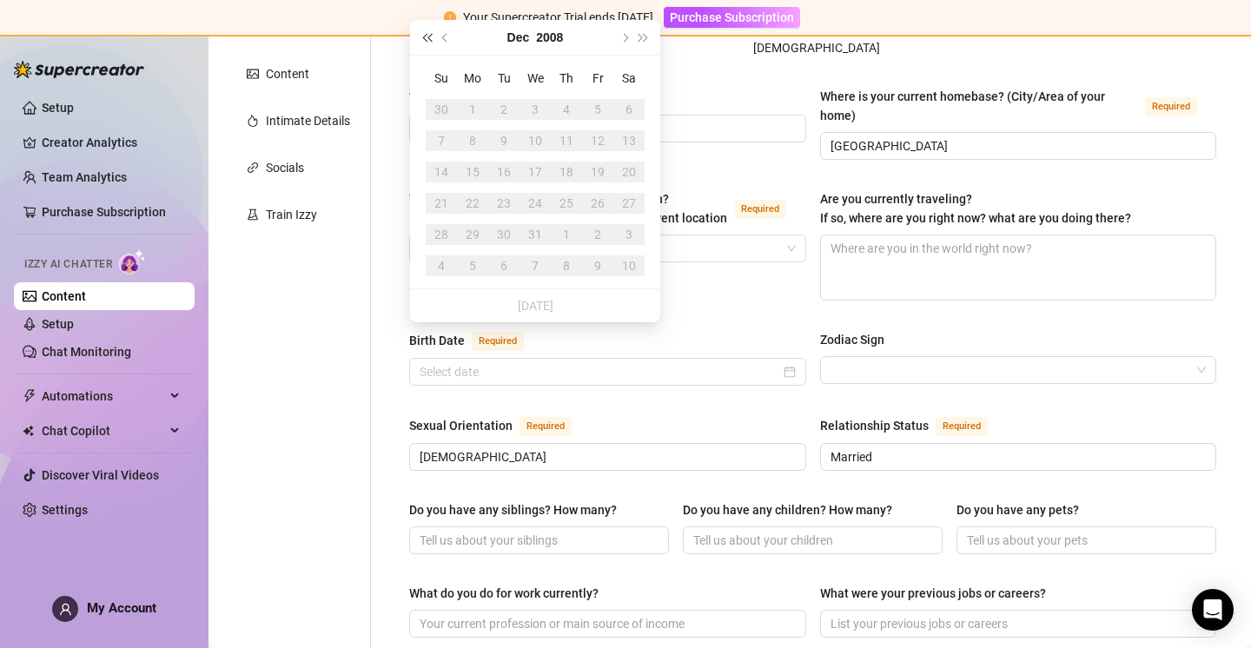
click at [422, 36] on button "Last year (Control + left)" at bounding box center [426, 37] width 19 height 35
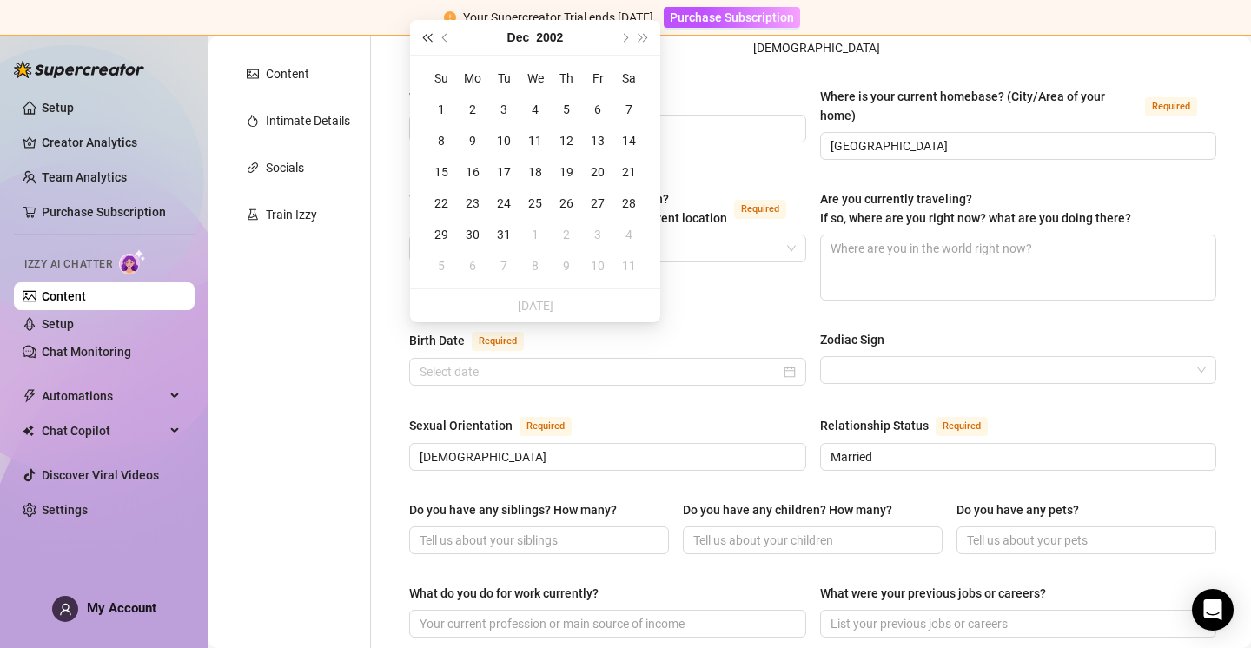
click at [422, 36] on button "Last year (Control + left)" at bounding box center [426, 37] width 19 height 35
click at [424, 36] on button "Last year (Control + left)" at bounding box center [426, 37] width 19 height 35
click at [425, 36] on span "Last year (Control + left)" at bounding box center [426, 37] width 9 height 9
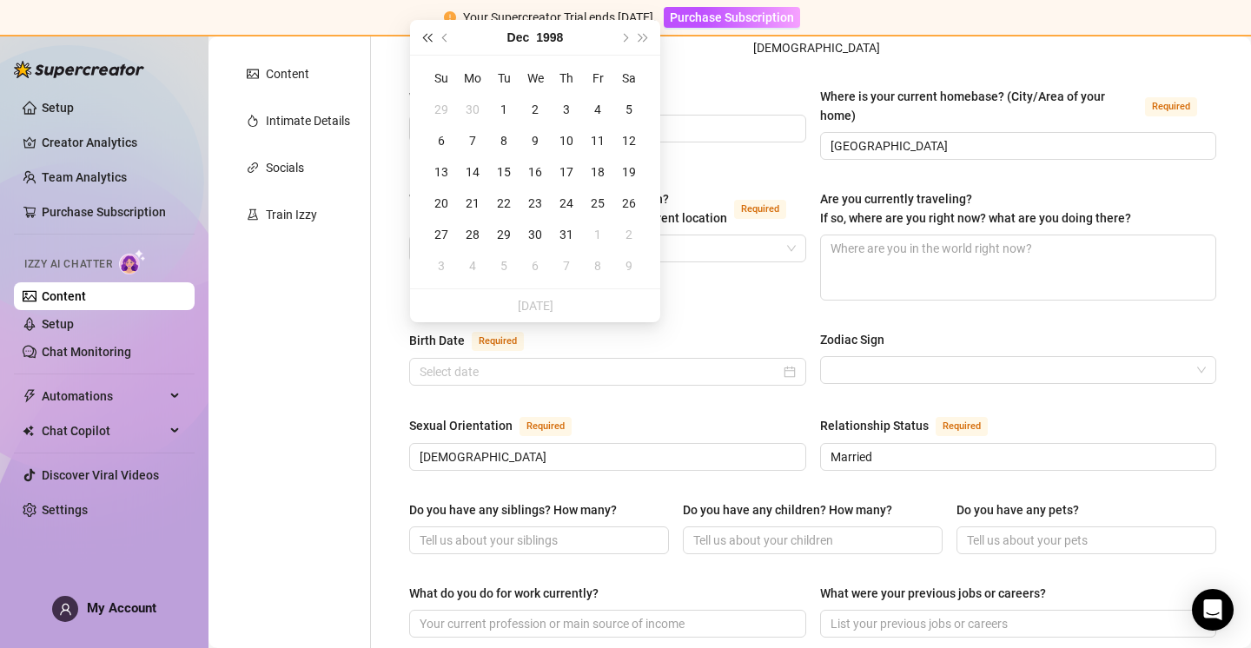
click at [426, 35] on span "Last year (Control + left)" at bounding box center [426, 37] width 9 height 9
click at [426, 36] on span "Last year (Control + left)" at bounding box center [426, 37] width 9 height 9
click at [427, 36] on span "Last year (Control + left)" at bounding box center [426, 37] width 9 height 9
click at [647, 36] on button "Next year (Control + right)" at bounding box center [643, 37] width 19 height 35
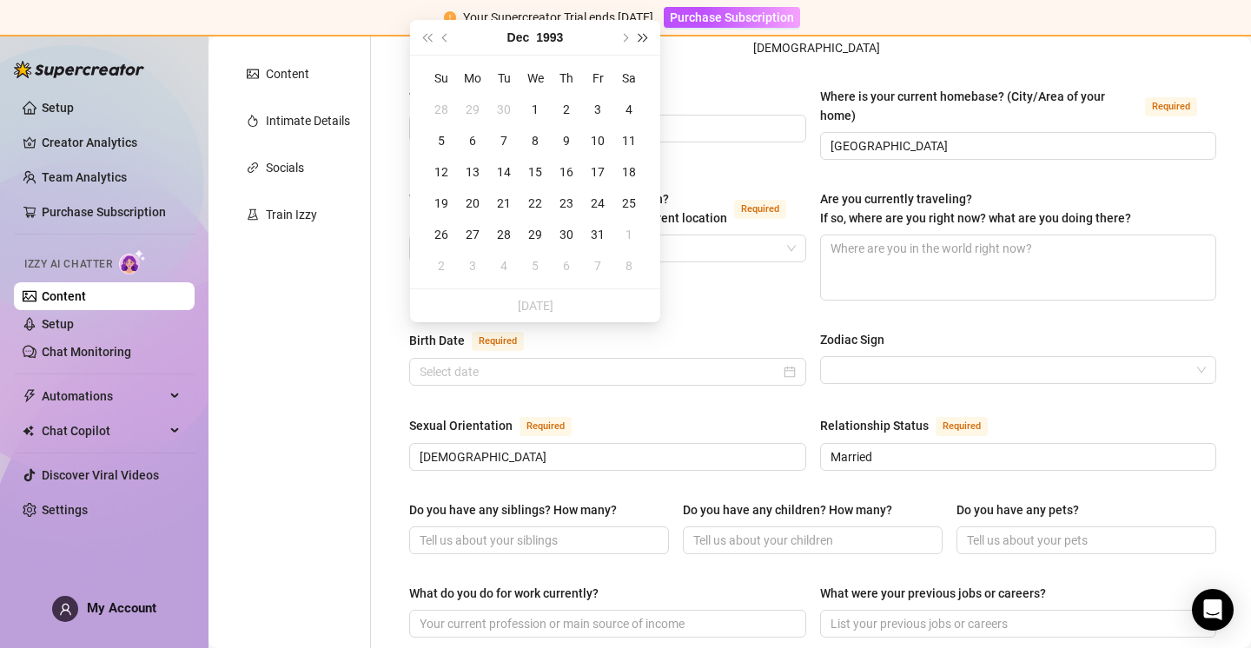
click at [646, 35] on button "Next year (Control + right)" at bounding box center [643, 37] width 19 height 35
type input "[DATE]"
click at [568, 227] on div "28" at bounding box center [566, 234] width 21 height 21
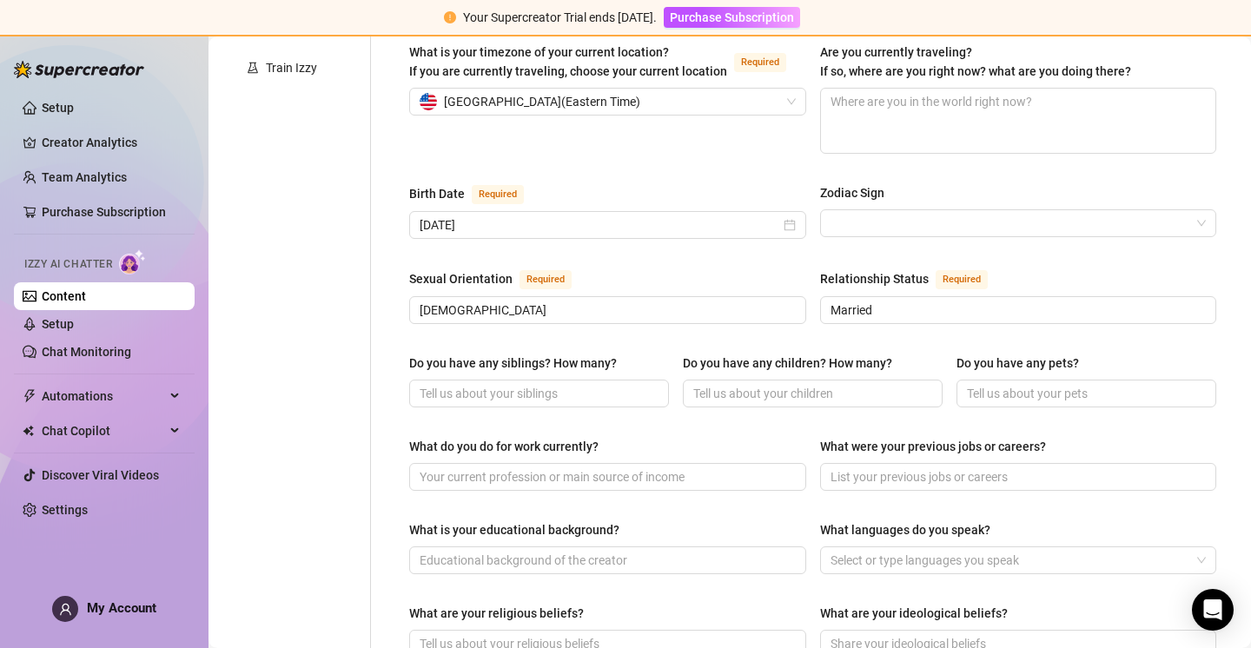
scroll to position [533, 0]
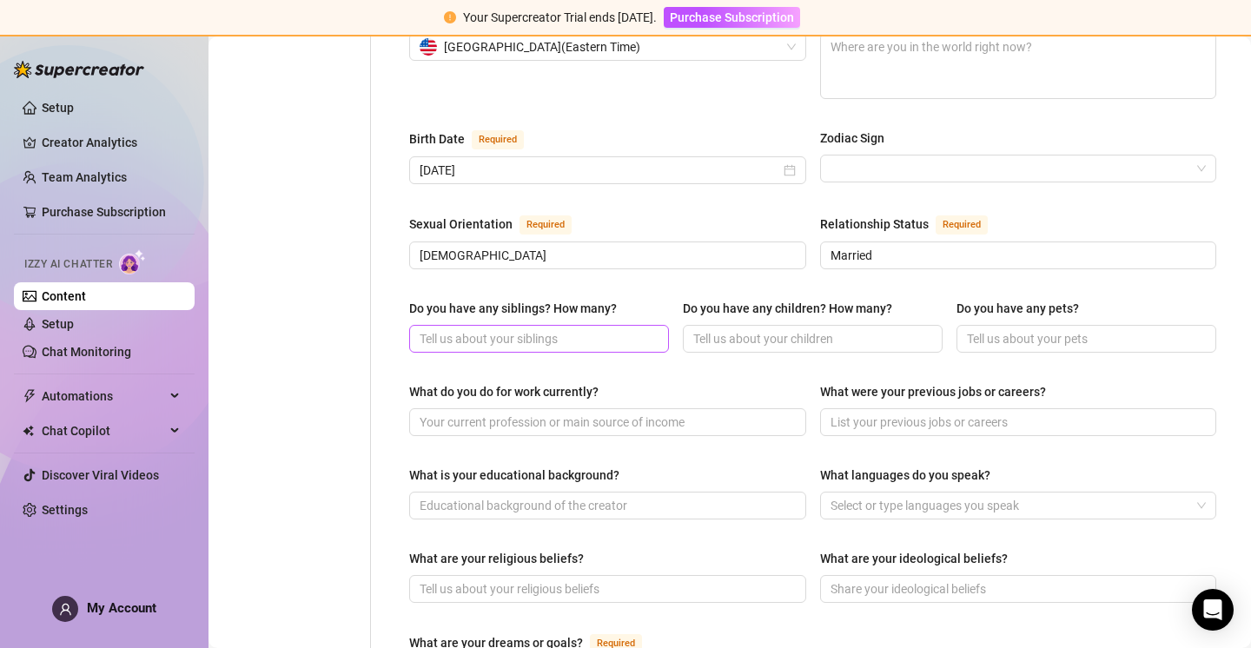
click at [515, 325] on span at bounding box center [539, 339] width 260 height 28
type input "two"
click at [718, 329] on input "Do you have any children? How many?" at bounding box center [810, 338] width 235 height 19
type input "no"
click at [1023, 329] on input "Do you have any pets?" at bounding box center [1084, 338] width 235 height 19
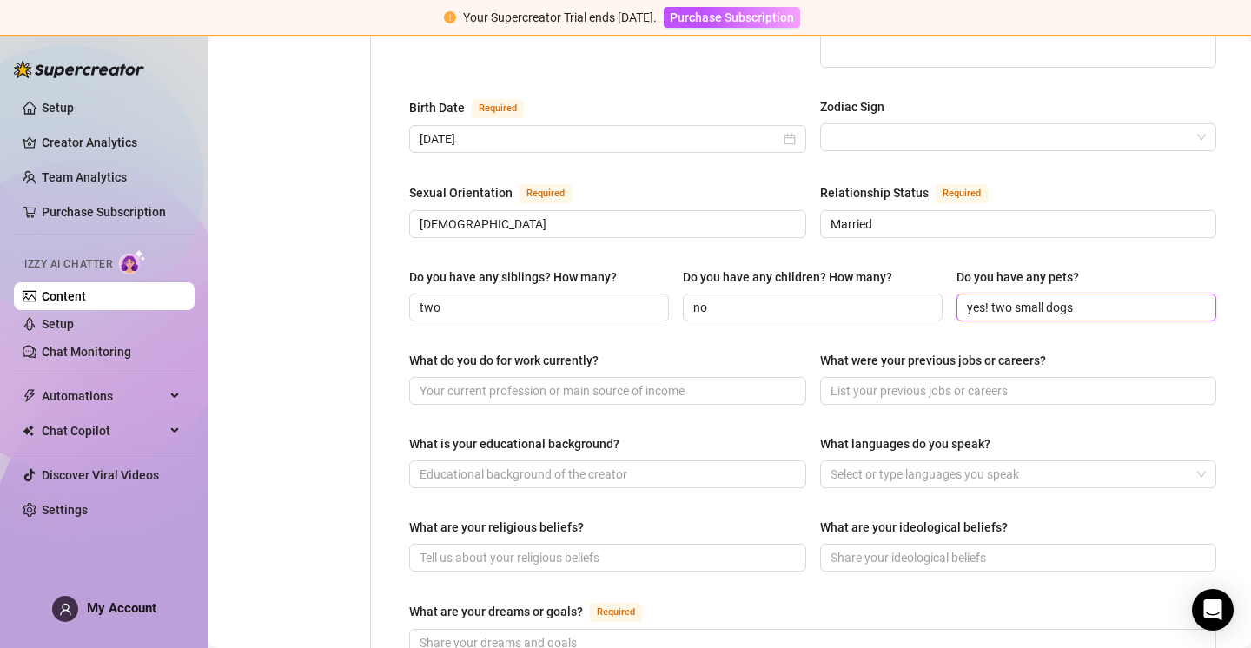
scroll to position [651, 0]
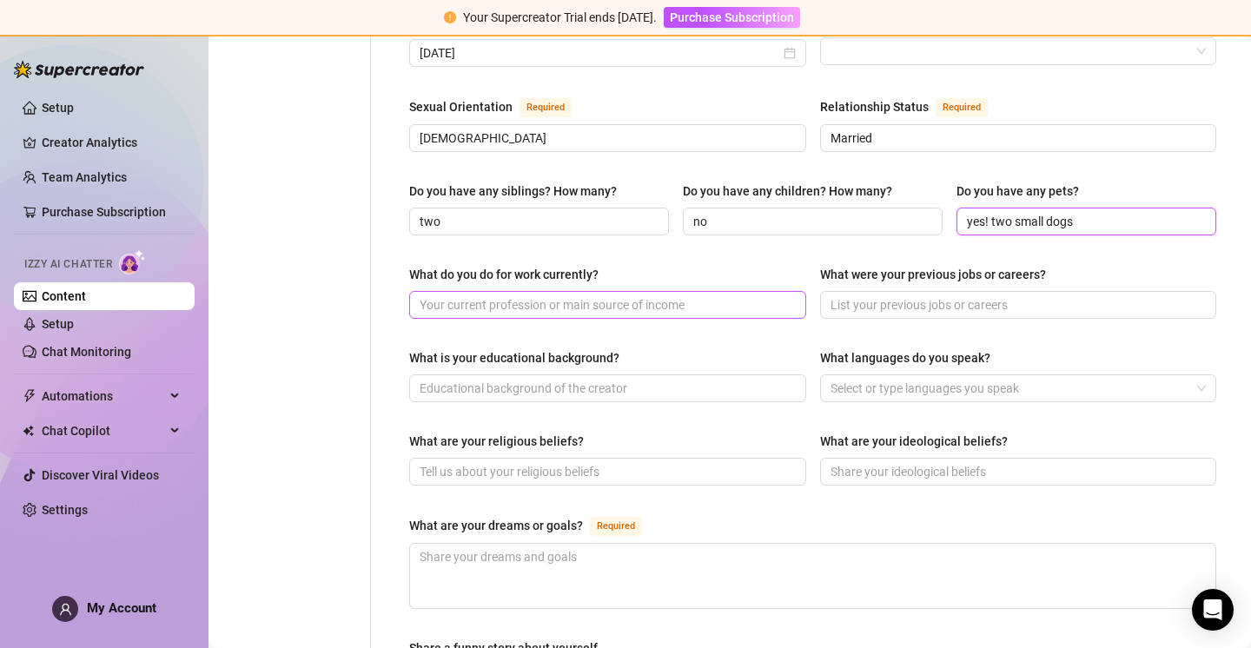
type input "yes! two small dogs"
click at [581, 295] on input "What do you do for work currently?" at bounding box center [606, 304] width 373 height 19
type input "O"
click at [672, 295] on input "full time content creator and marketing analist." at bounding box center [606, 304] width 373 height 19
type input "full time content creator and marketing analyst."
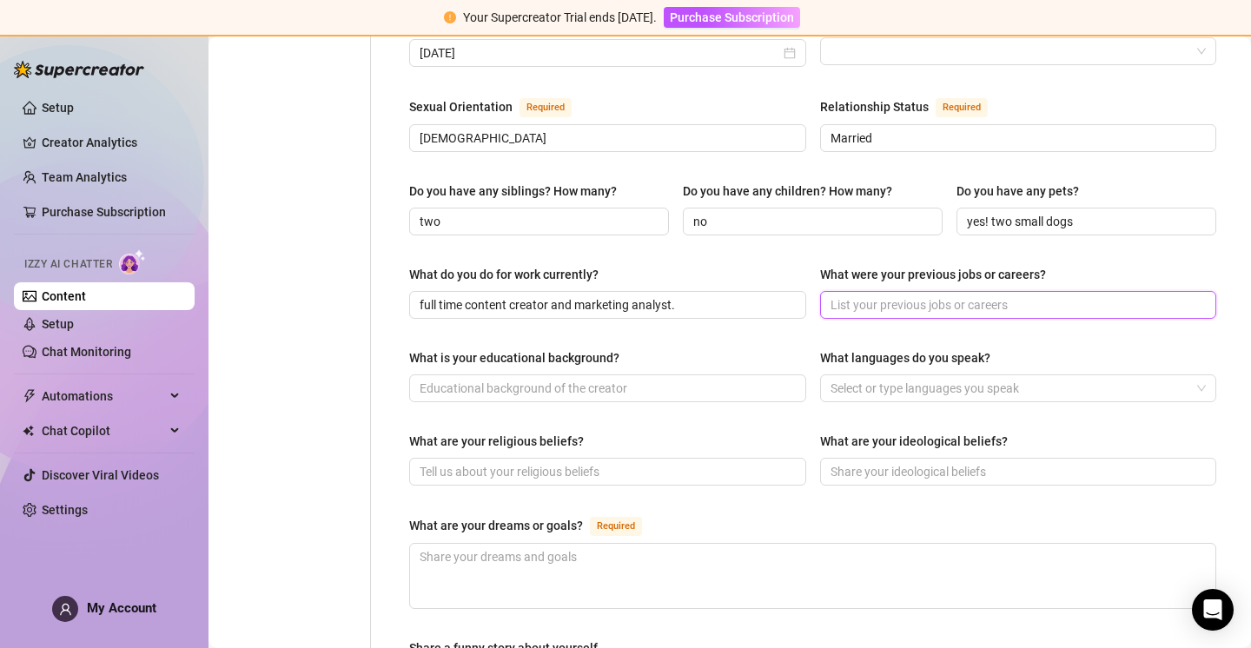
click at [896, 295] on input "What were your previous jobs or careers?" at bounding box center [1017, 304] width 373 height 19
click at [745, 379] on input "What is your educational background?" at bounding box center [606, 388] width 373 height 19
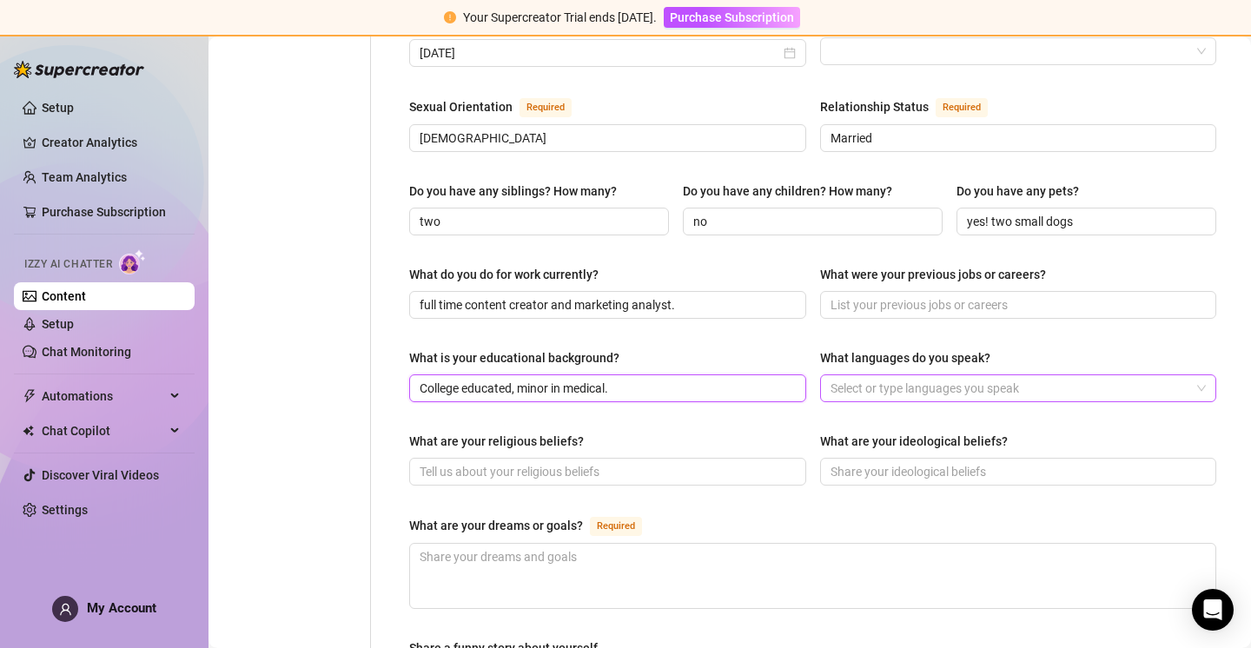
click at [969, 376] on div at bounding box center [1010, 388] width 372 height 24
type input "College educated, minor in medical."
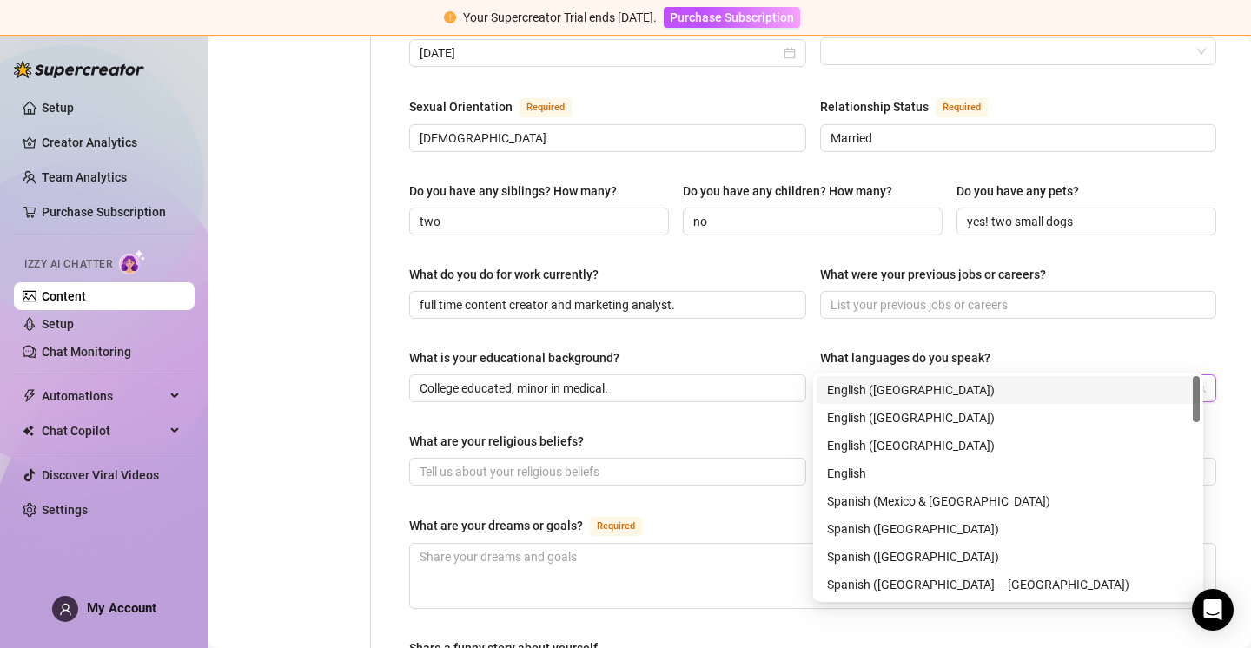
click at [911, 390] on div "English ([GEOGRAPHIC_DATA])" at bounding box center [1008, 390] width 362 height 19
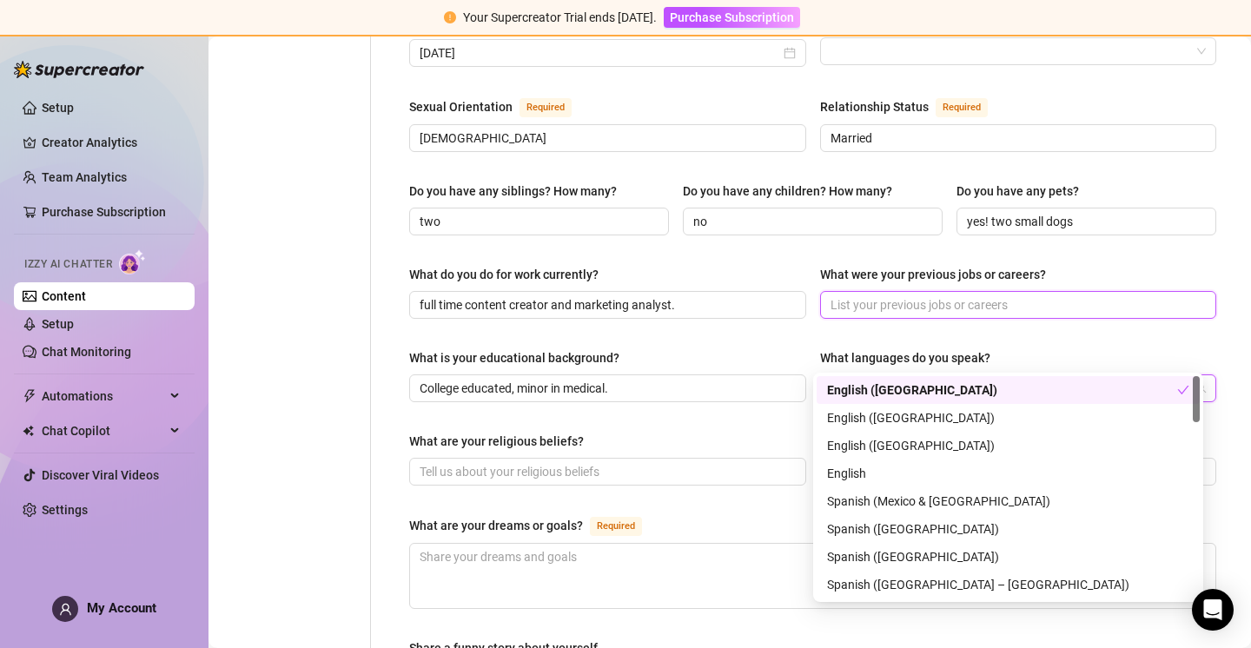
click at [934, 295] on input "What were your previous jobs or careers?" at bounding box center [1017, 304] width 373 height 19
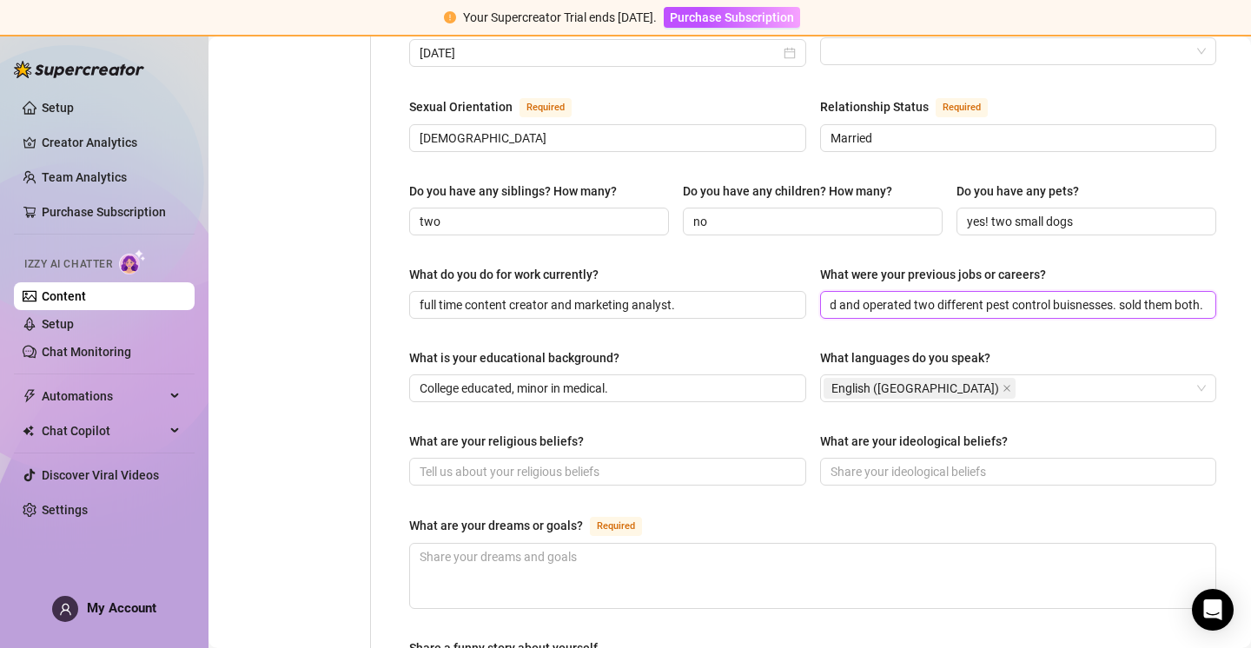
scroll to position [0, 41]
click at [1188, 295] on input "Owned and operated two different pest control businesses. sold them both." at bounding box center [1017, 304] width 373 height 19
click at [1083, 295] on input "Owned and operated two different pest control businesses. sold them both. start…" at bounding box center [991, 304] width 321 height 19
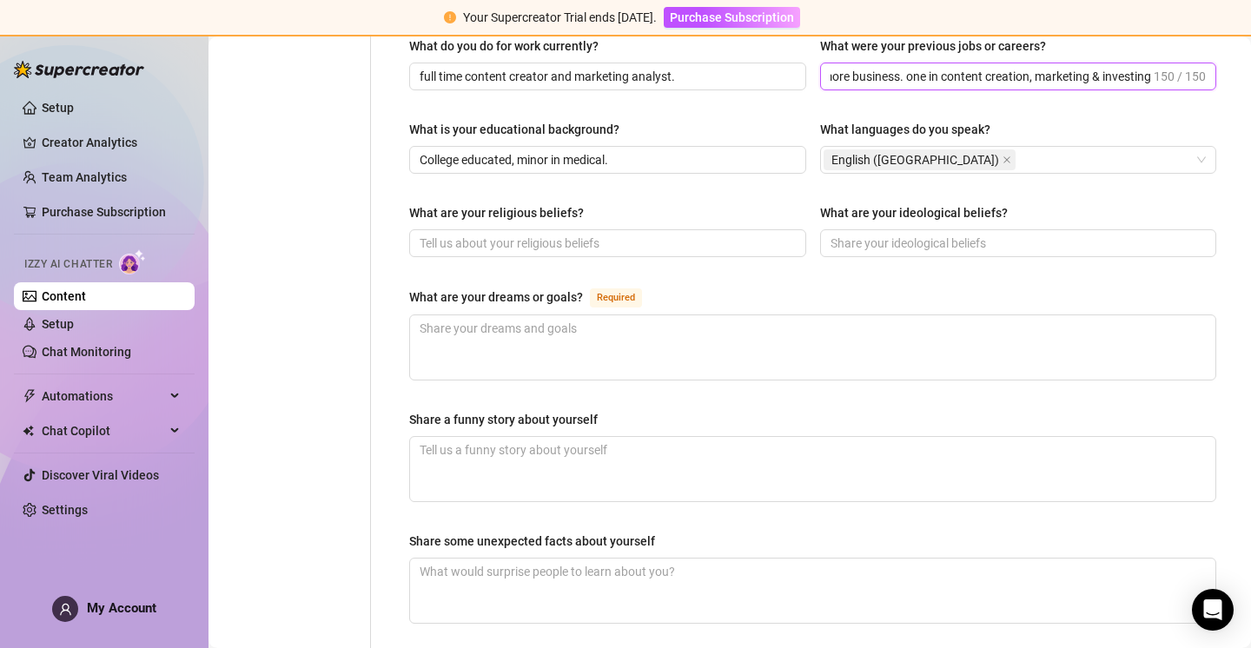
scroll to position [915, 0]
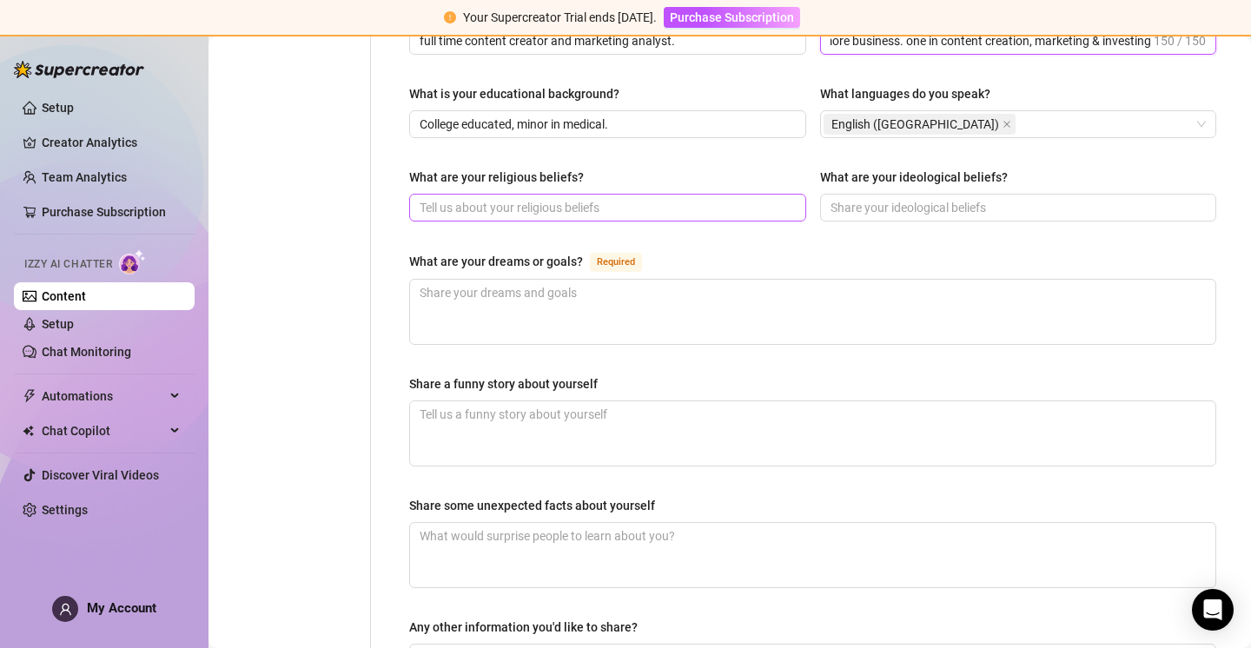
type input "Owned and operated two different pest control businesses. sold them both. start…"
click at [517, 198] on input "What are your religious beliefs?" at bounding box center [606, 207] width 373 height 19
type input "[DEMOGRAPHIC_DATA] above all."
click at [879, 198] on input "What are your ideological beliefs?" at bounding box center [1017, 207] width 373 height 19
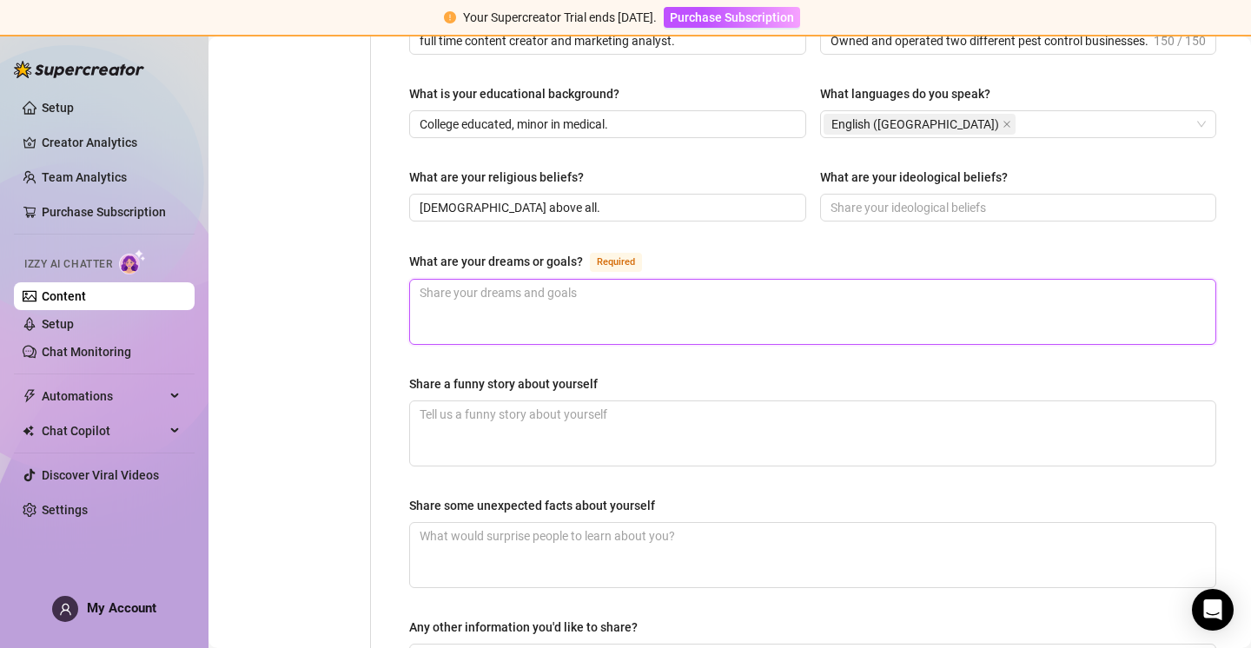
click at [575, 280] on textarea "What are your dreams or goals? Required" at bounding box center [812, 312] width 805 height 64
type textarea "R"
type textarea "Re"
type textarea "Ret"
type textarea "Reti"
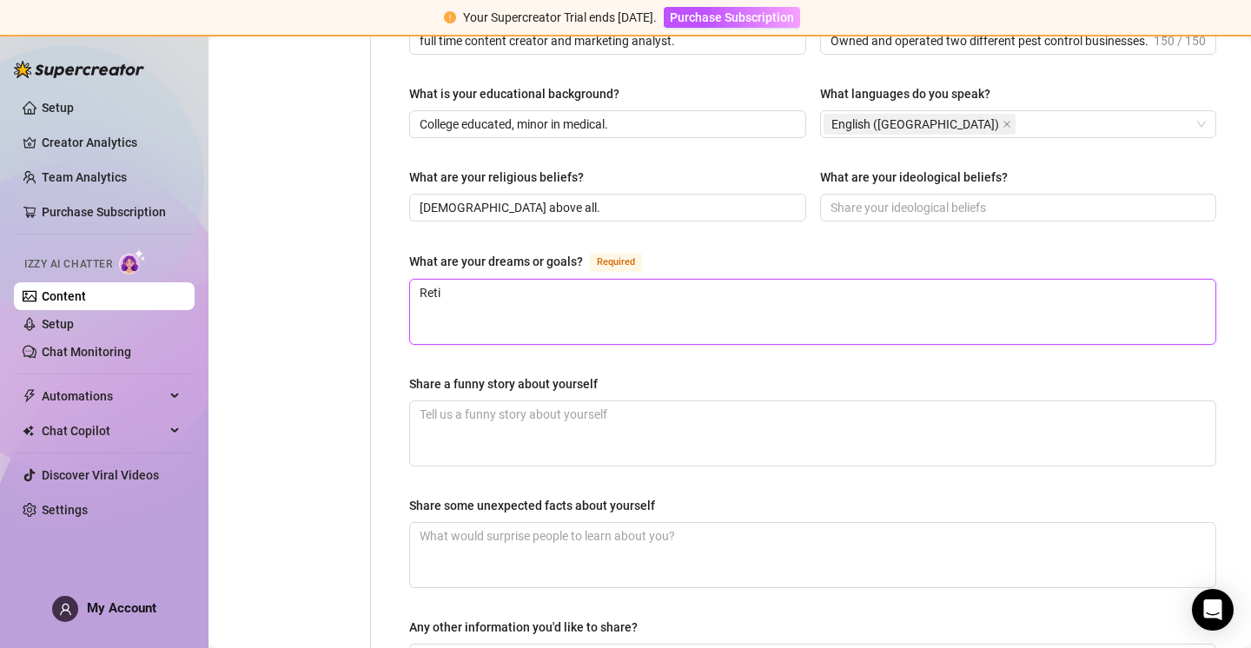
type textarea "Retir"
type textarea "Retire"
type textarea "Retire b"
type textarea "Retire by"
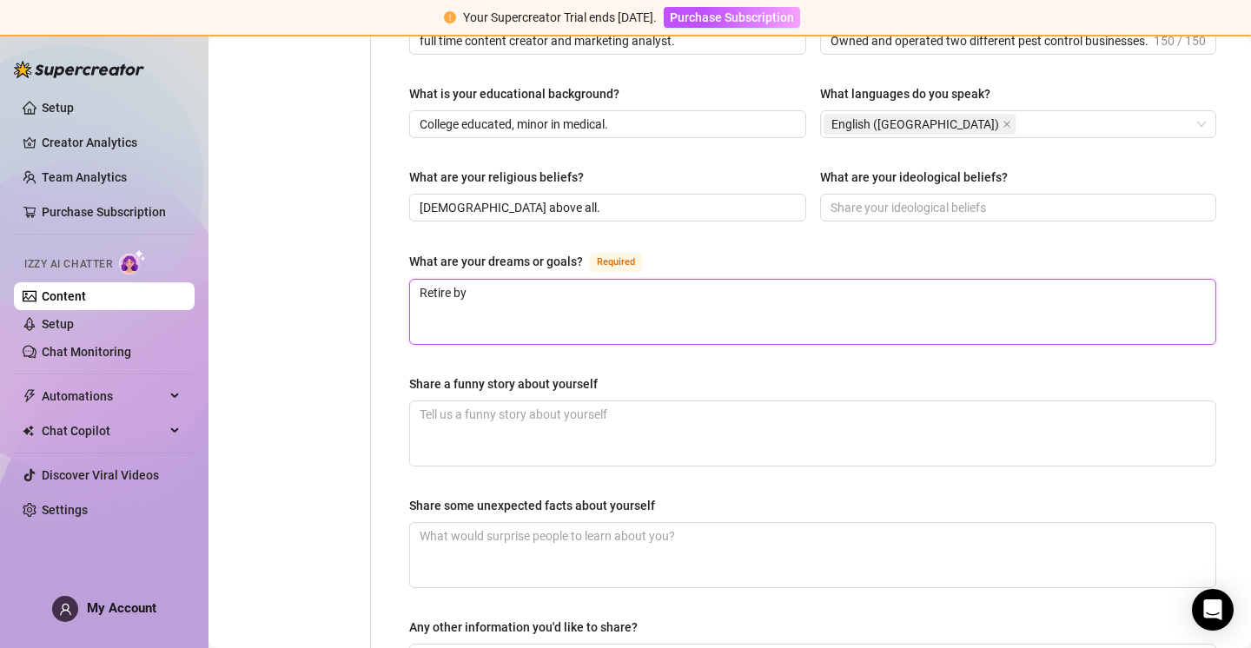
type textarea "Retire by"
type textarea "Retire by 4"
type textarea "Retire by 40"
type textarea "Retire by 40."
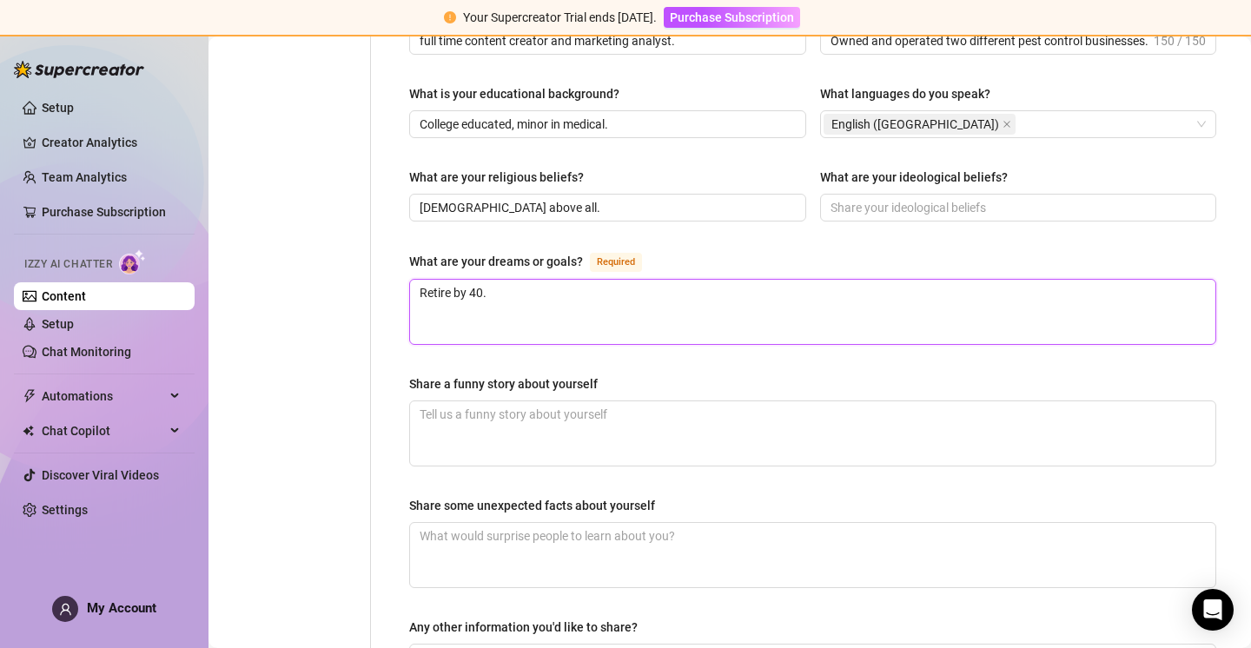
type textarea "Retire by 40. I"
type textarea "Retire by 40. I w"
type textarea "Retire by 40. I wo"
type textarea "Retire by 40. I wor"
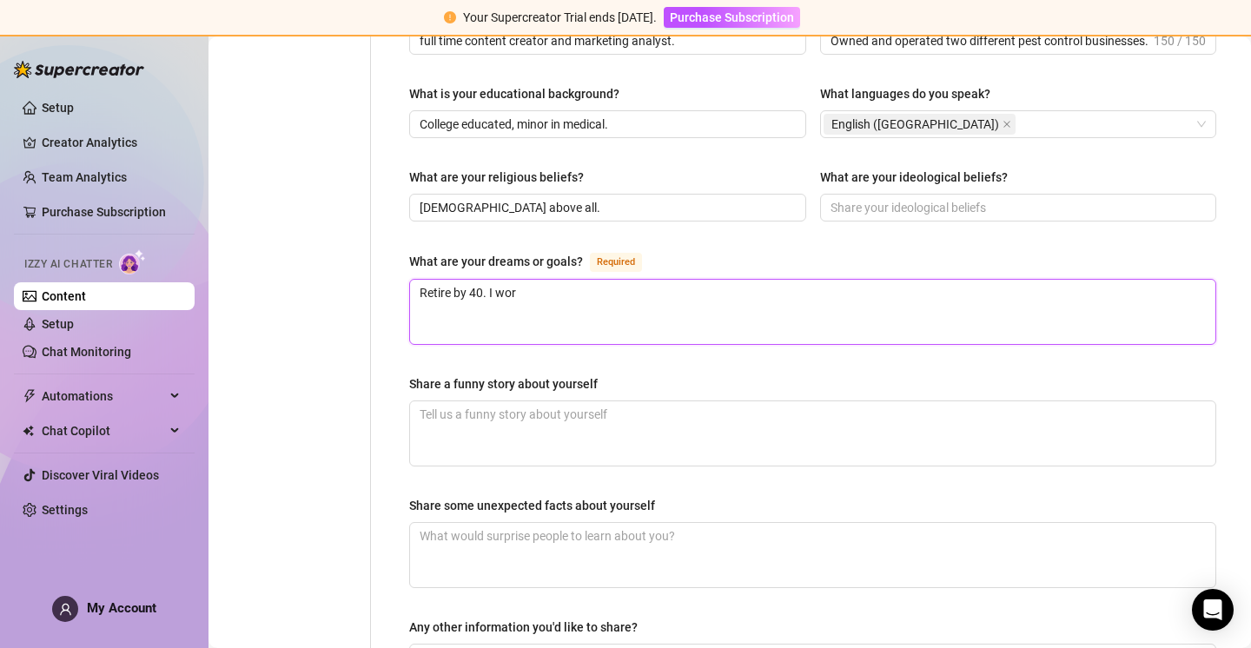
type textarea "Retire by 40. I work"
type textarea "Retire by 40. I work s"
type textarea "Retire by 40. I work sm"
type textarea "Retire by 40. I work sma"
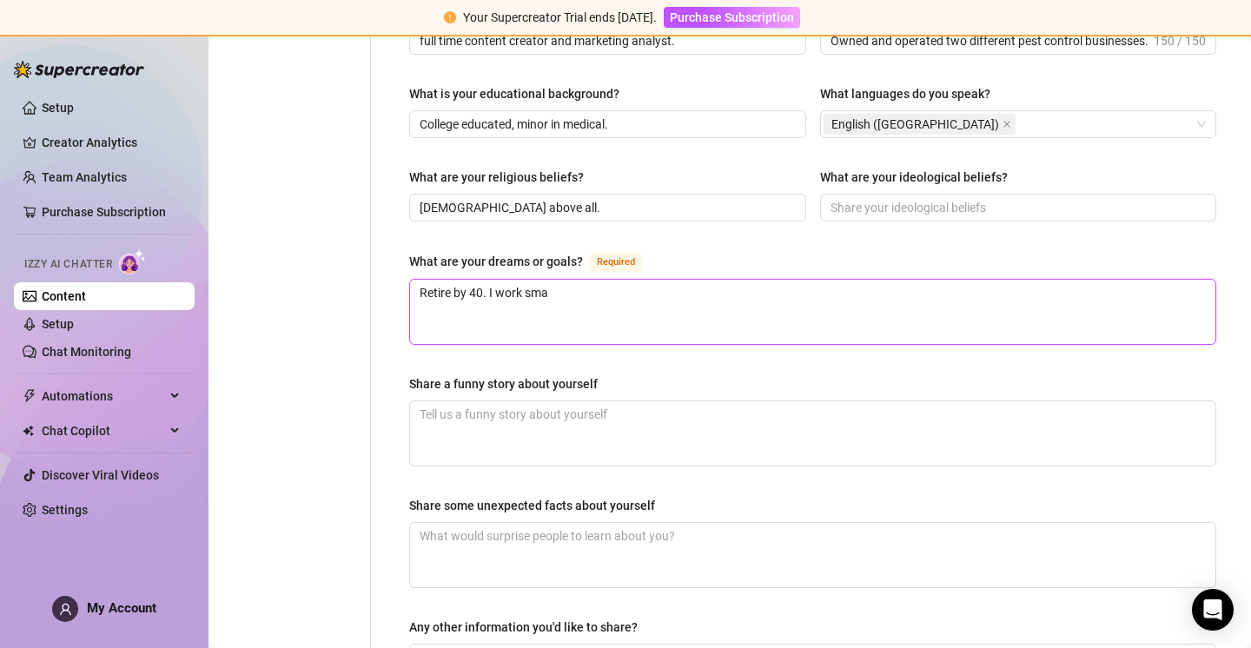
type textarea "Retire by 40. I work smar"
type textarea "Retire by 40. I work smart"
type textarea "Retire by 40. I work smart a"
type textarea "Retire by 40. I work smart an"
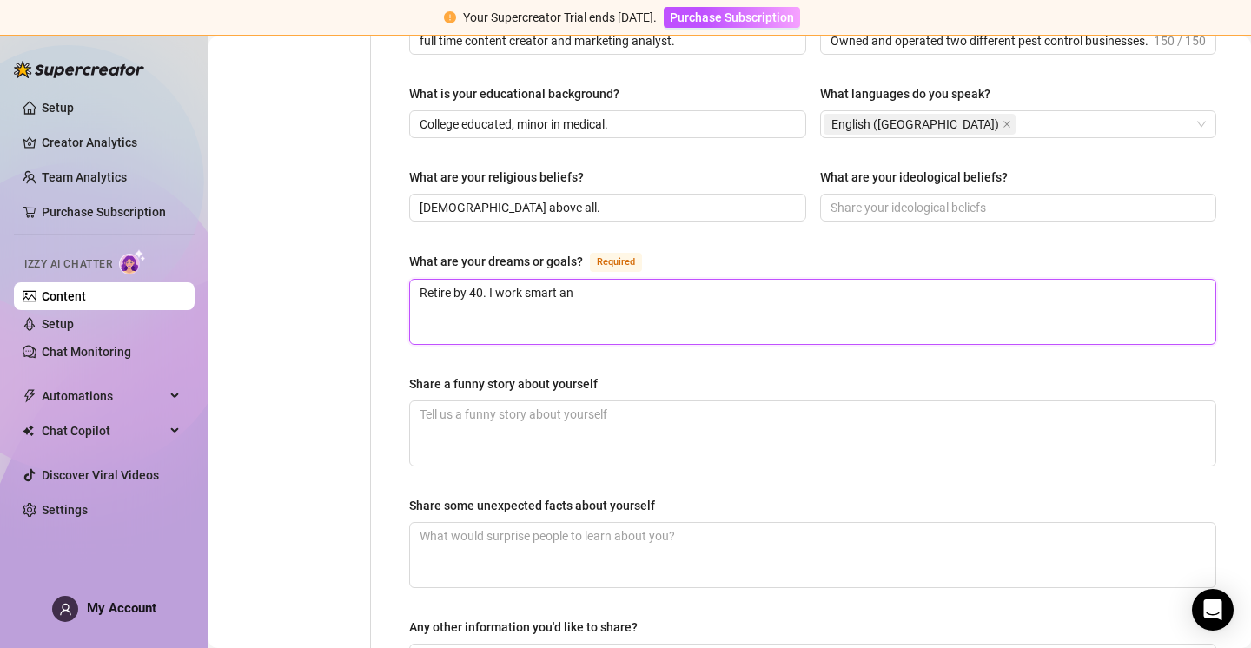
type textarea "Retire by 40. I work smart and"
type textarea "Retire by 40. I work smart and h"
type textarea "Retire by 40. I work smart and ha"
type textarea "Retire by 40. I work smart and har"
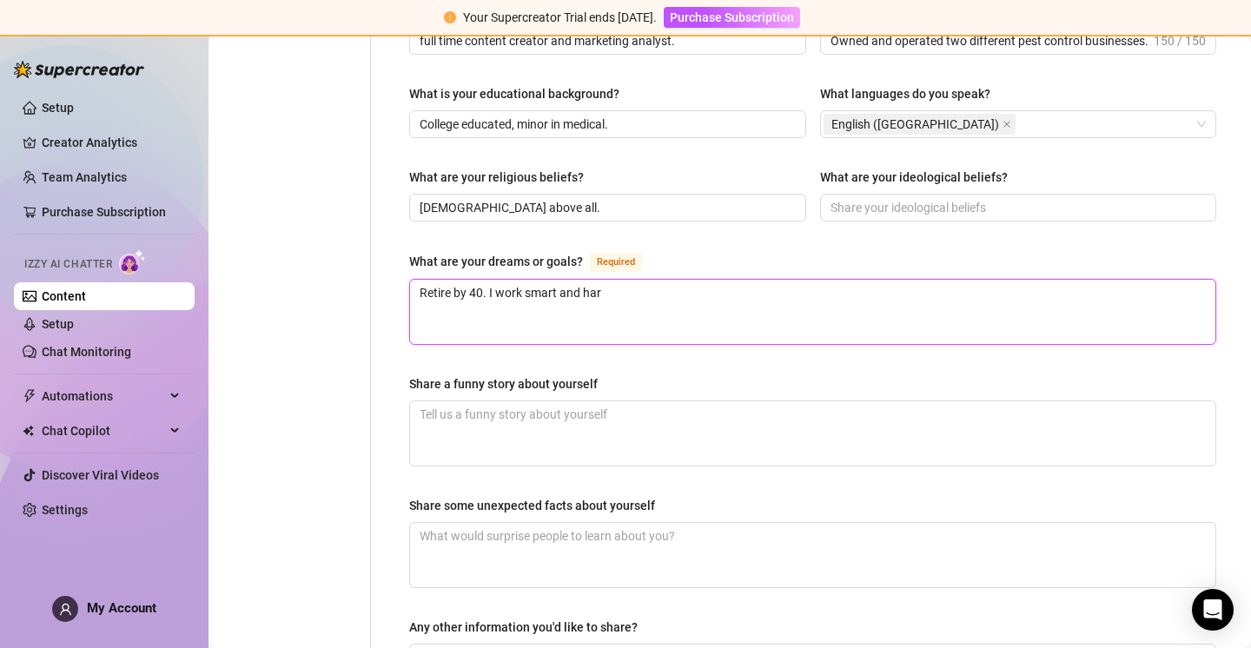
type textarea "Retire by 40. I work smart and hard"
type textarea "Retire by 40. I work smart and hard n"
type textarea "Retire by 40. I work smart and hard no"
type textarea "Retire by 40. I work smart and hard now"
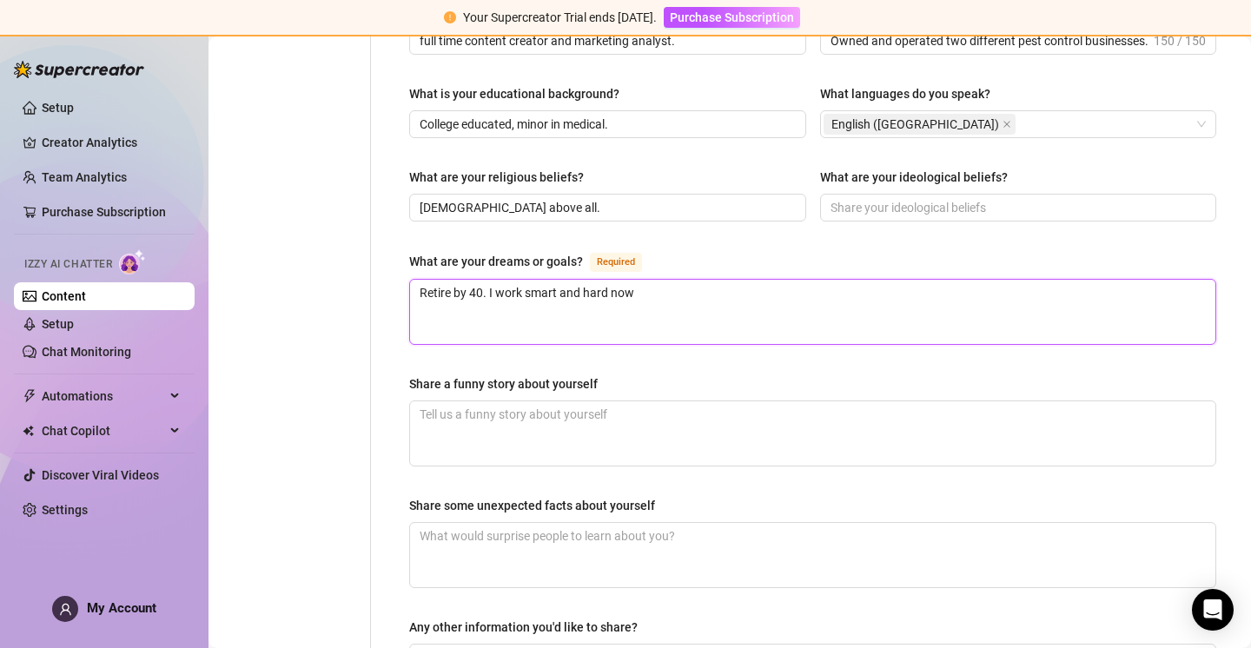
type textarea "Retire by 40. I work smart and hard now"
type textarea "Retire by 40. I work smart and hard now i"
type textarea "Retire by 40. I work smart and hard now in"
type textarea "Retire by 40. I work smart and hard now in m"
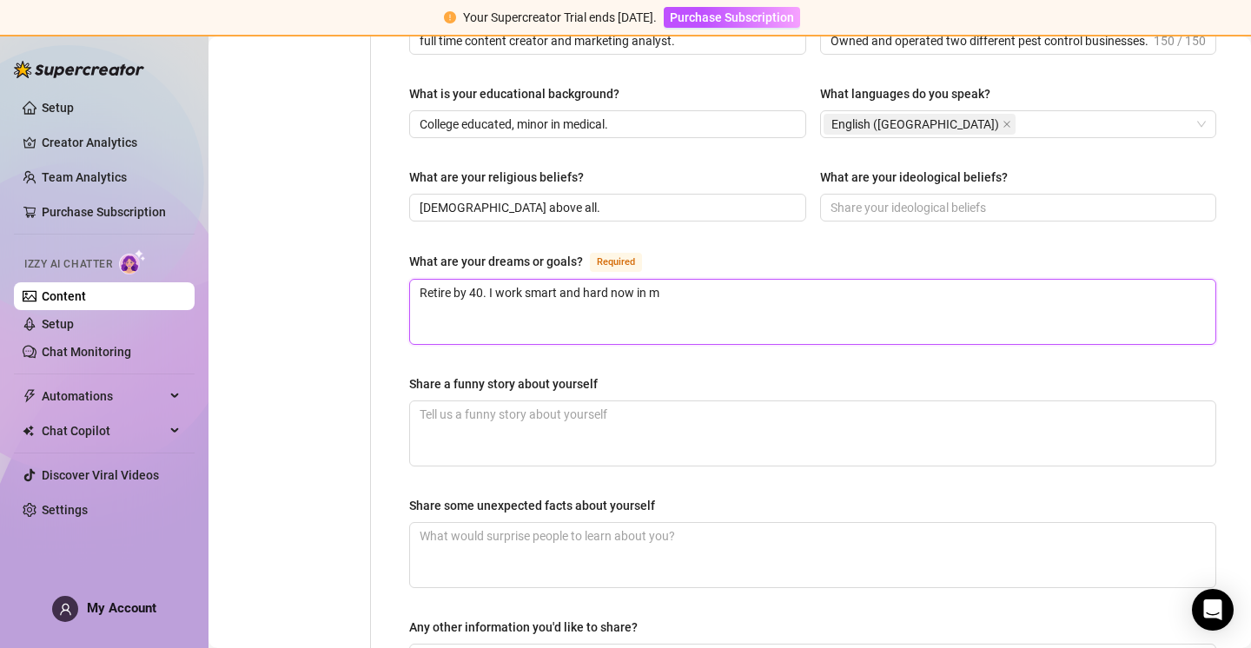
type textarea "Retire by 40. I work smart and hard now in my"
type textarea "Retire by 40. I work smart and hard now in my y"
type textarea "Retire by 40. I work smart and hard now in my yo"
type textarea "Retire by 40. I work smart and hard now in my you"
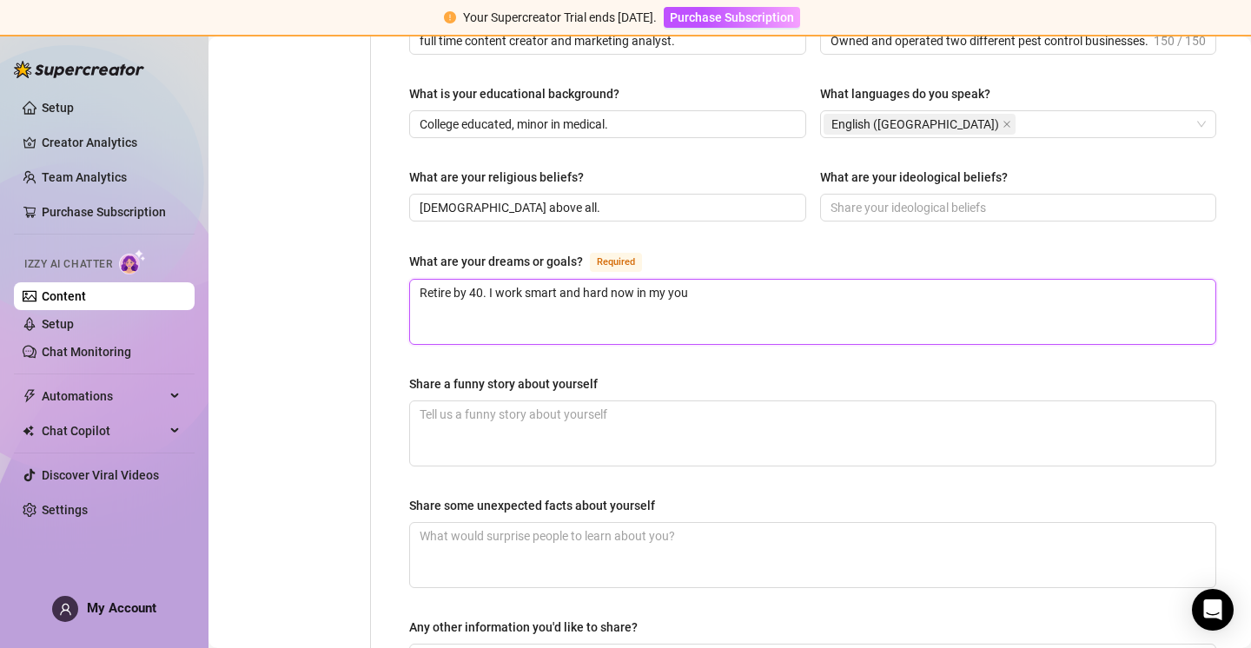
type textarea "Retire by 40. I work smart and hard now in my yout"
type textarea "Retire by 40. I work smart and hard now in my youth"
type textarea "Retire by 40. I work smart and hard now in my youth,"
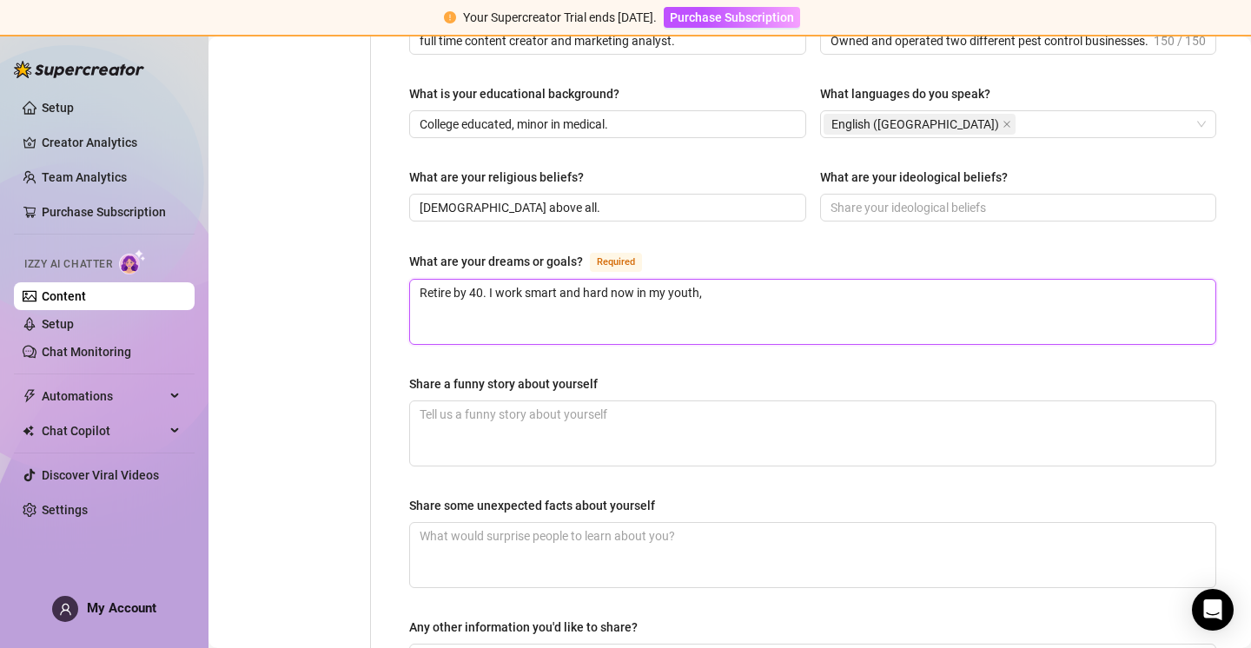
type textarea "Retire by 40. I work smart and hard now in my youth"
type textarea "Retire by 40. I work smart and hard now in my youth."
type textarea "Retire by 40. I work smart and hard now in my youth. I"
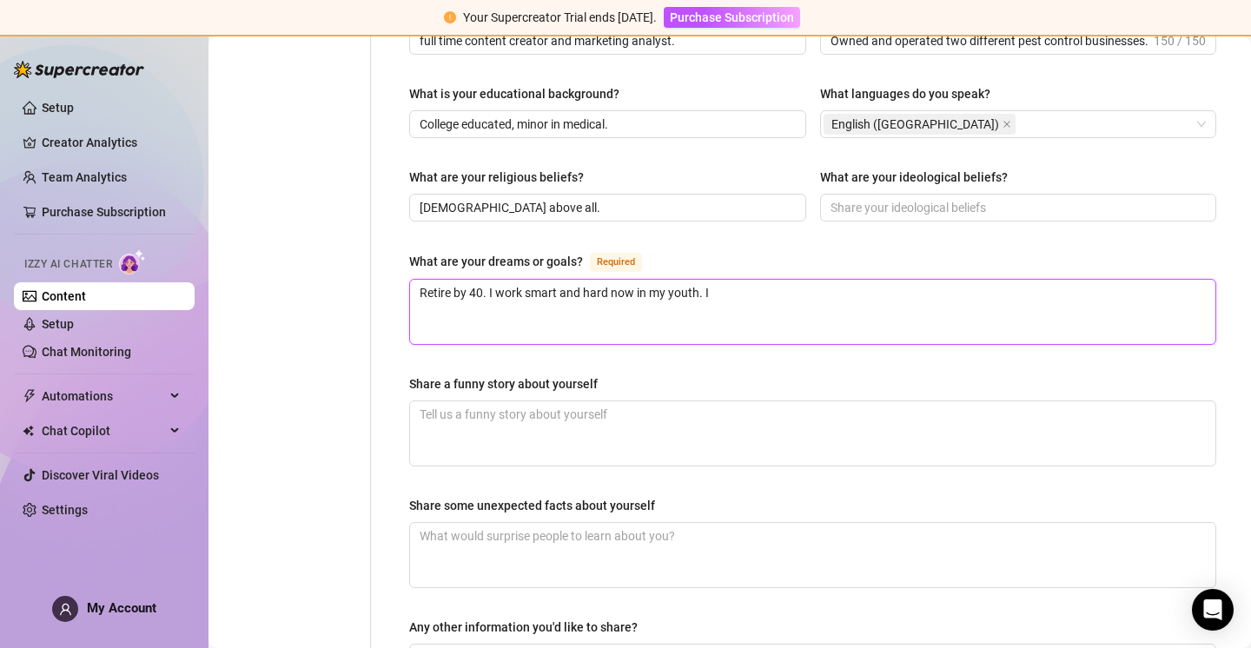
type textarea "Retire by 40. I work smart and hard now in my youth. I w"
type textarea "Retire by 40. I work smart and hard now in my youth. I wa"
type textarea "Retire by 40. I work smart and hard now in my youth. I wan"
type textarea "Retire by 40. I work smart and hard now in my youth. I want"
type textarea "Retire by 40. I work smart and hard now in my youth. I want t"
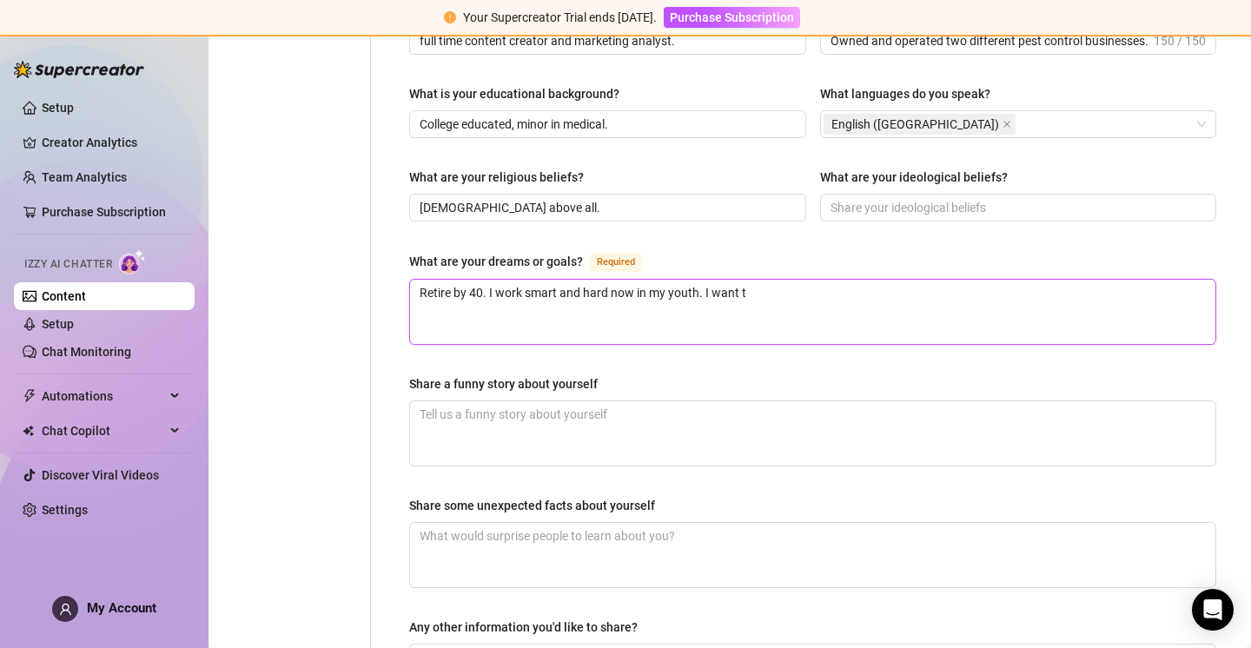
type textarea "Retire by 40. I work smart and hard now in my youth. I want to"
type textarea "Retire by 40. I work smart and hard now in my youth. I want t"
type textarea "Retire by 40. I work smart and hard now in my youth. I want"
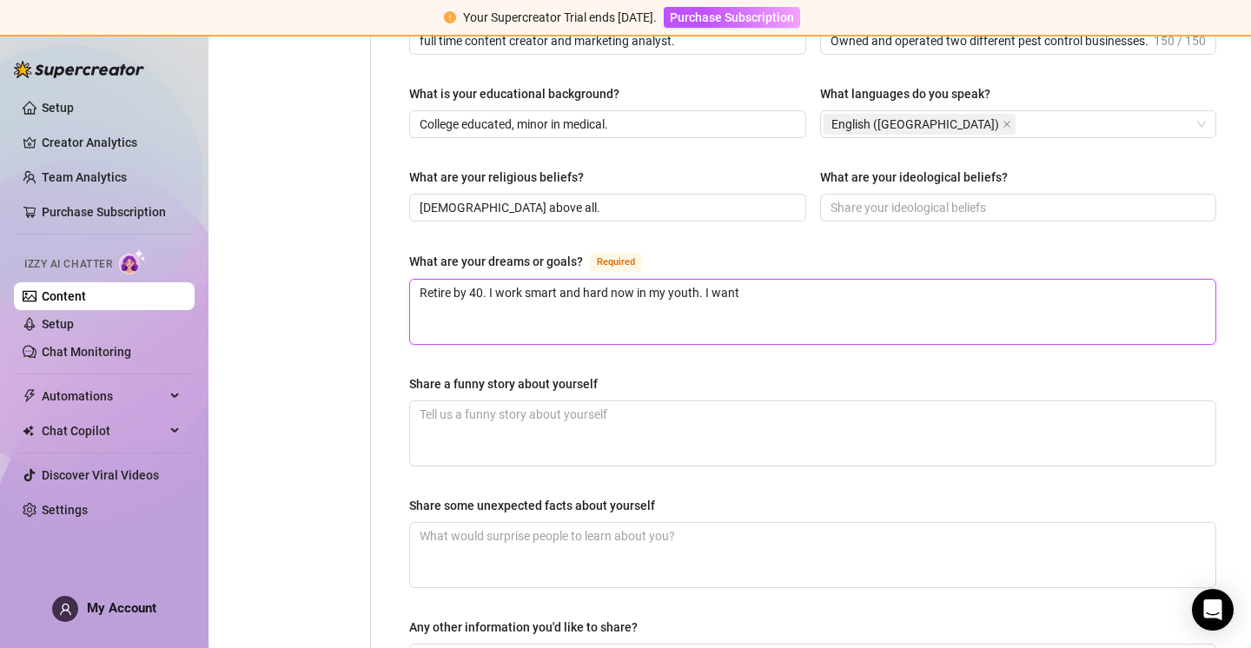
type textarea "Retire by 40. I work smart and hard now in my youth. I want e"
type textarea "Retire by 40. I work smart and hard now in my youth. I want en"
type textarea "Retire by 40. I work smart and hard now in my youth. I want enj"
type textarea "Retire by 40. I work smart and hard now in my youth. I want en"
type textarea "Retire by 40. I work smart and hard now in my youth. I want e"
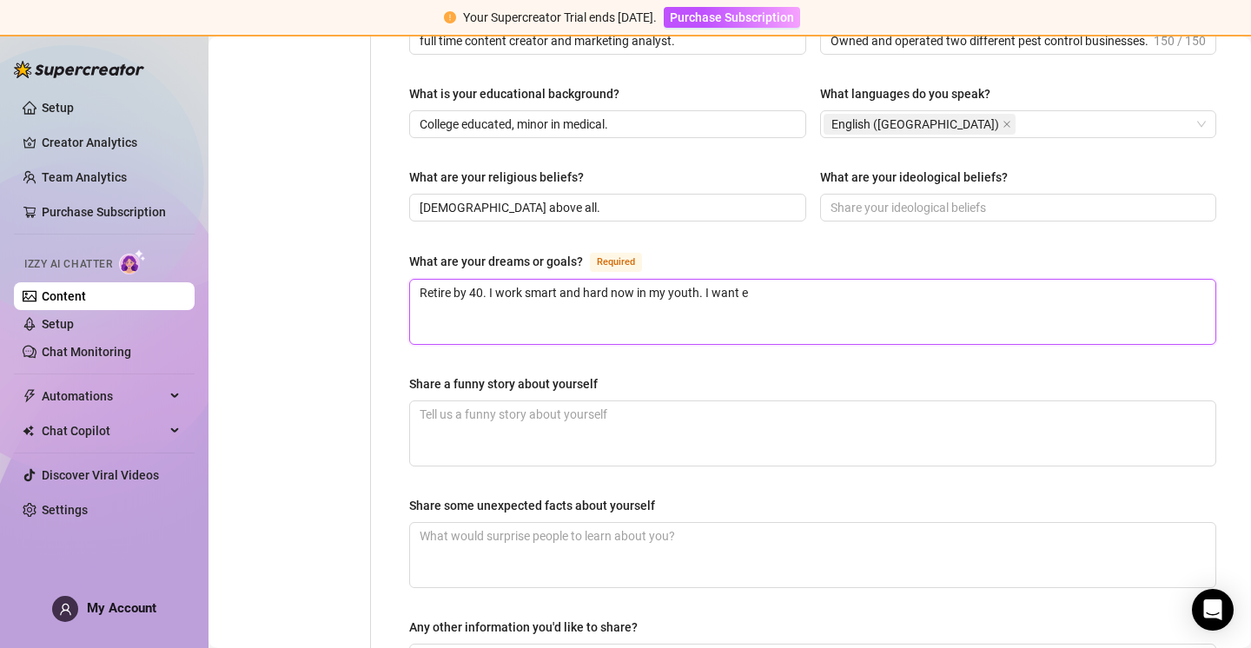
type textarea "Retire by 40. I work smart and hard now in my youth. I want"
type textarea "Retire by 40. I work smart and hard now in my youth. I want t"
type textarea "Retire by 40. I work smart and hard now in my youth. I want to"
type textarea "Retire by 40. I work smart and hard now in my youth. I want to e"
type textarea "Retire by 40. I work smart and hard now in my youth. I want to en"
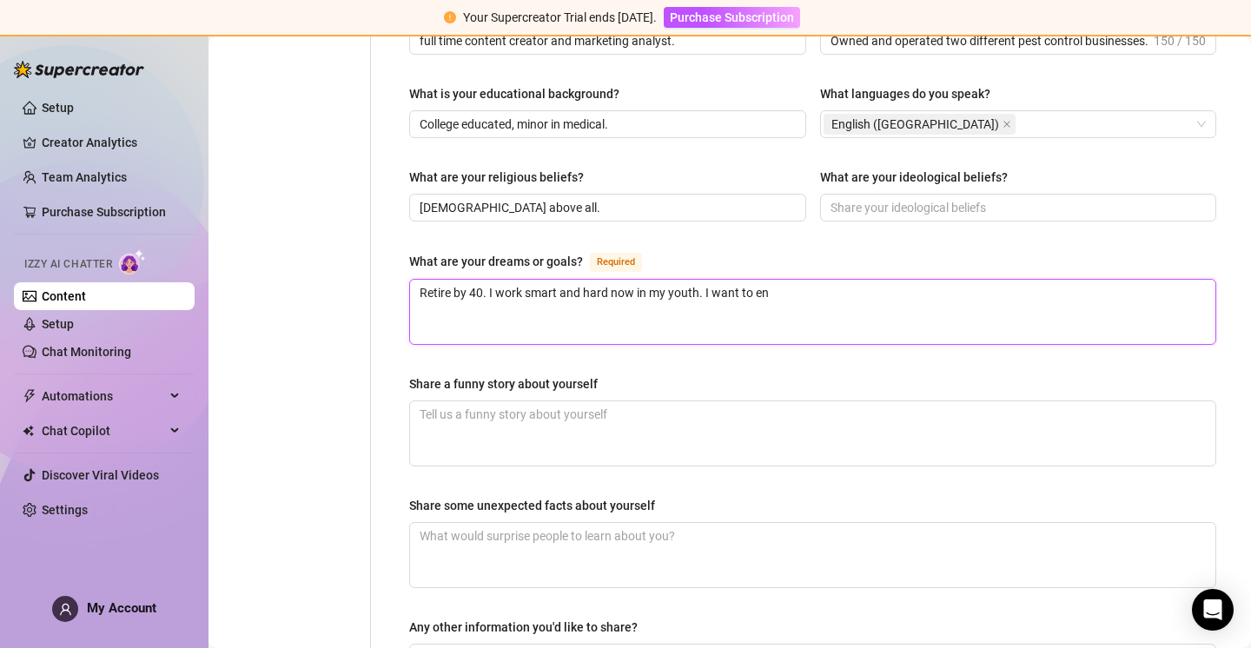
type textarea "Retire by 40. I work smart and hard now in my youth. I want to enj"
type textarea "Retire by 40. I work smart and hard now in my youth. I want to enjo"
type textarea "Retire by 40. I work smart and hard now in my youth. I want to enjoy"
type textarea "Retire by 40. I work smart and hard now in my youth. I want to enjoy l"
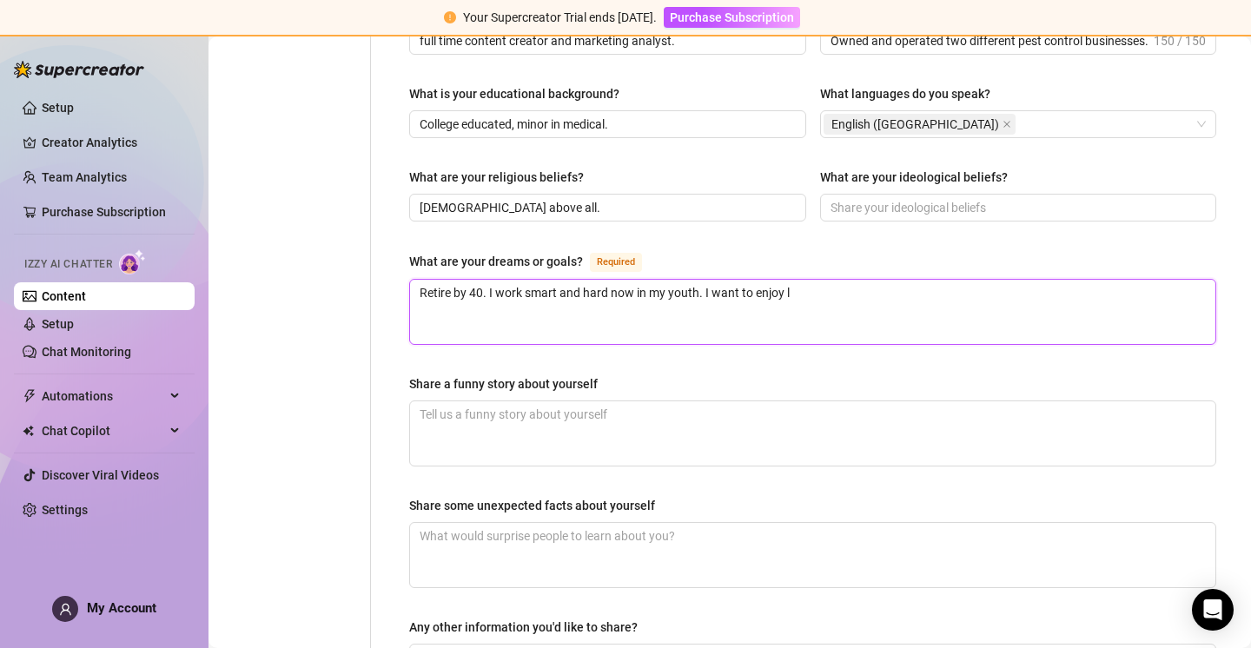
type textarea "Retire by 40. I work smart and hard now in my youth. I want to enjoy li"
type textarea "Retire by 40. I work smart and hard now in my youth. I want to enjoy lif"
type textarea "Retire by 40. I work smart and hard now in my youth. I want to enjoy life"
type textarea "Retire by 40. I work smart and hard now in my youth. I want to enjoy life n"
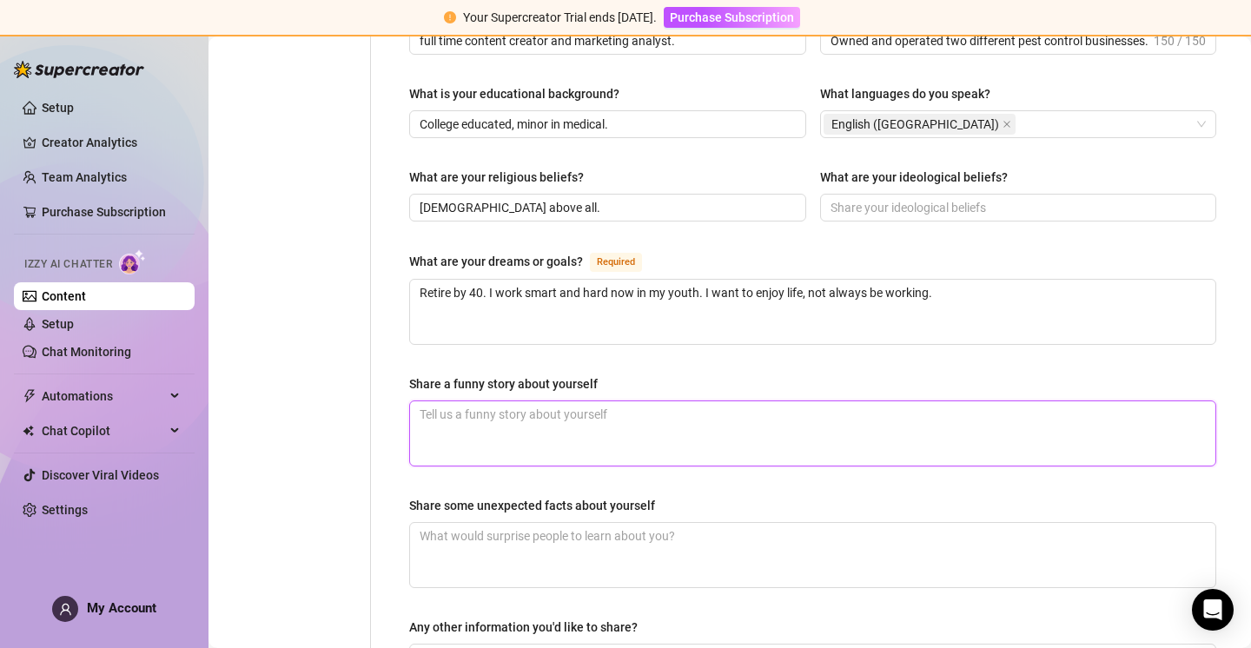
click at [619, 401] on textarea "Share a funny story about yourself" at bounding box center [812, 433] width 805 height 64
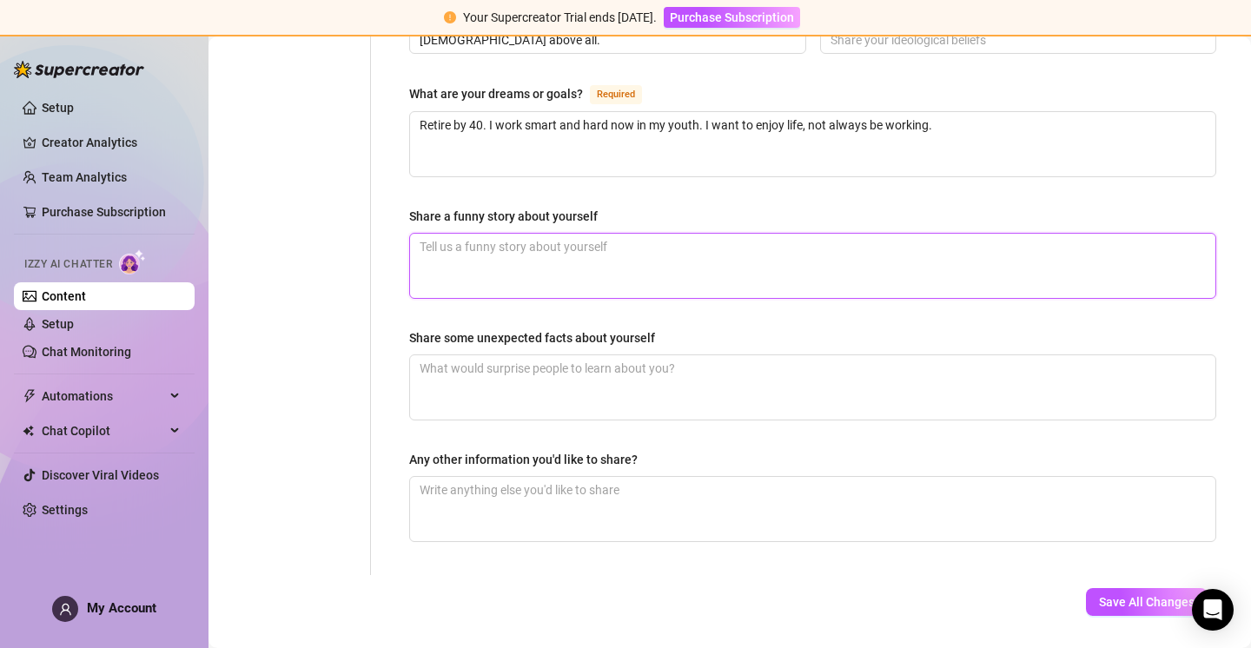
scroll to position [1099, 0]
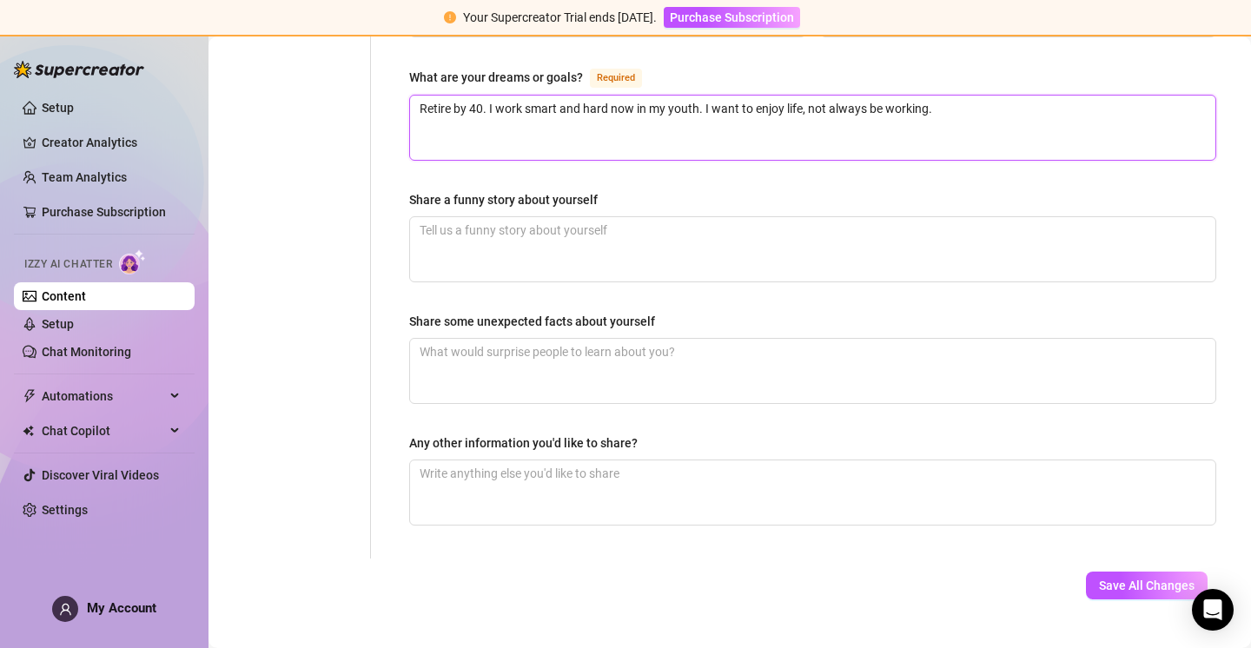
click at [503, 96] on textarea "Retire by 40. I work smart and hard now in my youth. I want to enjoy life, not …" at bounding box center [812, 128] width 805 height 64
drag, startPoint x: 700, startPoint y: 72, endPoint x: 492, endPoint y: 70, distance: 208.5
click at [492, 96] on textarea "Retire by 40. Work smart and hard now in my youth. I want to enjoy life, not al…" at bounding box center [812, 128] width 805 height 64
click at [782, 96] on textarea "Retire by 40. For real. I want to enjoy life, not always be working." at bounding box center [812, 128] width 805 height 64
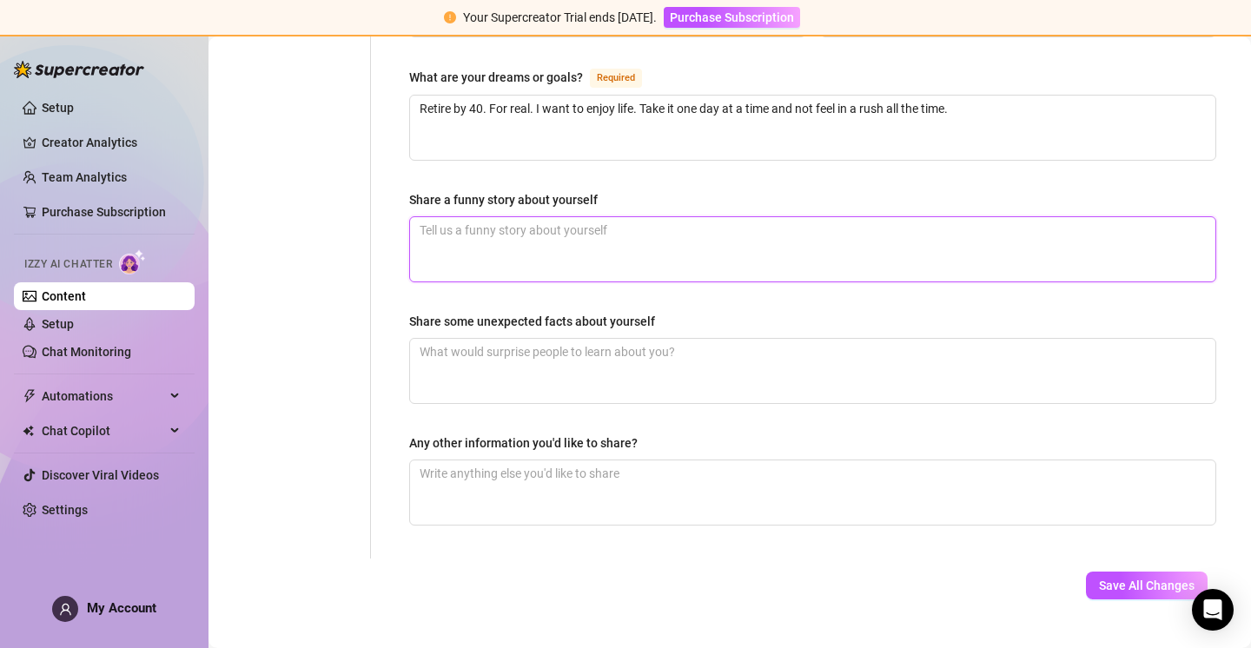
click at [513, 229] on textarea "Share a funny story about yourself" at bounding box center [812, 249] width 805 height 64
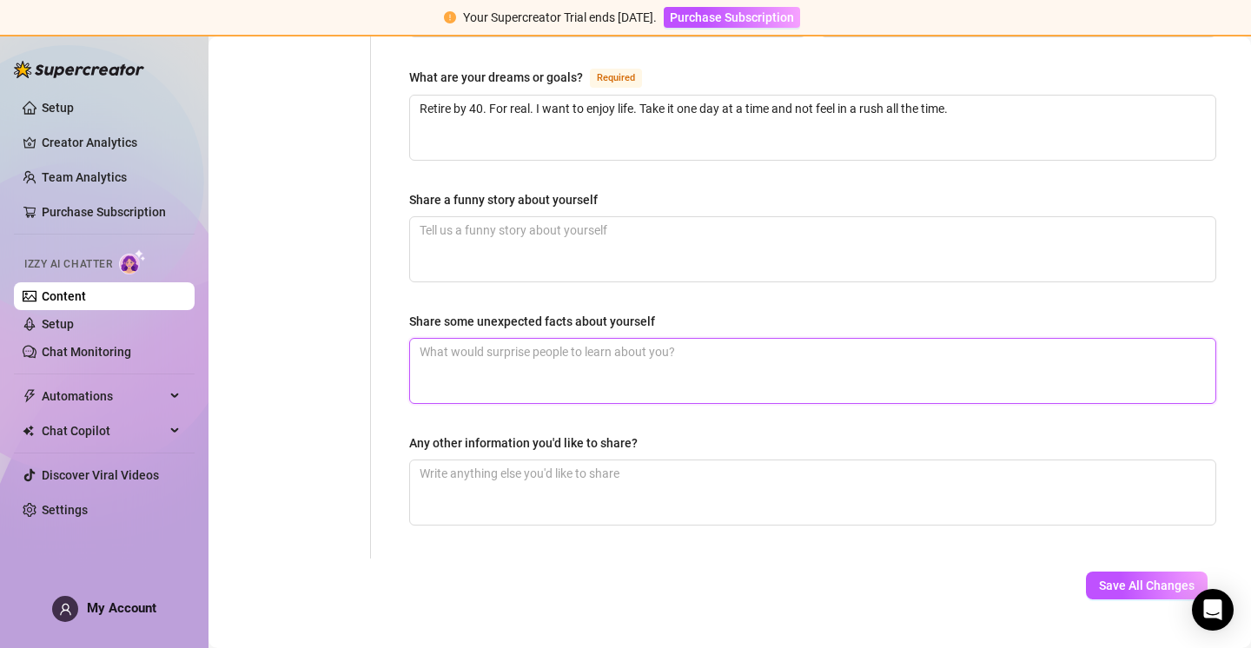
click at [616, 346] on textarea "Share some unexpected facts about yourself" at bounding box center [812, 371] width 805 height 64
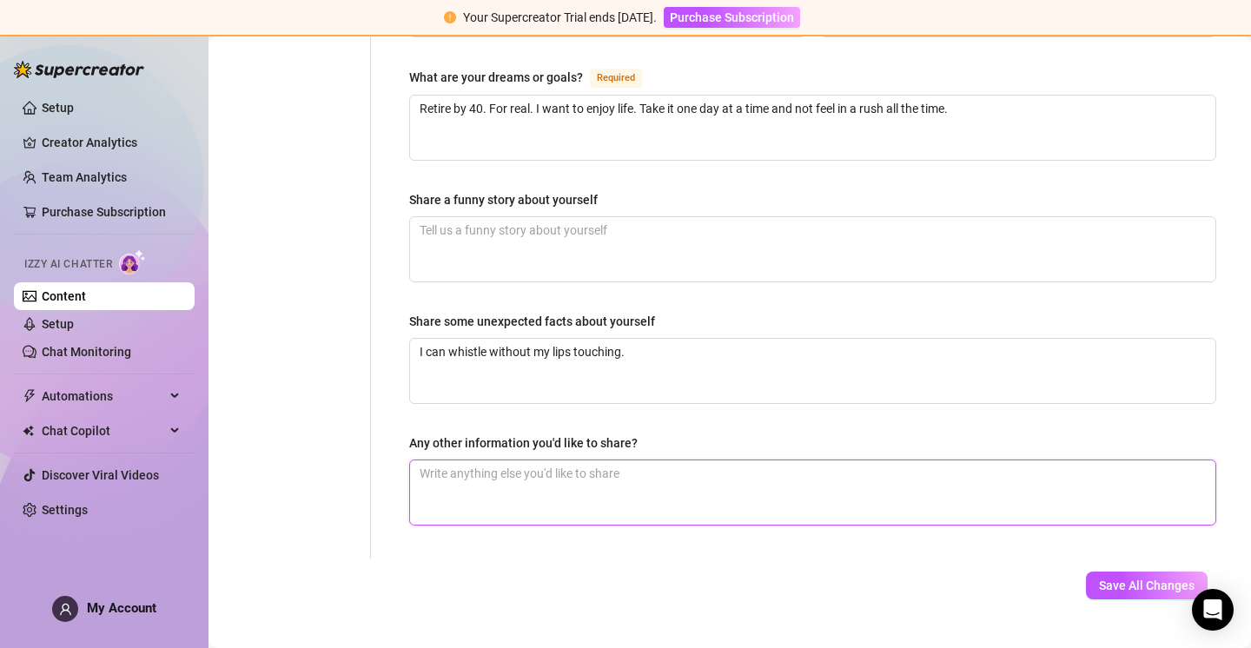
click at [706, 460] on textarea "Any other information you'd like to share?" at bounding box center [812, 492] width 805 height 64
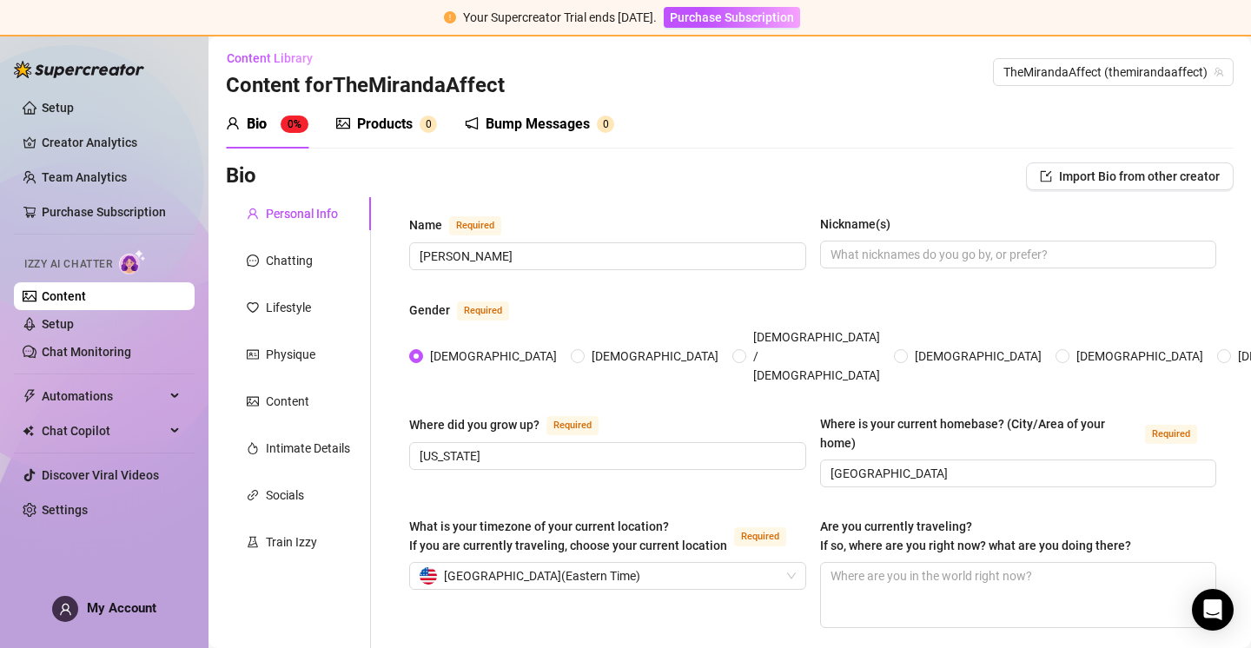
scroll to position [0, 0]
